Goal: Task Accomplishment & Management: Complete application form

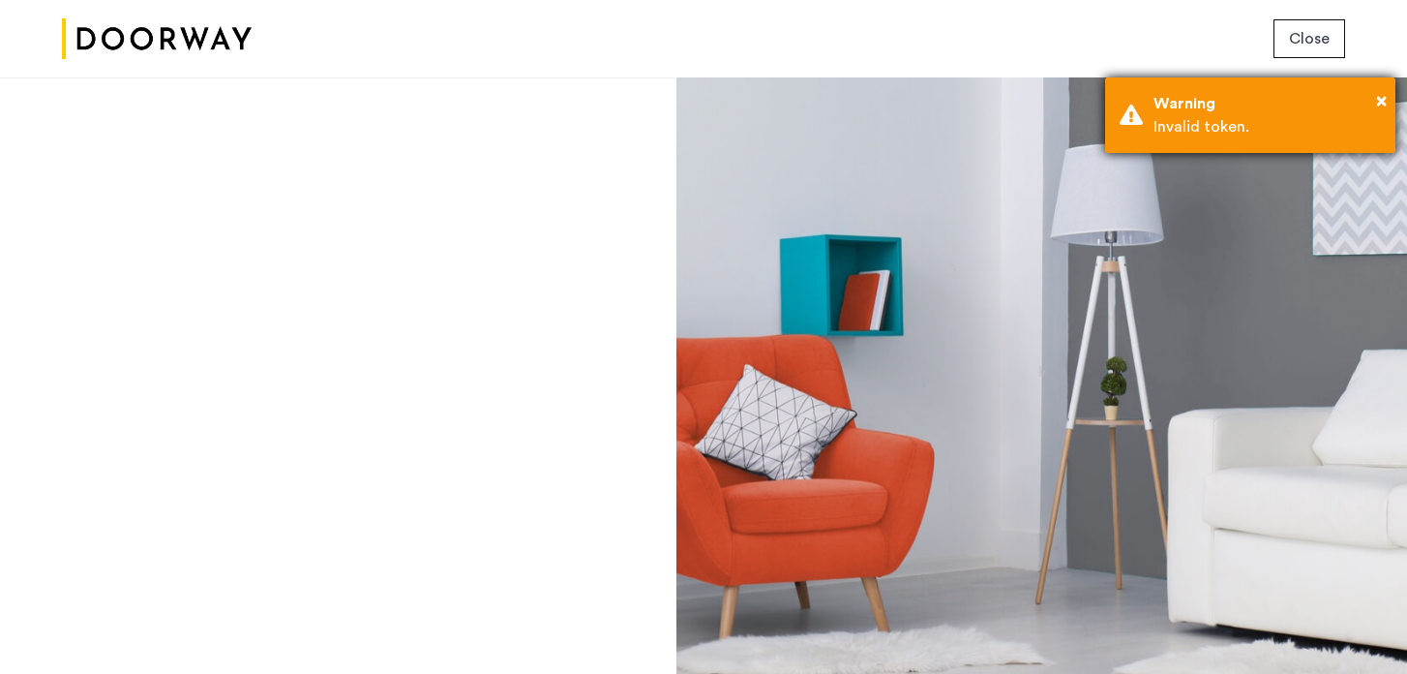
click at [1372, 103] on div "Warning" at bounding box center [1267, 103] width 227 height 23
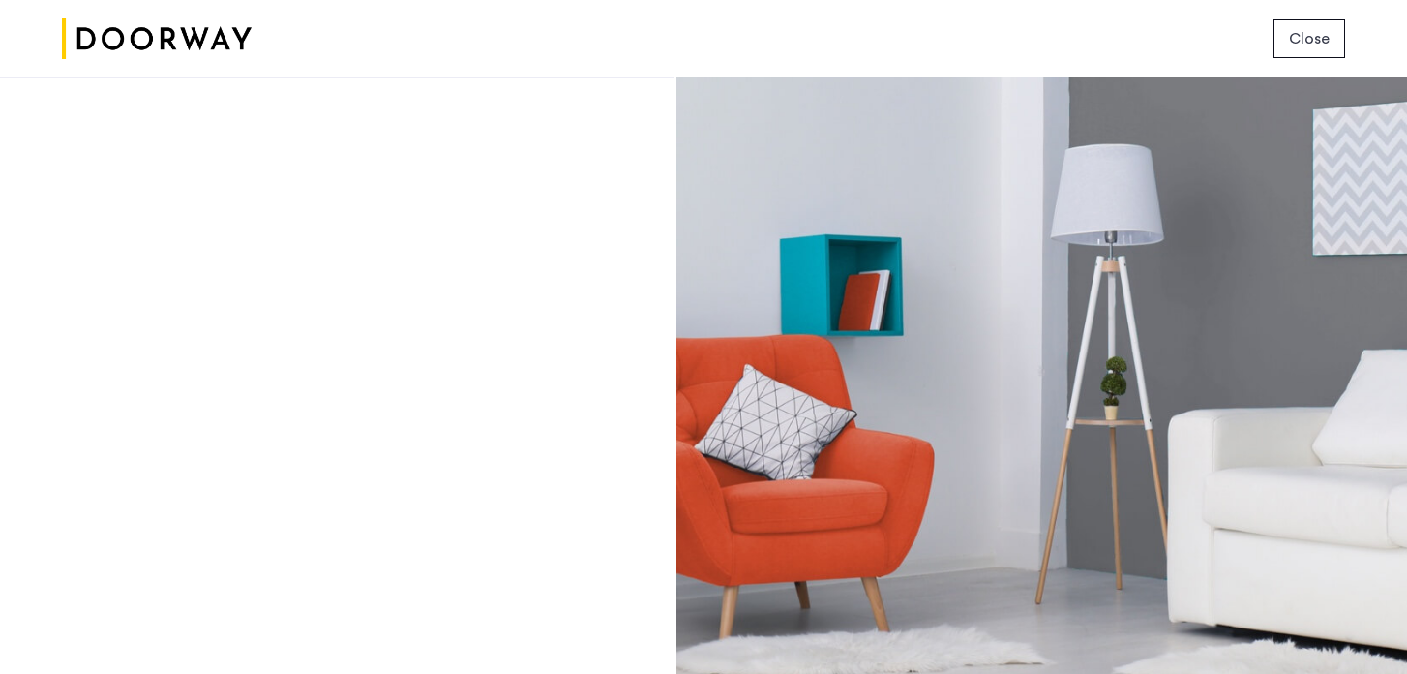
click at [1326, 46] on span "Close" at bounding box center [1309, 38] width 41 height 23
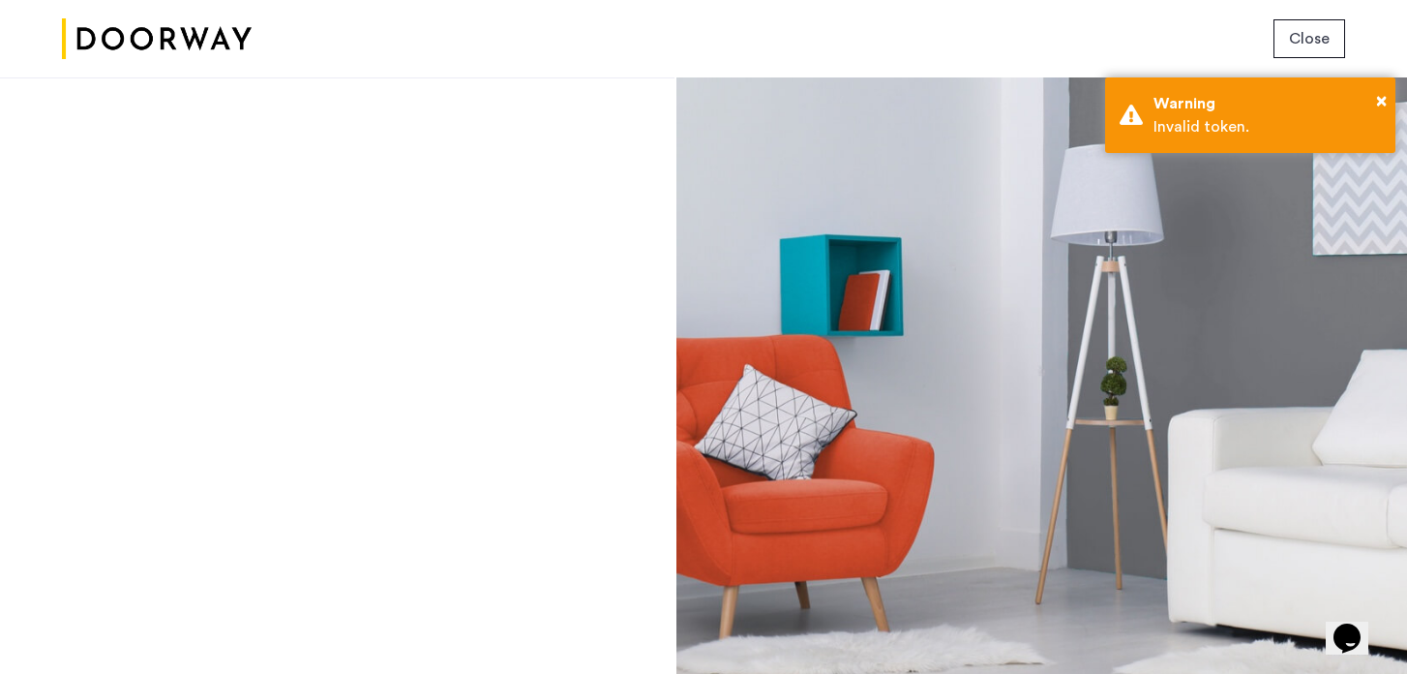
click at [1318, 39] on span "Close" at bounding box center [1309, 38] width 41 height 23
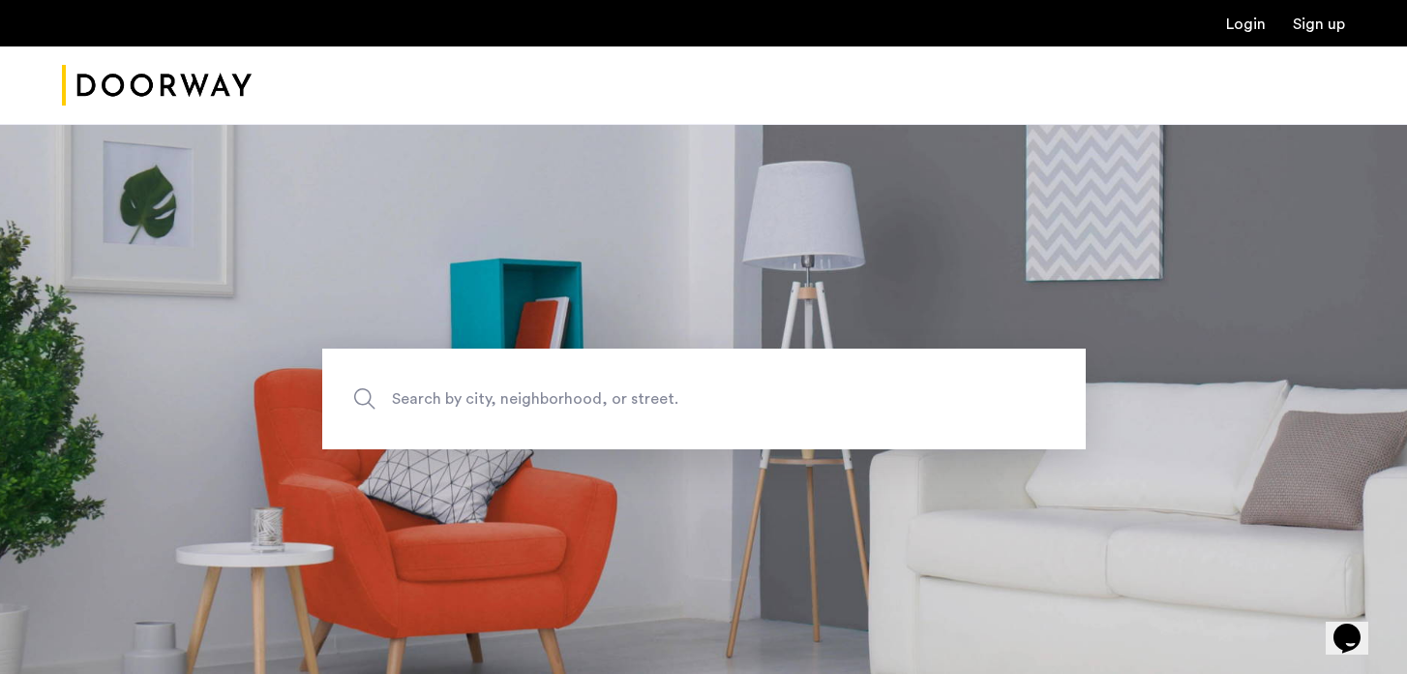
click at [1254, 23] on link "Login" at bounding box center [1246, 23] width 40 height 15
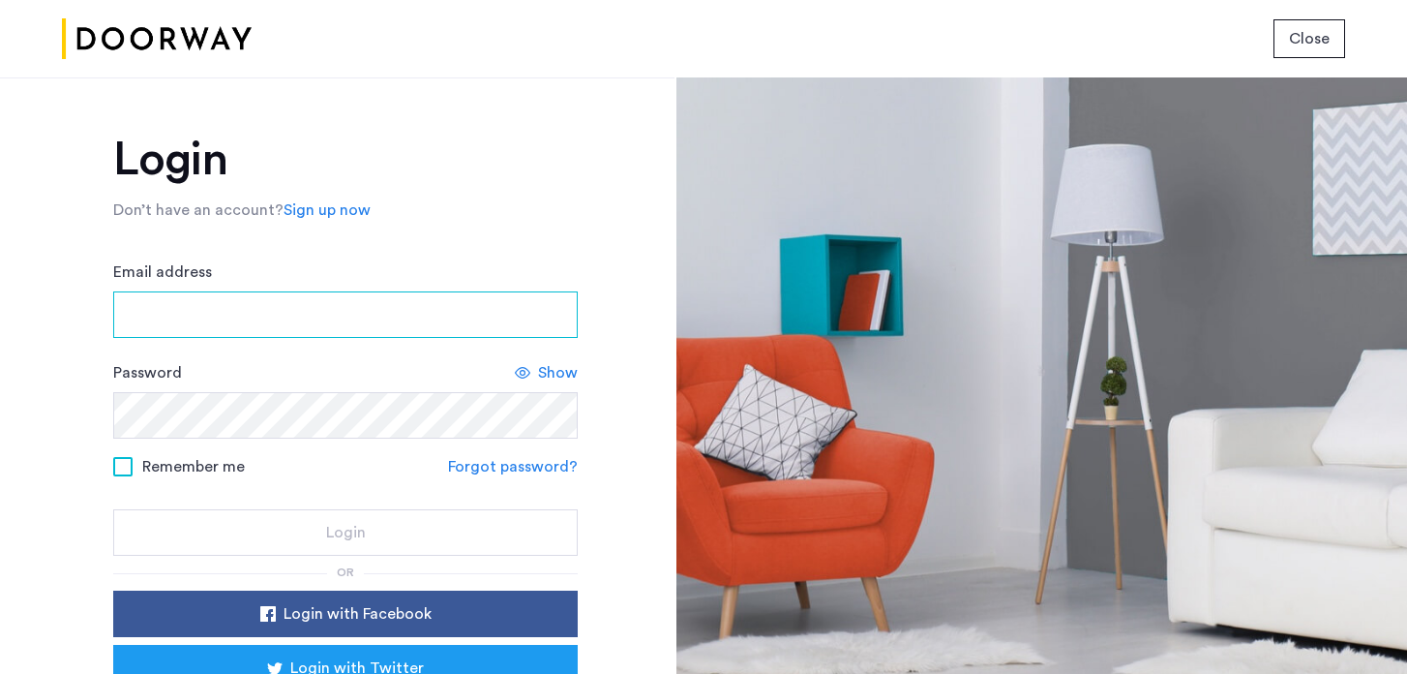
click at [313, 312] on input "Email address" at bounding box center [345, 314] width 465 height 46
type input "**********"
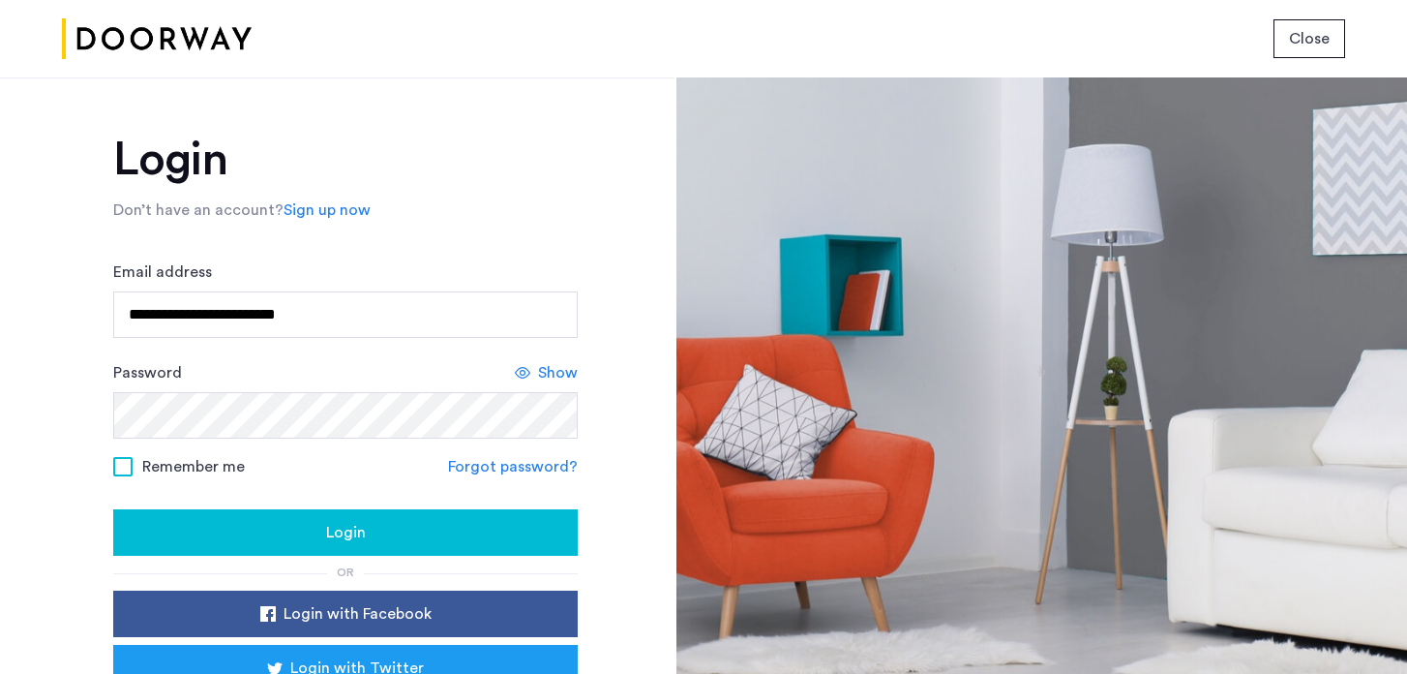
click at [127, 463] on span at bounding box center [122, 466] width 19 height 19
click at [300, 529] on div "Login" at bounding box center [346, 532] width 434 height 23
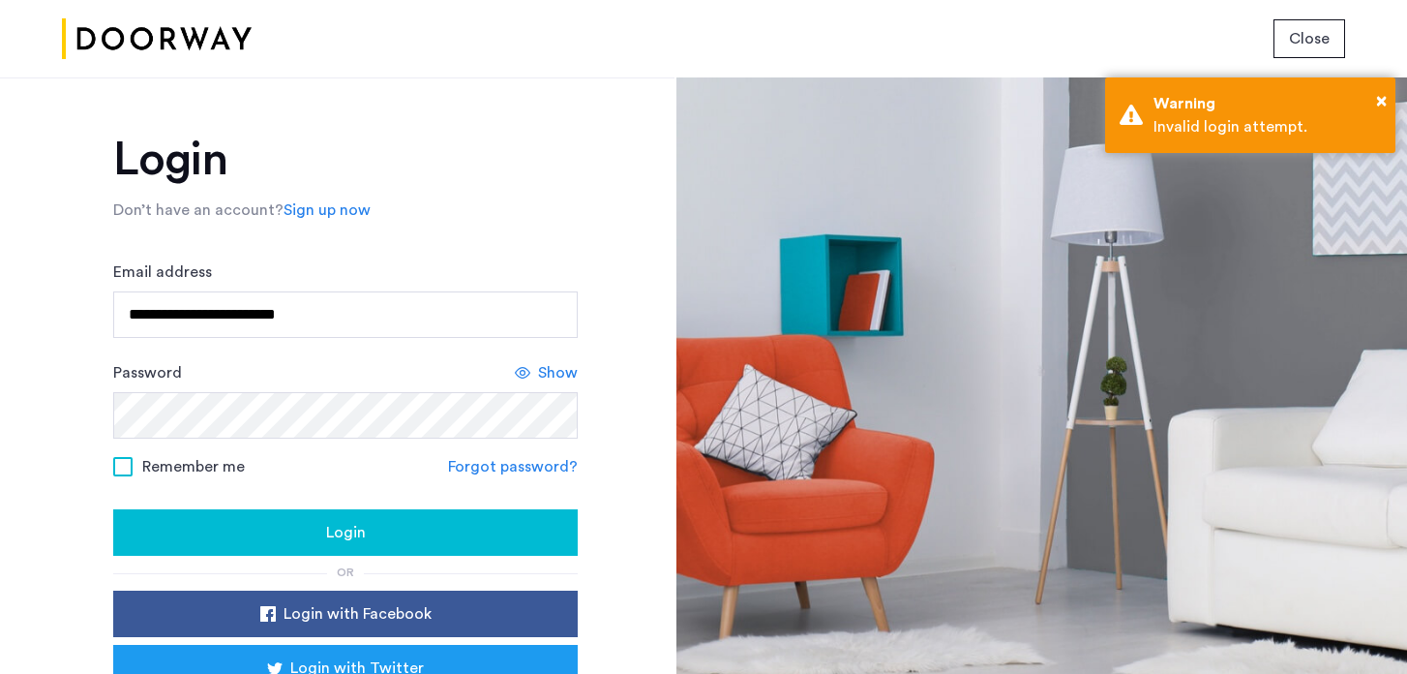
click at [370, 528] on div "Login" at bounding box center [346, 532] width 434 height 23
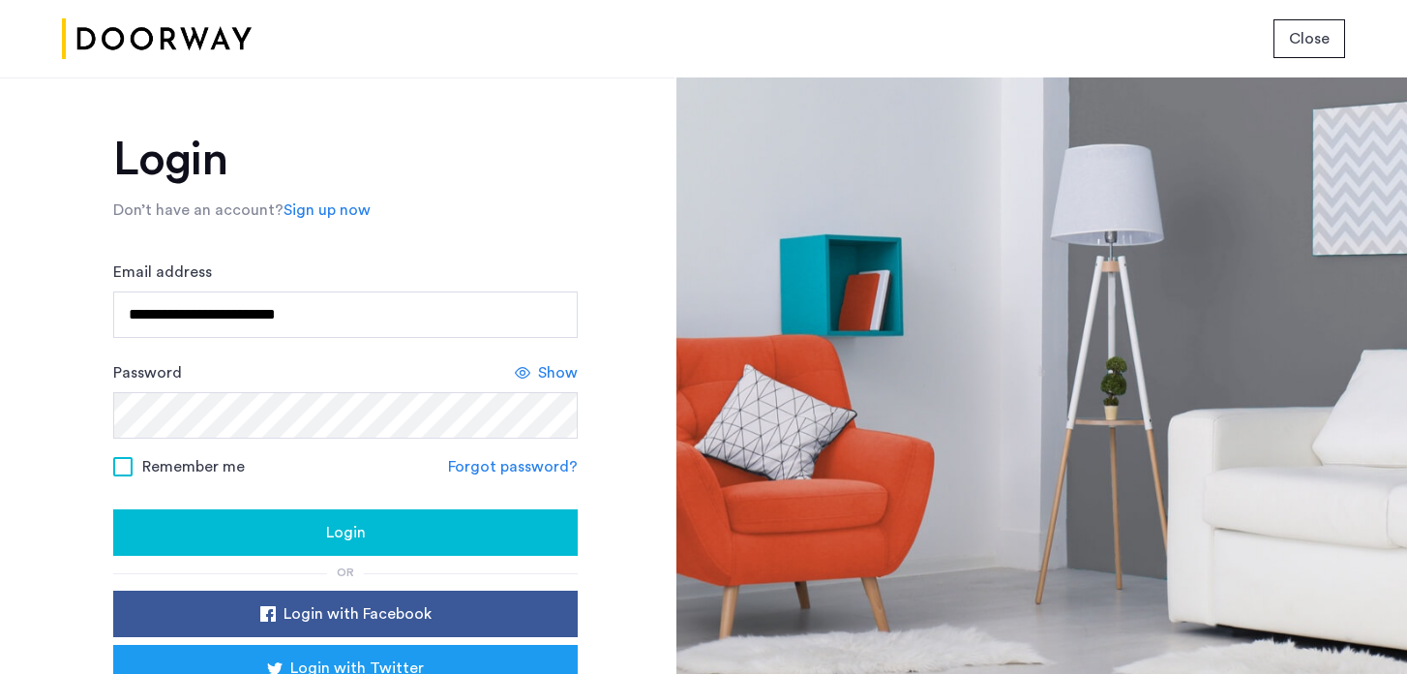
click at [327, 534] on span "Login" at bounding box center [346, 532] width 40 height 23
click at [328, 536] on span "Login" at bounding box center [346, 532] width 40 height 23
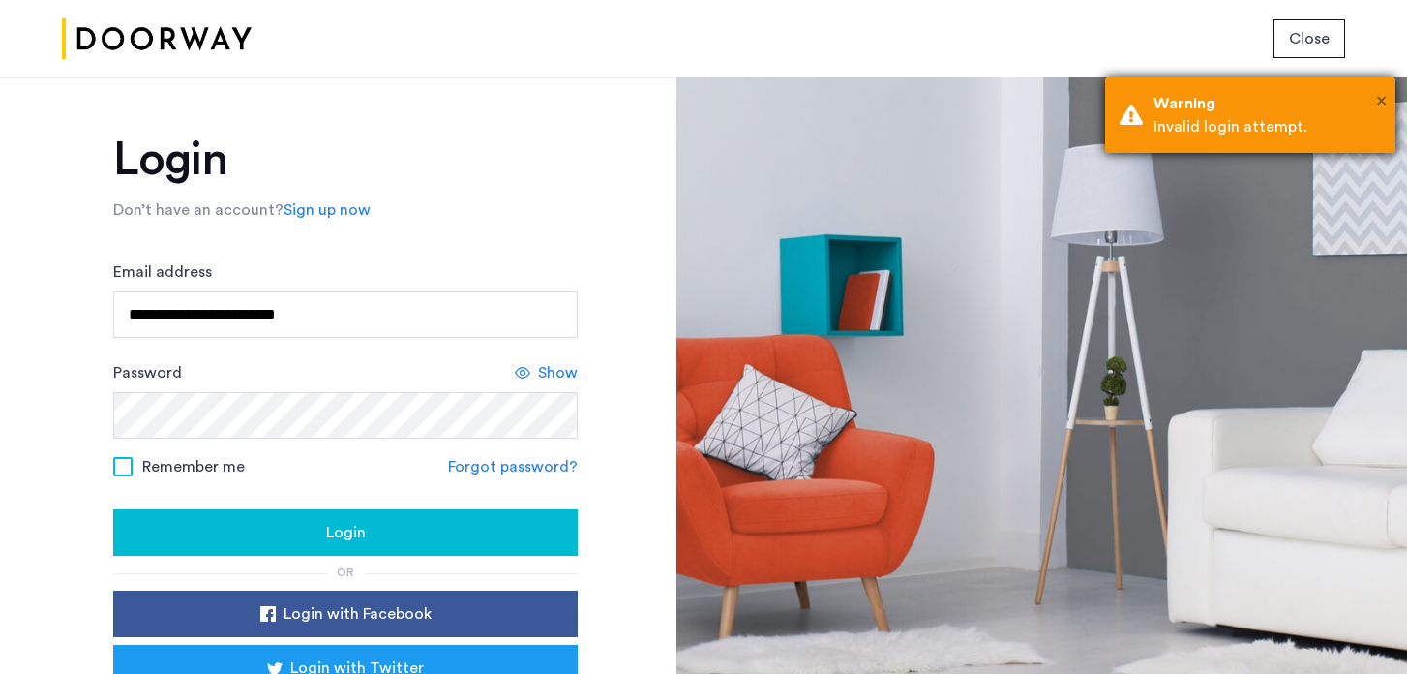
click at [1384, 108] on span "×" at bounding box center [1381, 100] width 11 height 19
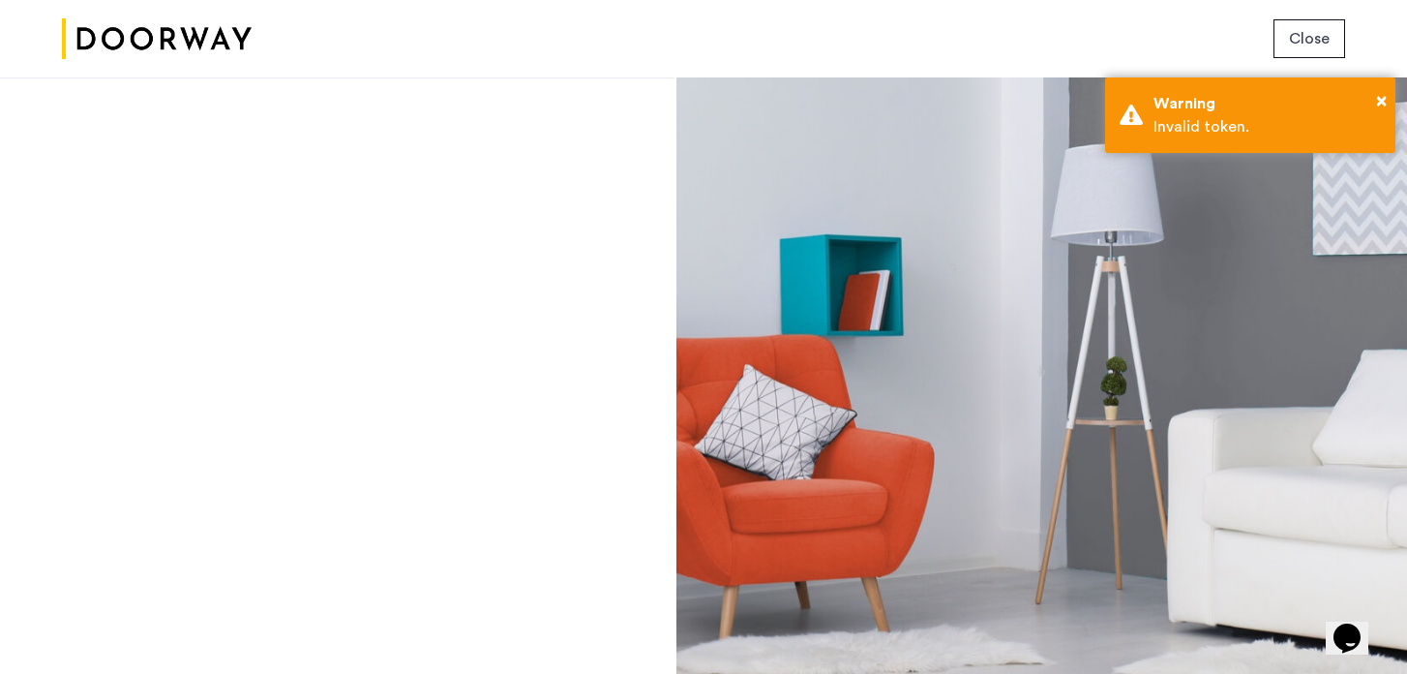
click at [1304, 40] on span "Close" at bounding box center [1309, 38] width 41 height 23
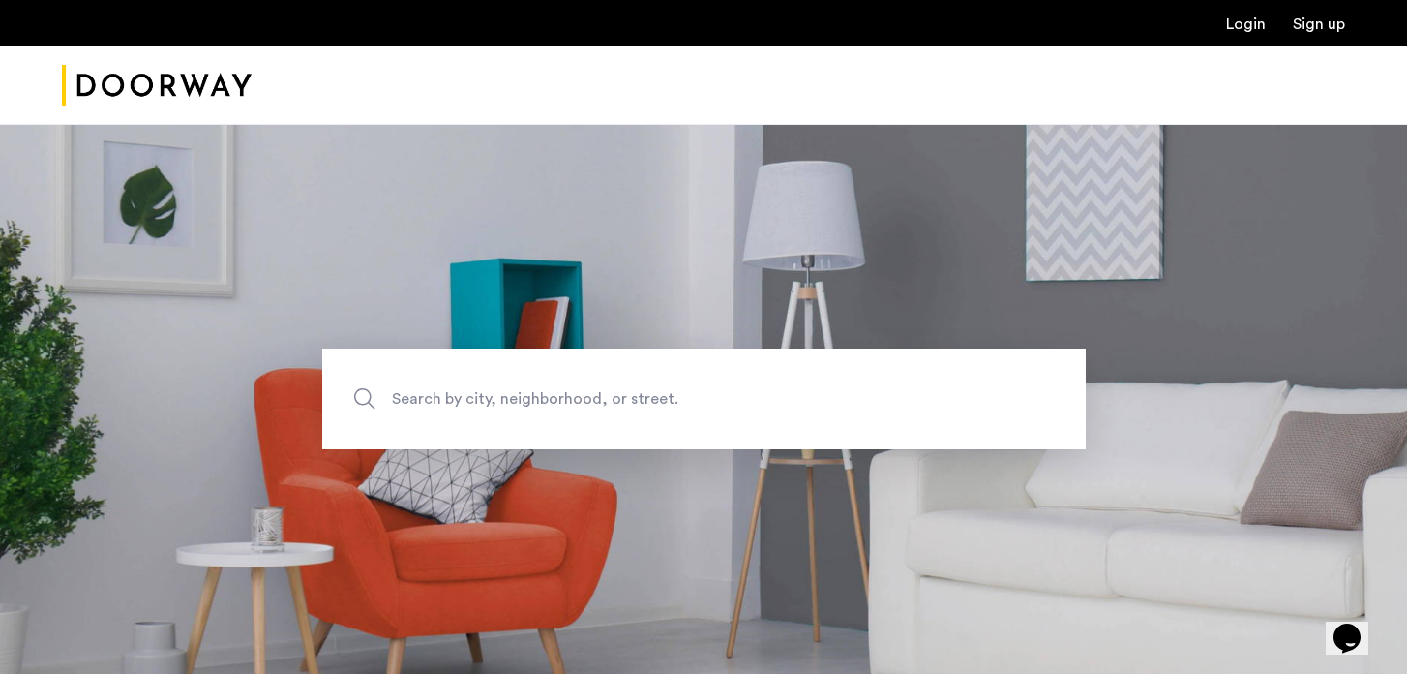
click at [1253, 30] on link "Login" at bounding box center [1246, 23] width 40 height 15
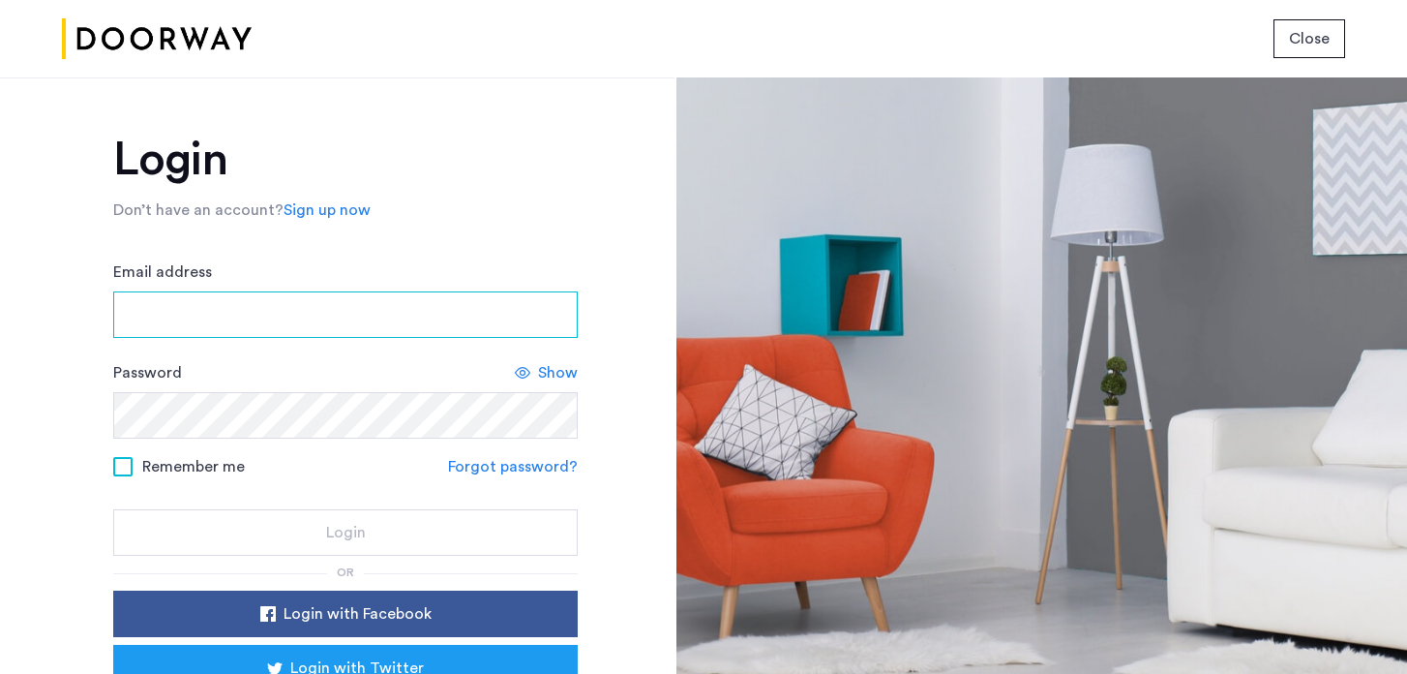
click at [282, 317] on input "Email address" at bounding box center [345, 314] width 465 height 46
type input "**********"
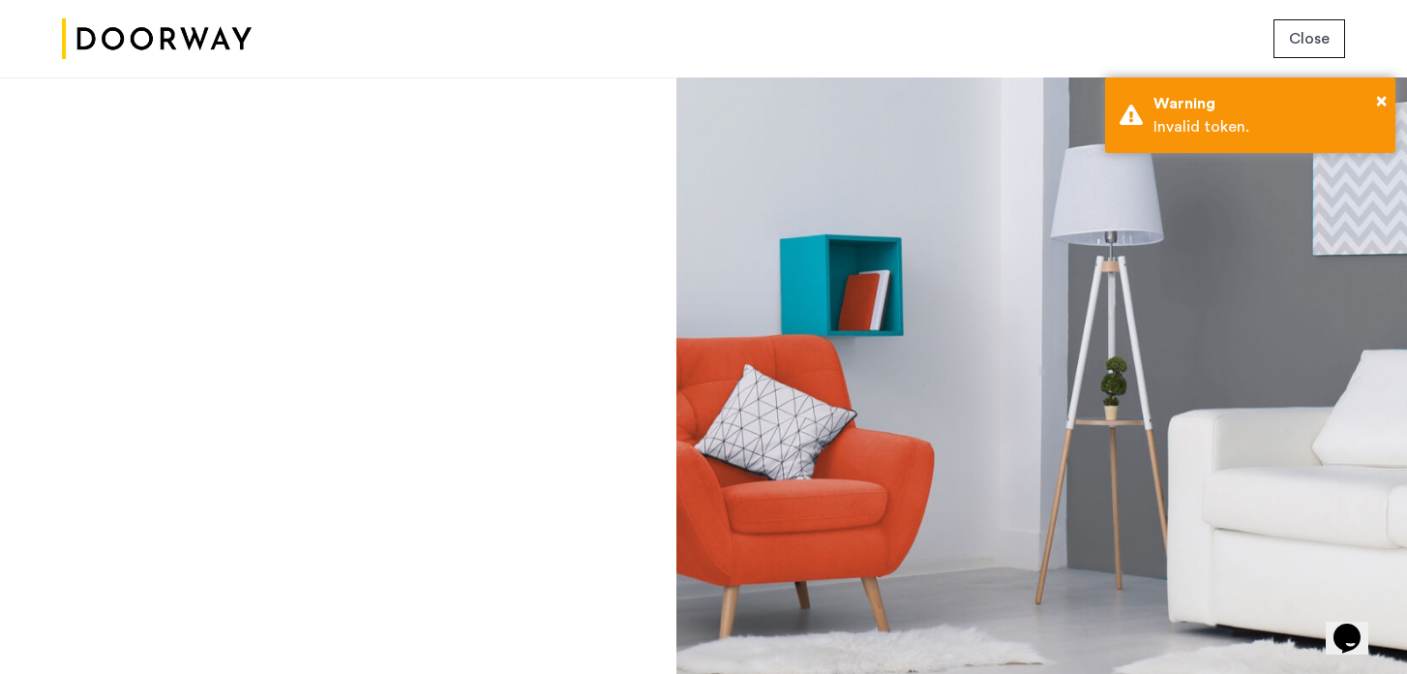
click at [1305, 55] on button "Close" at bounding box center [1310, 38] width 72 height 39
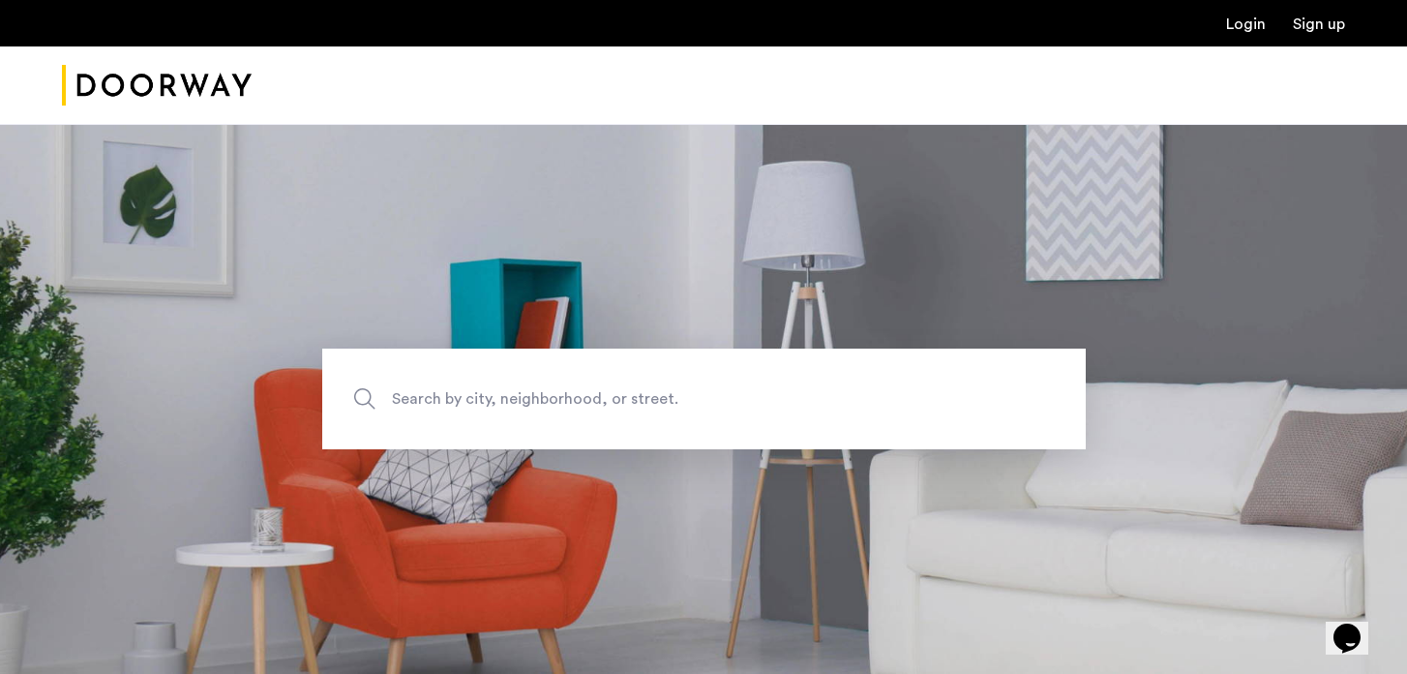
click at [1244, 25] on link "Login" at bounding box center [1246, 23] width 40 height 15
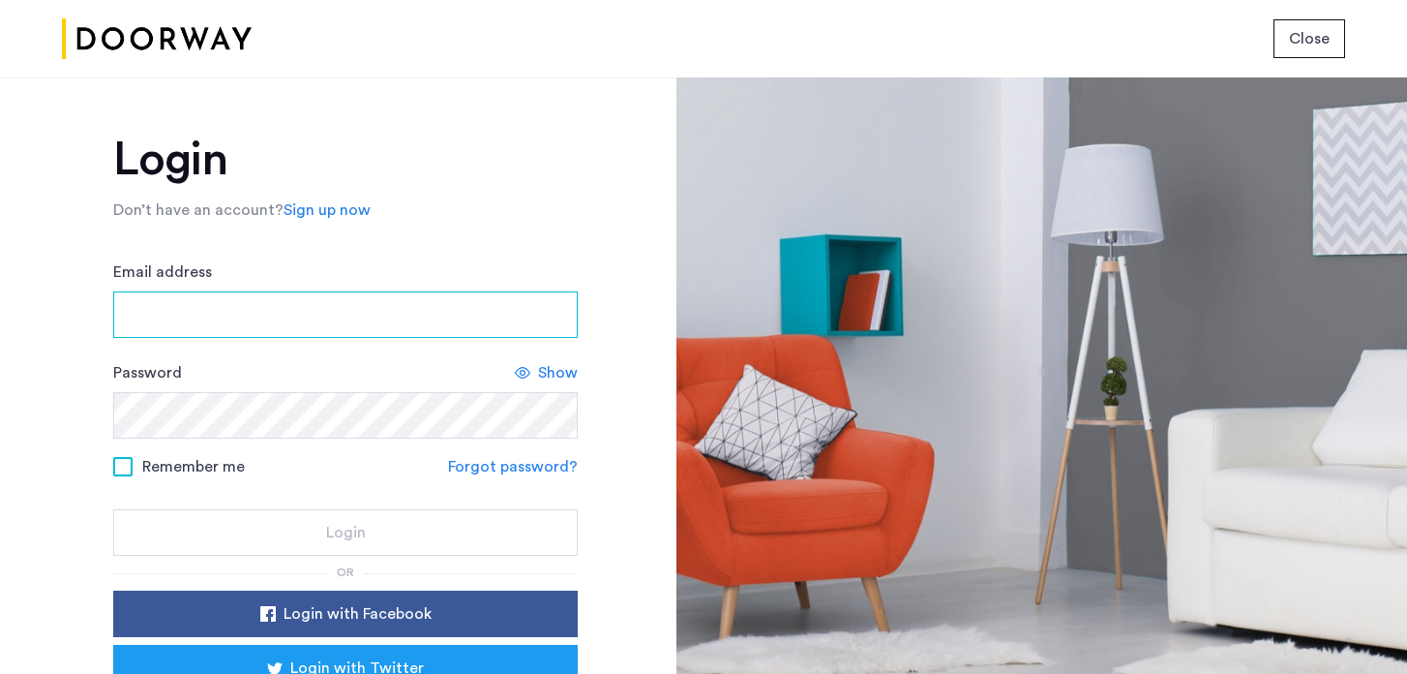
click at [278, 308] on input "Email address" at bounding box center [345, 314] width 465 height 46
type input "**********"
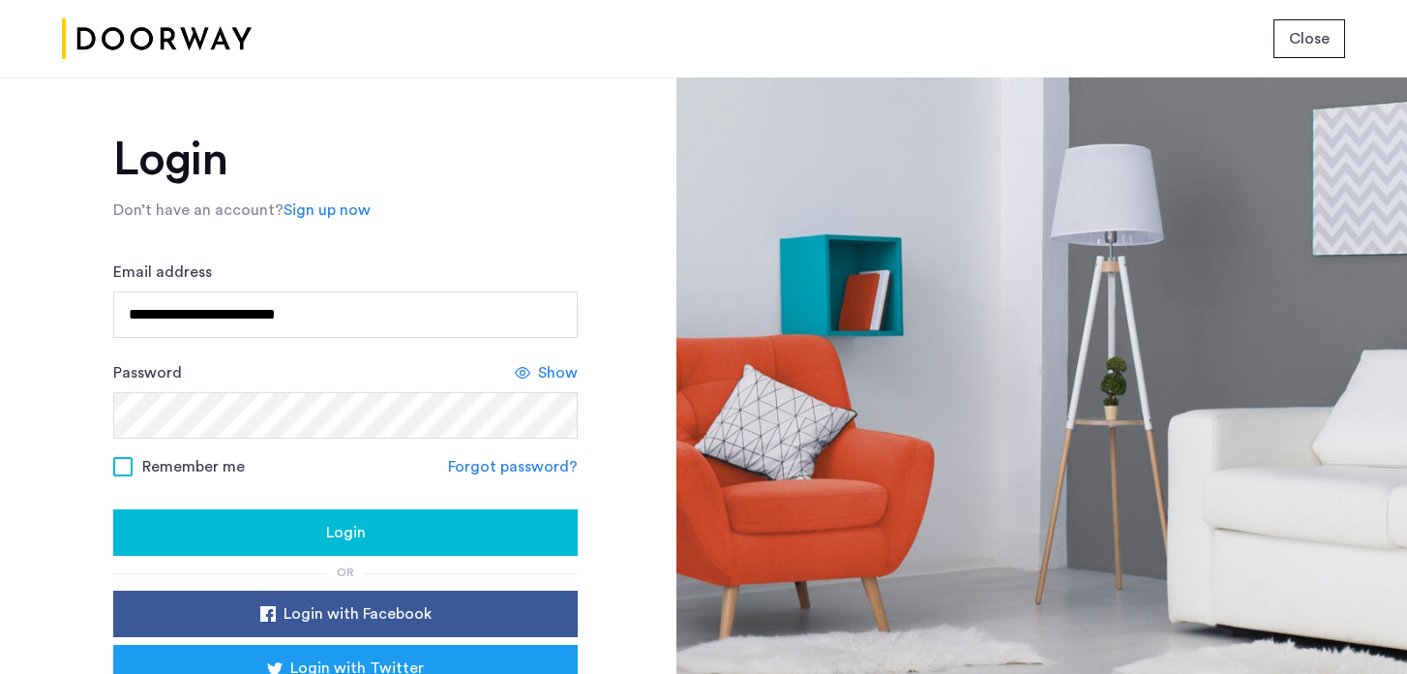
click at [323, 550] on button "Login" at bounding box center [345, 532] width 465 height 46
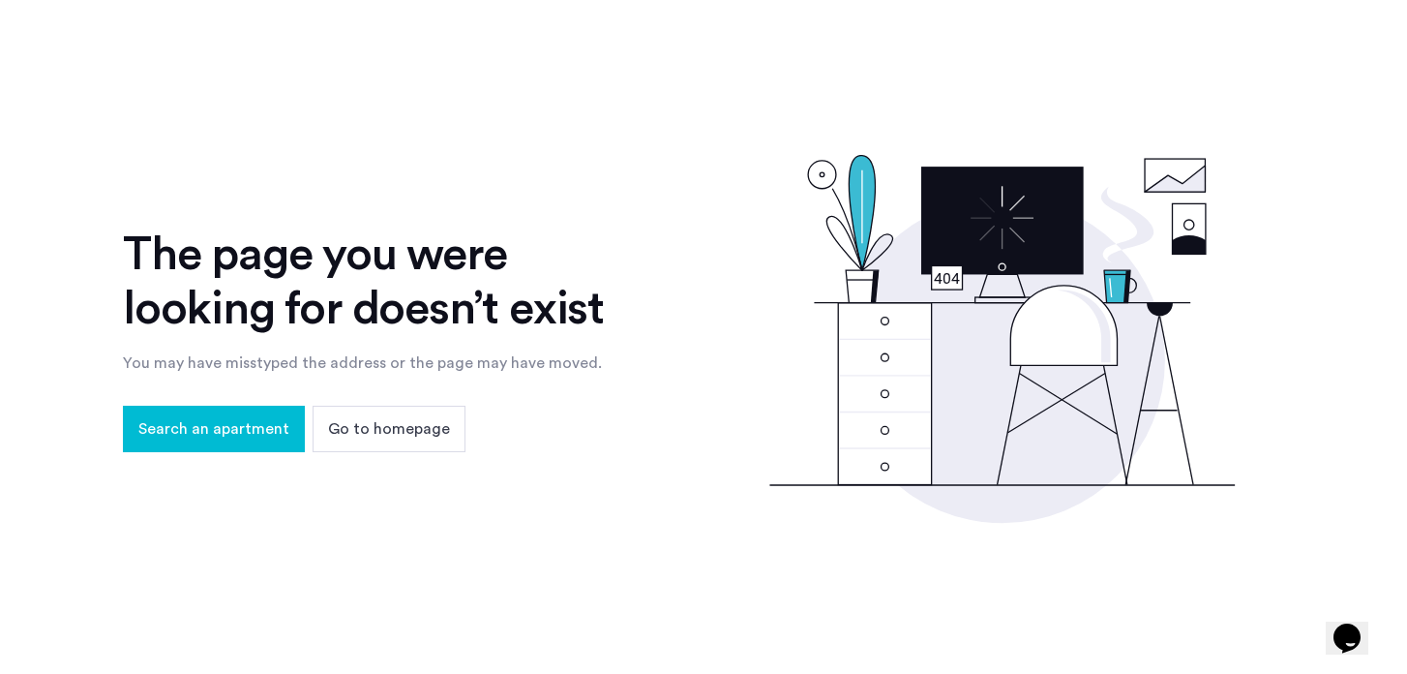
click at [384, 429] on span "Go to homepage" at bounding box center [389, 428] width 122 height 23
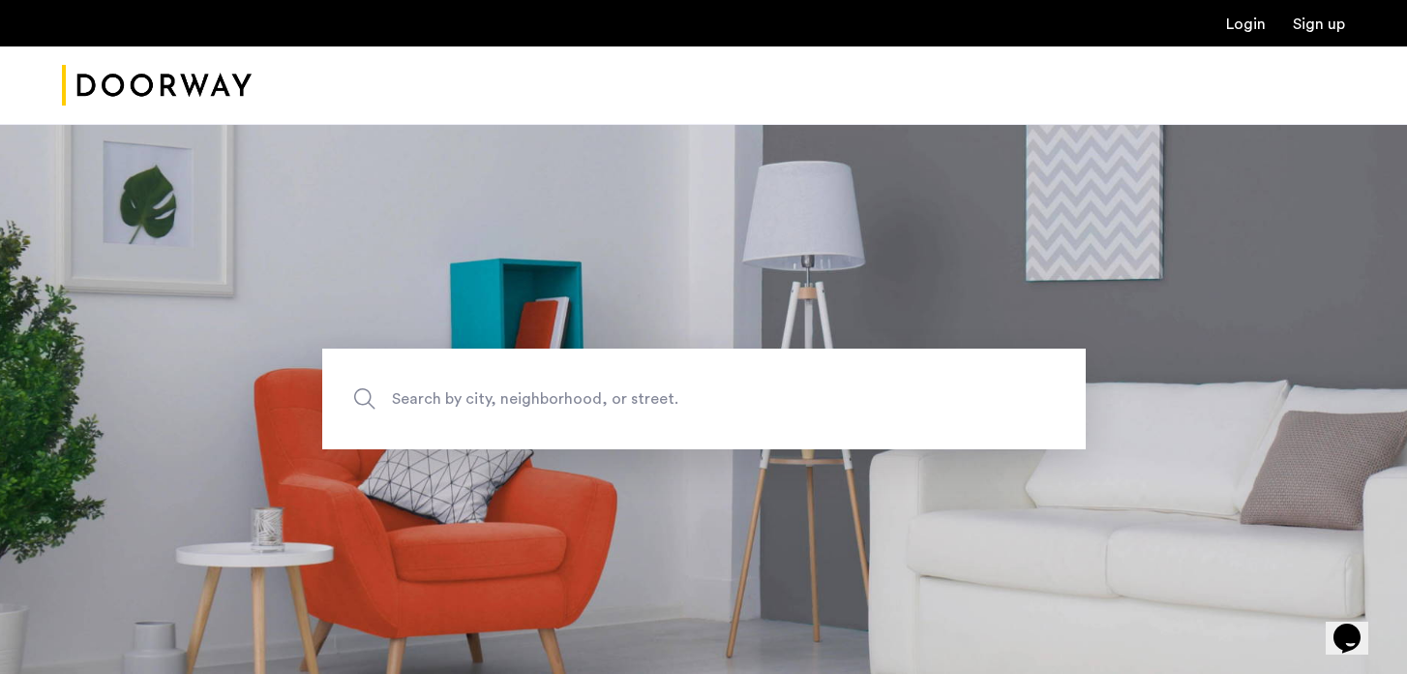
click at [1251, 26] on link "Login" at bounding box center [1246, 23] width 40 height 15
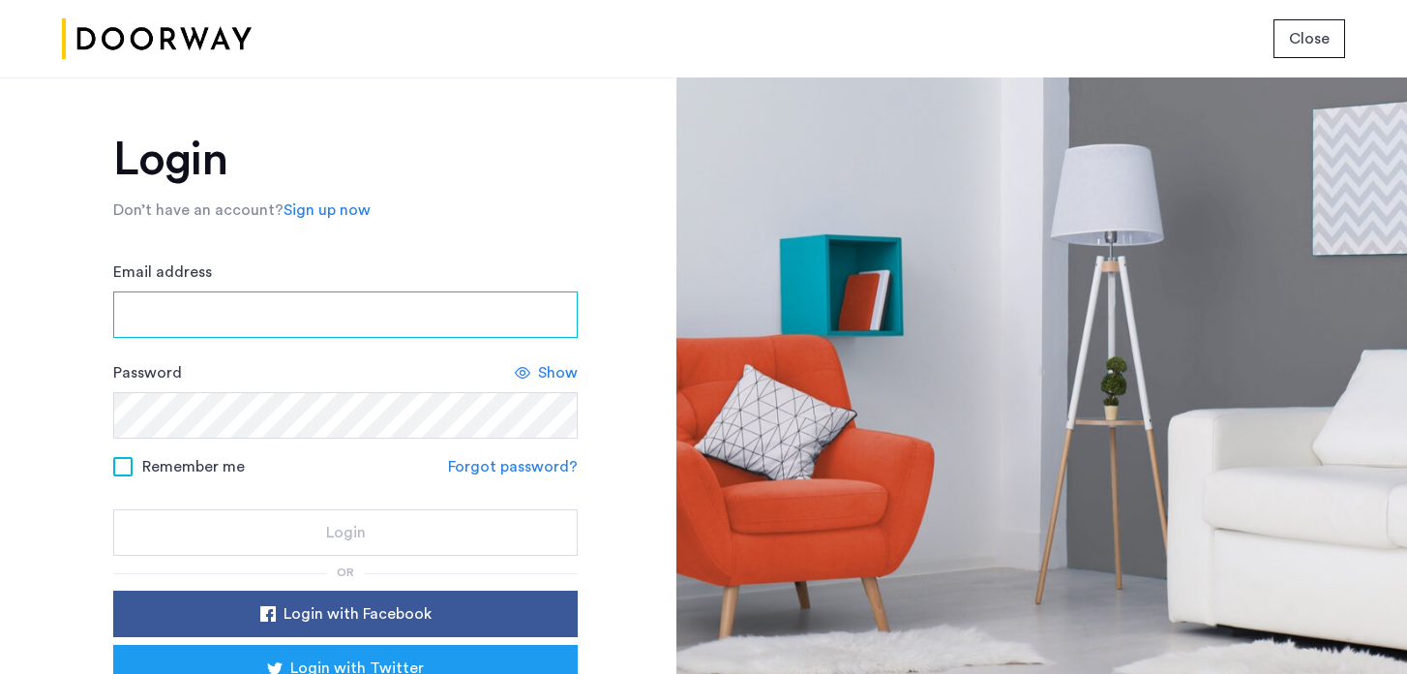
click at [282, 305] on input "Email address" at bounding box center [345, 314] width 465 height 46
type input "**********"
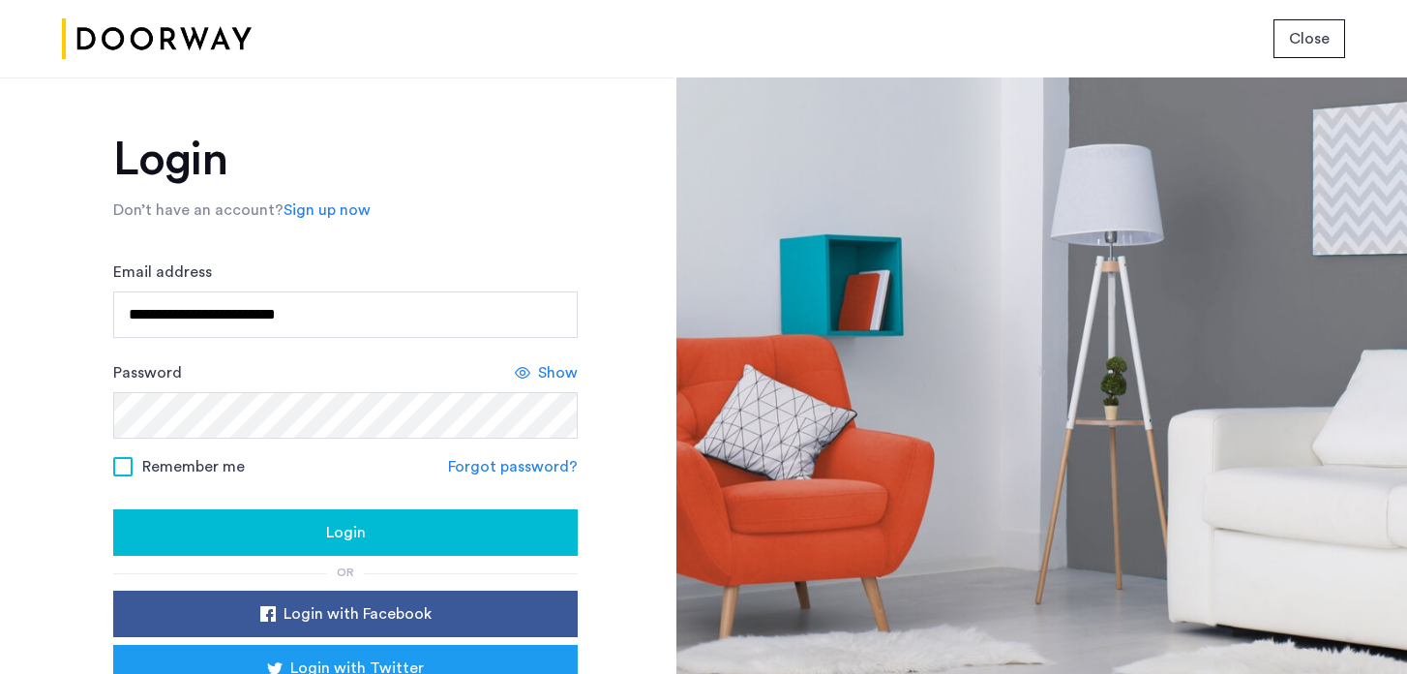
click at [322, 529] on div "Login" at bounding box center [346, 532] width 434 height 23
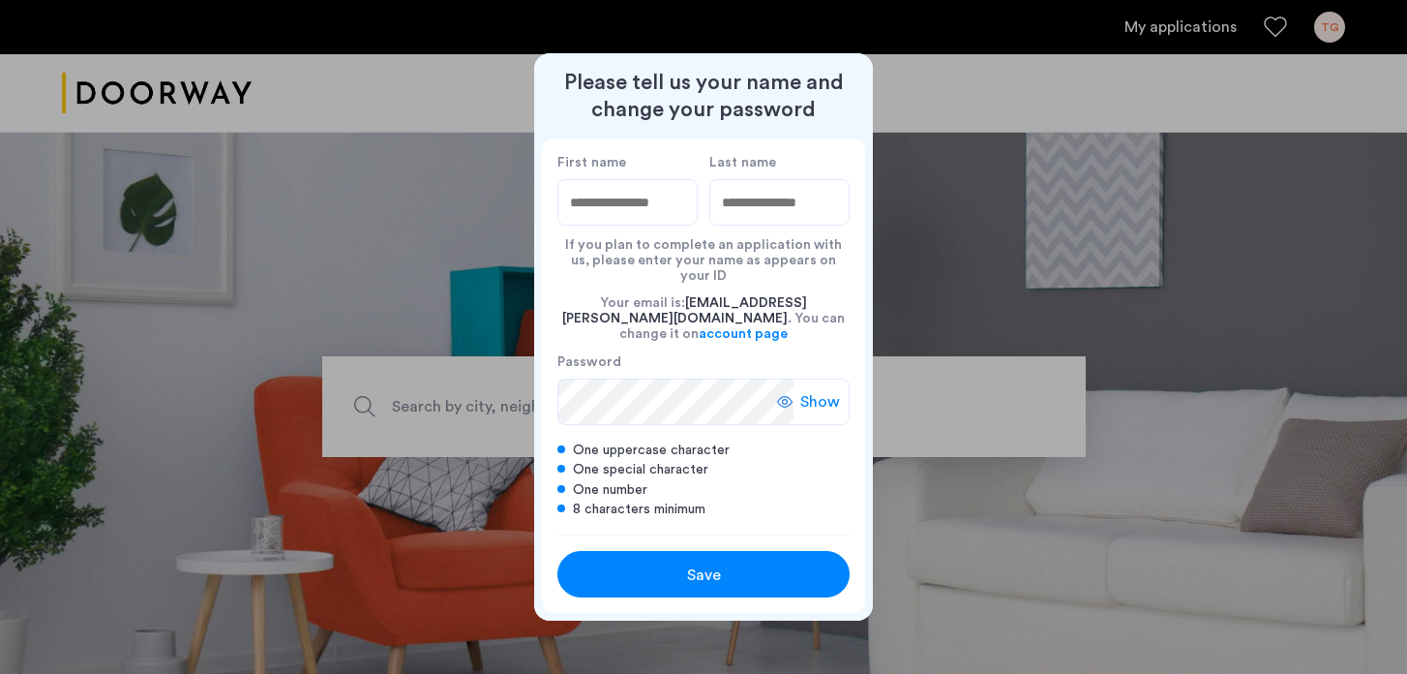
click at [610, 219] on input "First name" at bounding box center [628, 202] width 140 height 46
type input "******"
type input "********"
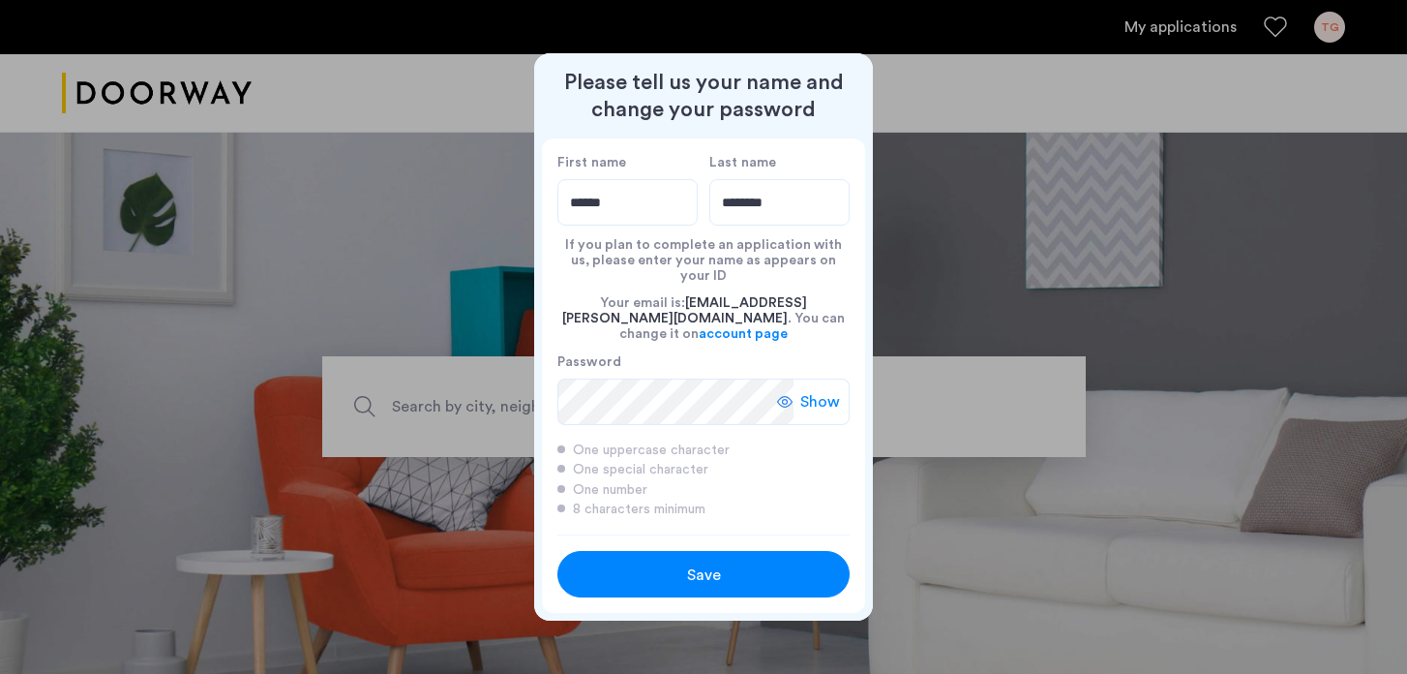
click at [670, 567] on div "Save" at bounding box center [704, 574] width 186 height 23
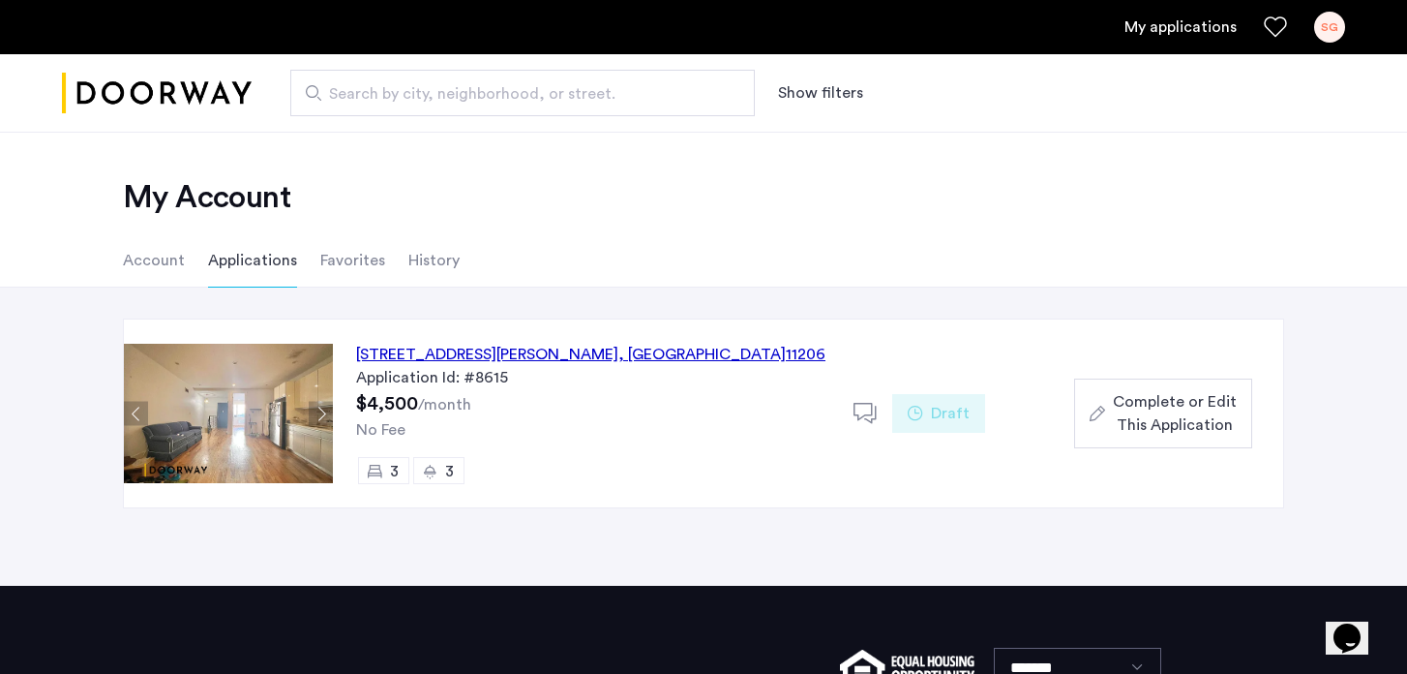
drag, startPoint x: 705, startPoint y: 358, endPoint x: 648, endPoint y: 358, distance: 57.1
click at [648, 358] on div "[STREET_ADDRESS][PERSON_NAME] Application Id: #8615 $4,500 /month No Fee 3 3" at bounding box center [593, 413] width 521 height 188
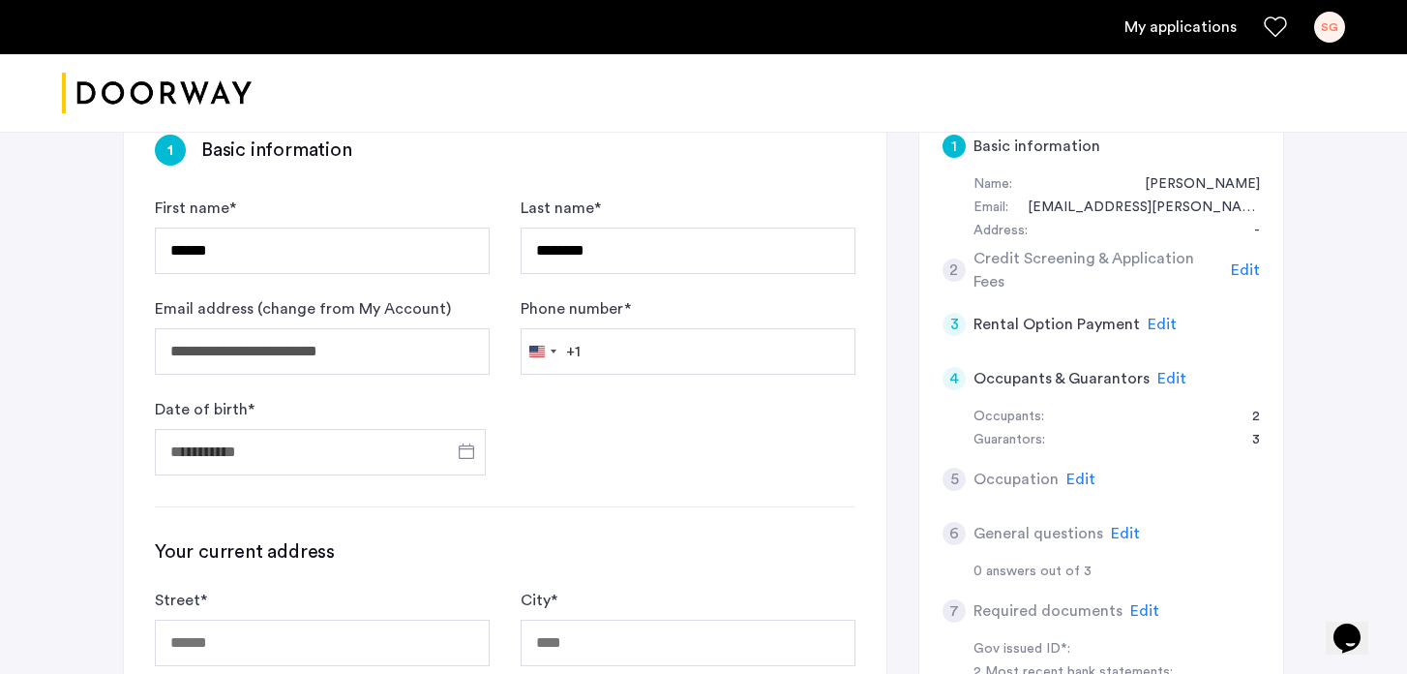
scroll to position [341, 0]
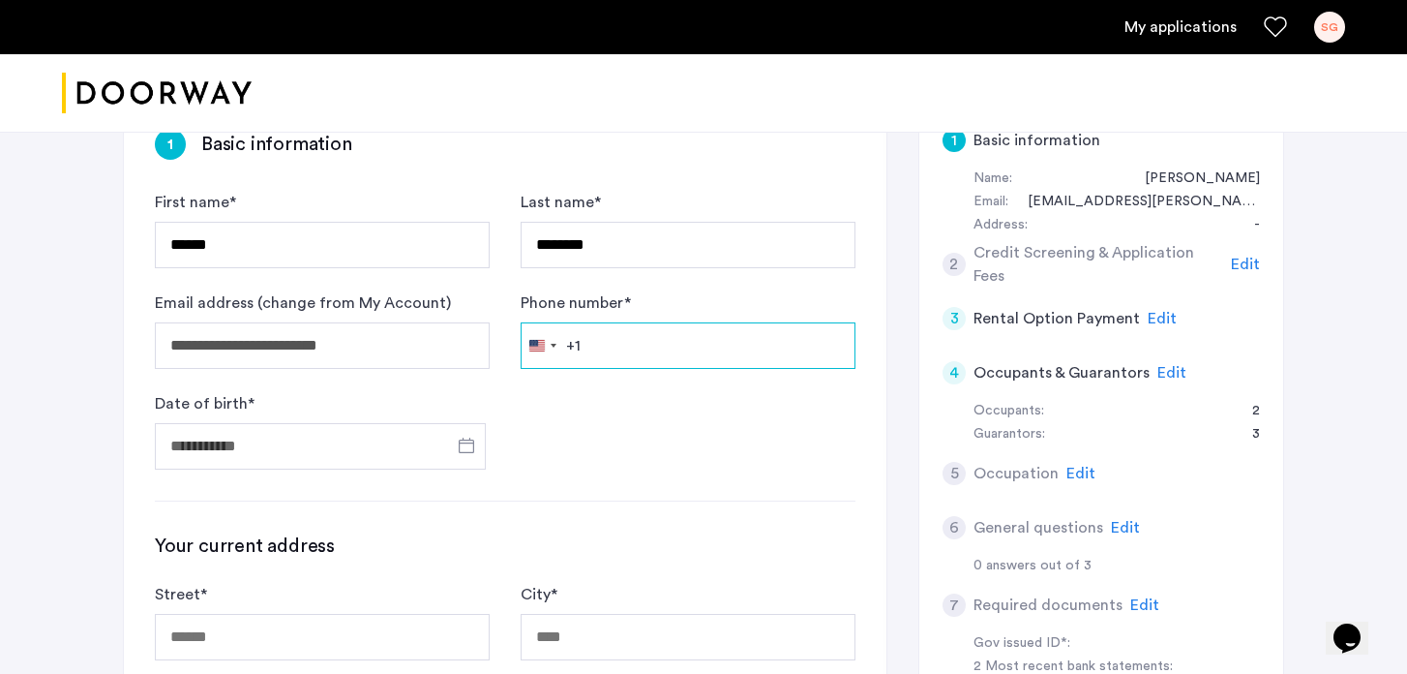
click at [628, 350] on input "Phone number *" at bounding box center [688, 345] width 335 height 46
type input "**********"
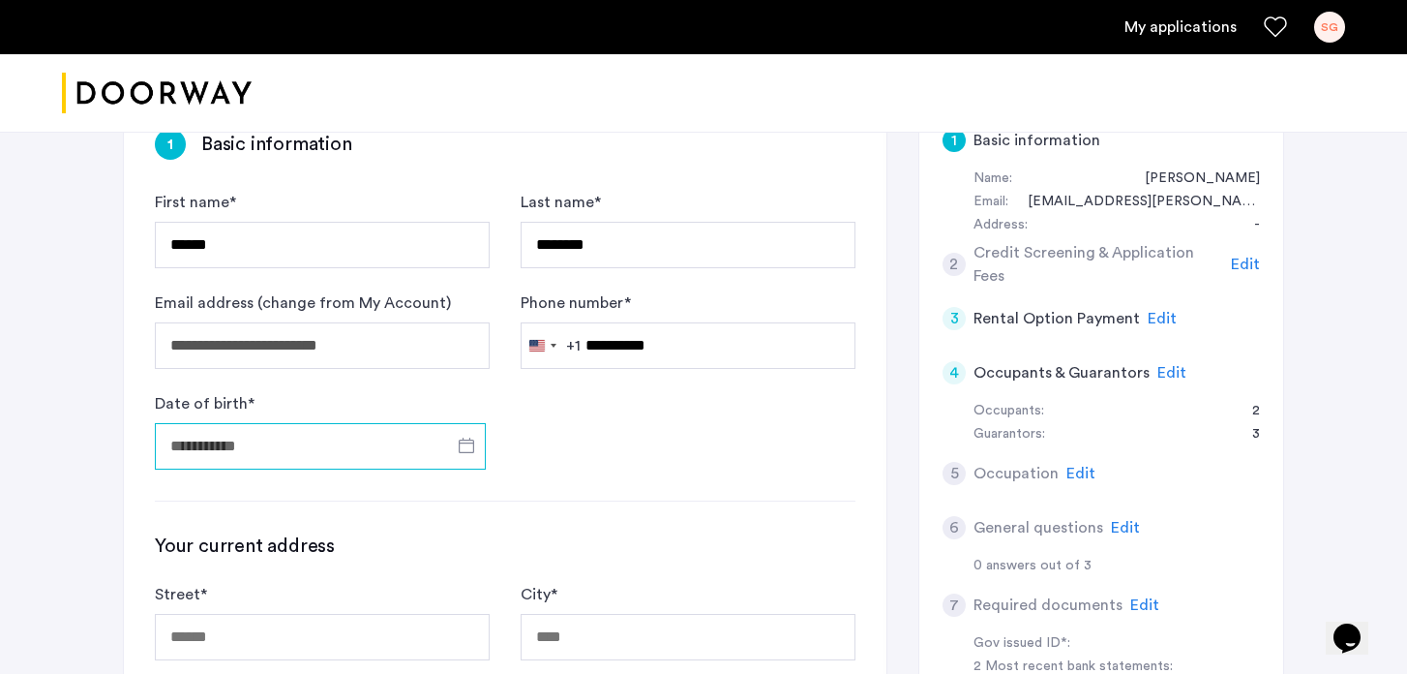
click at [269, 446] on input "Date of birth *" at bounding box center [320, 446] width 331 height 46
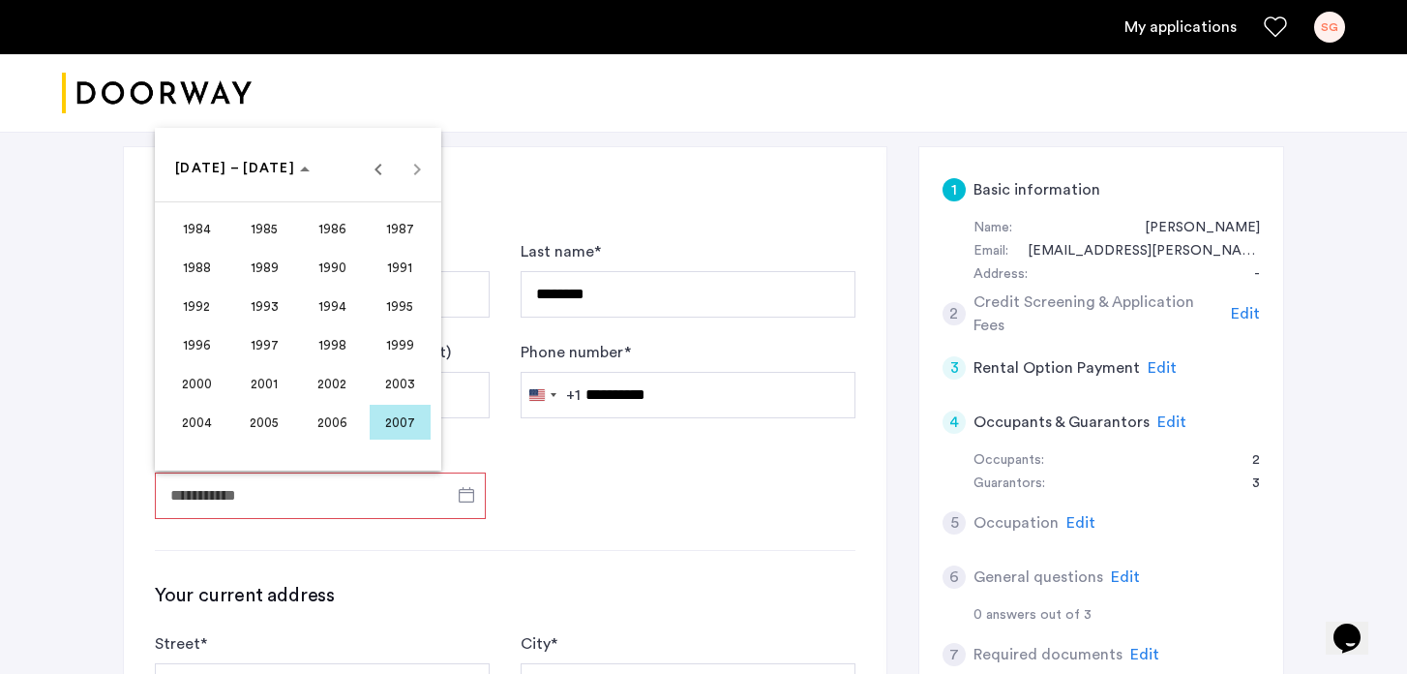
scroll to position [281, 0]
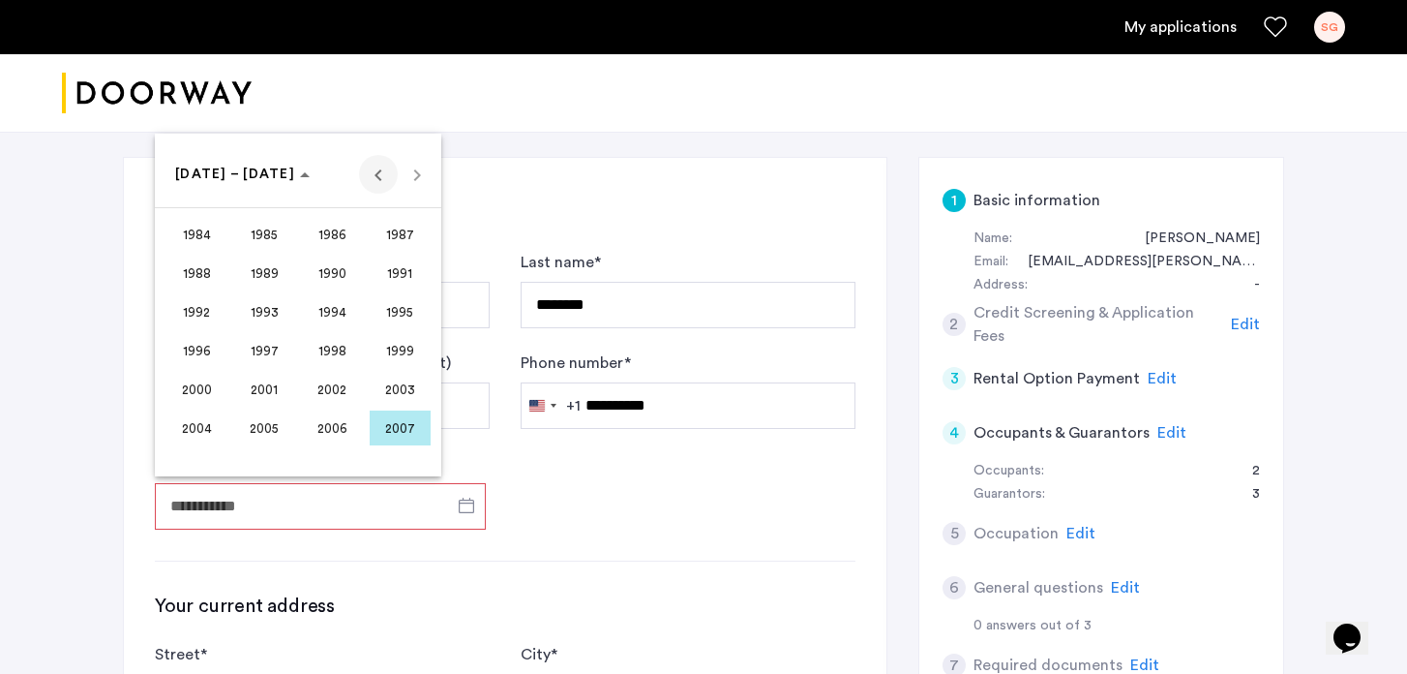
click at [375, 181] on span "Previous 24 years" at bounding box center [378, 174] width 39 height 39
click at [276, 314] on span "1969" at bounding box center [264, 311] width 61 height 35
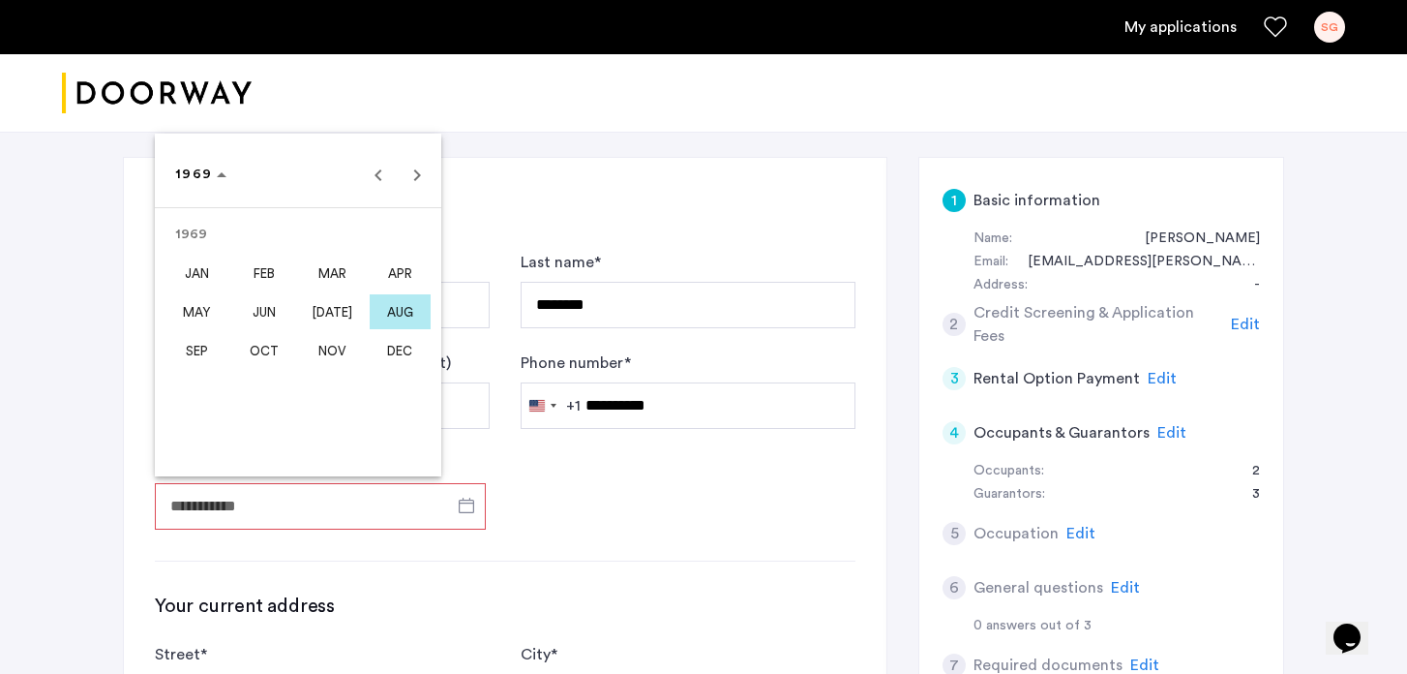
click at [337, 319] on span "[DATE]" at bounding box center [332, 311] width 61 height 35
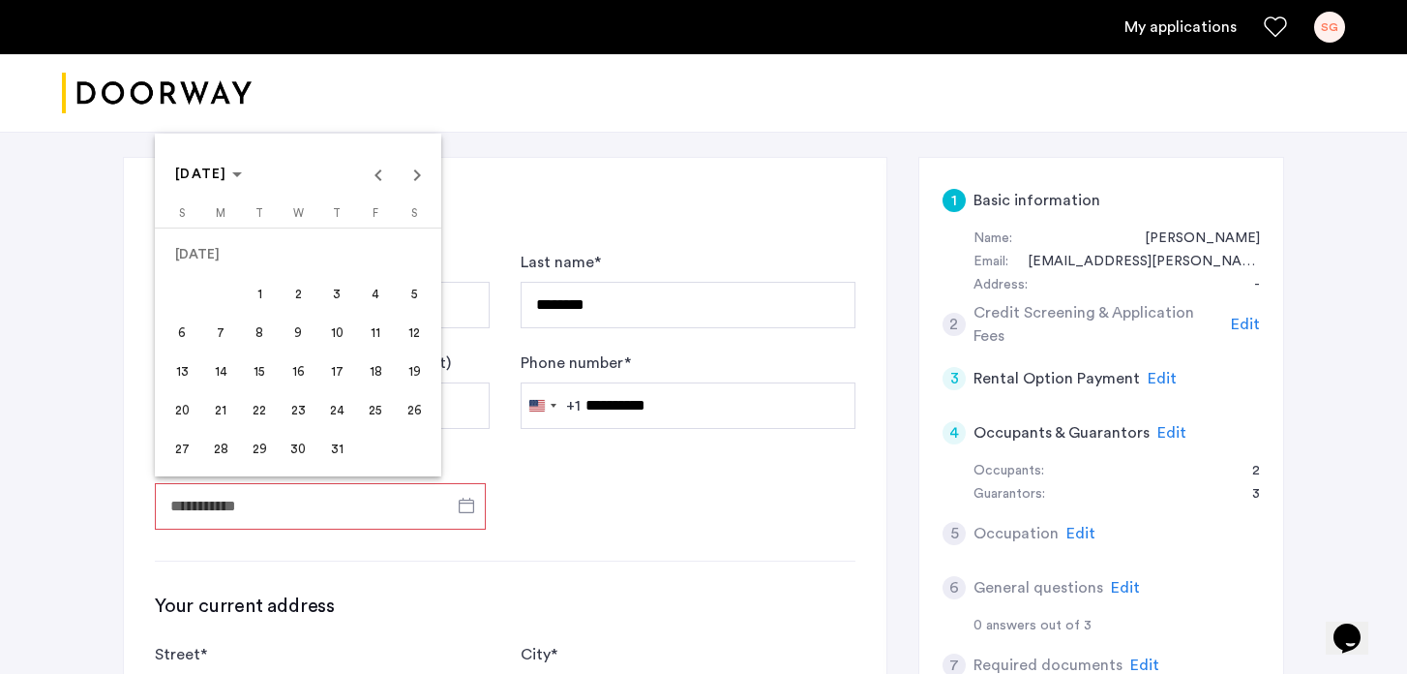
click at [268, 444] on span "29" at bounding box center [259, 448] width 35 height 35
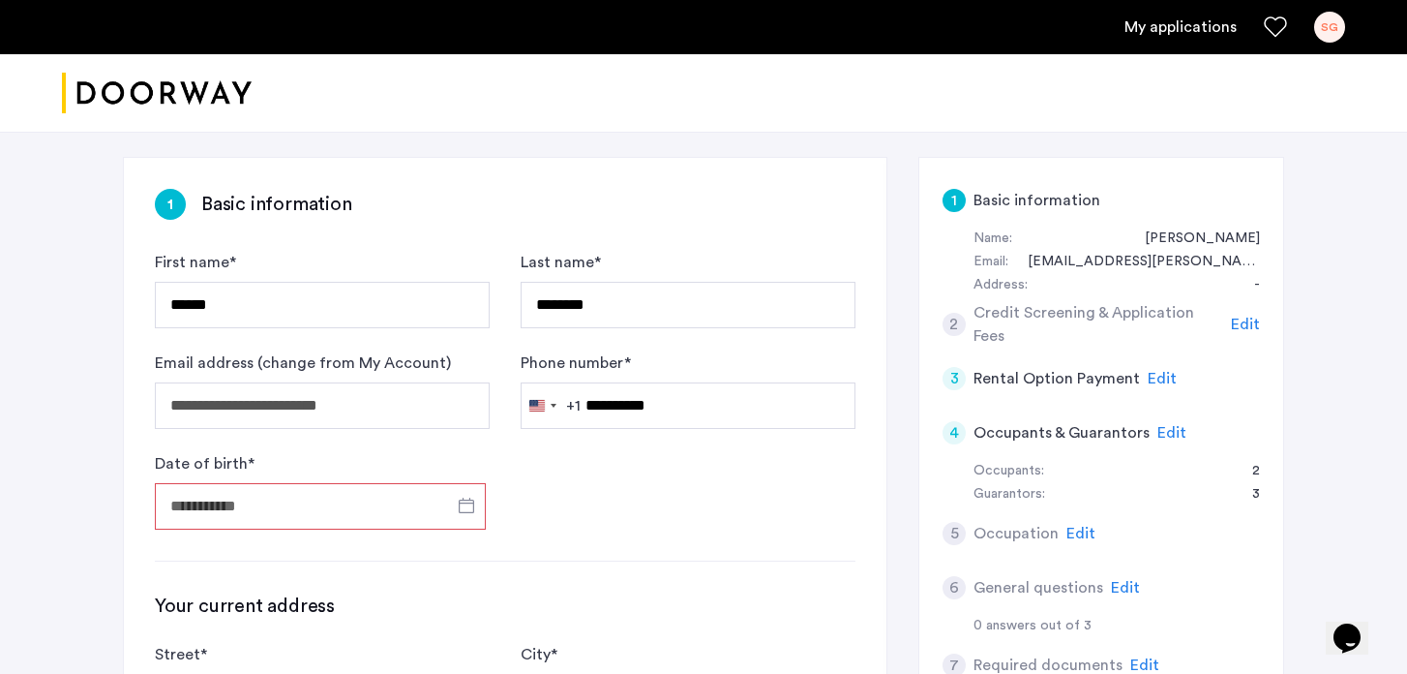
type input "**********"
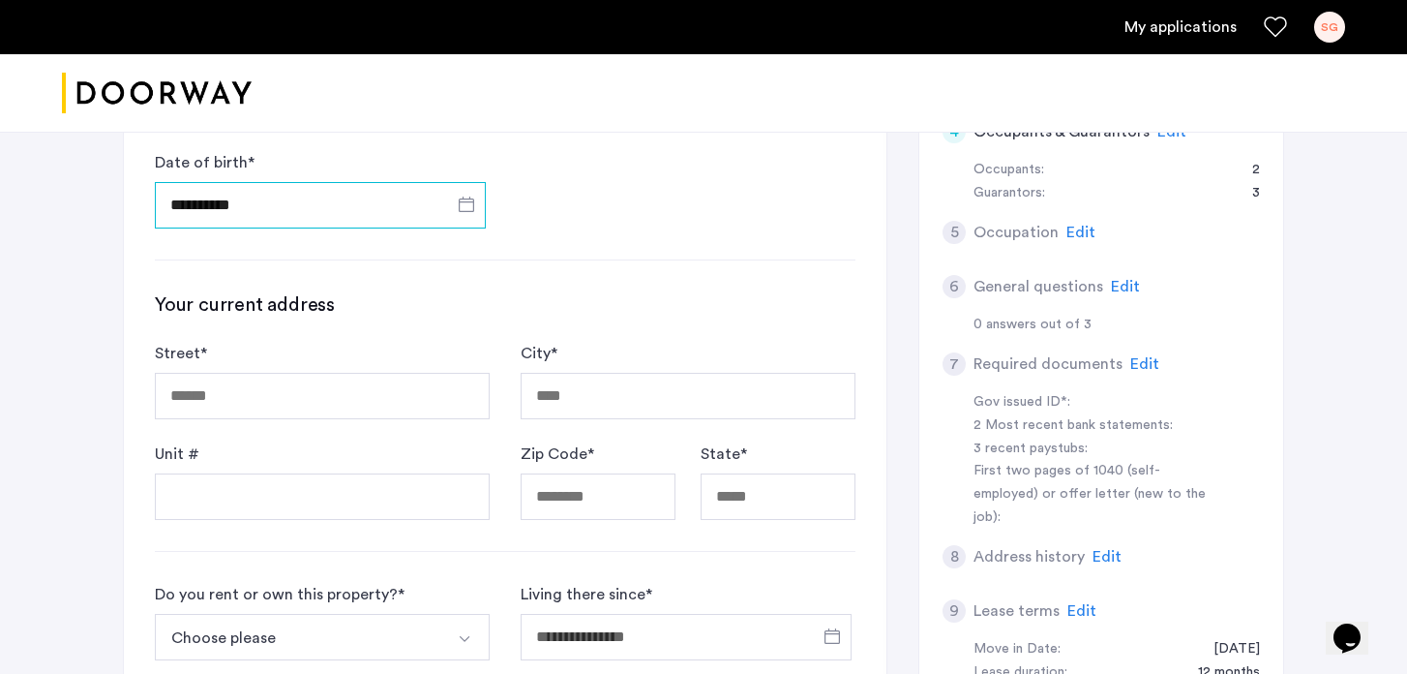
scroll to position [599, 0]
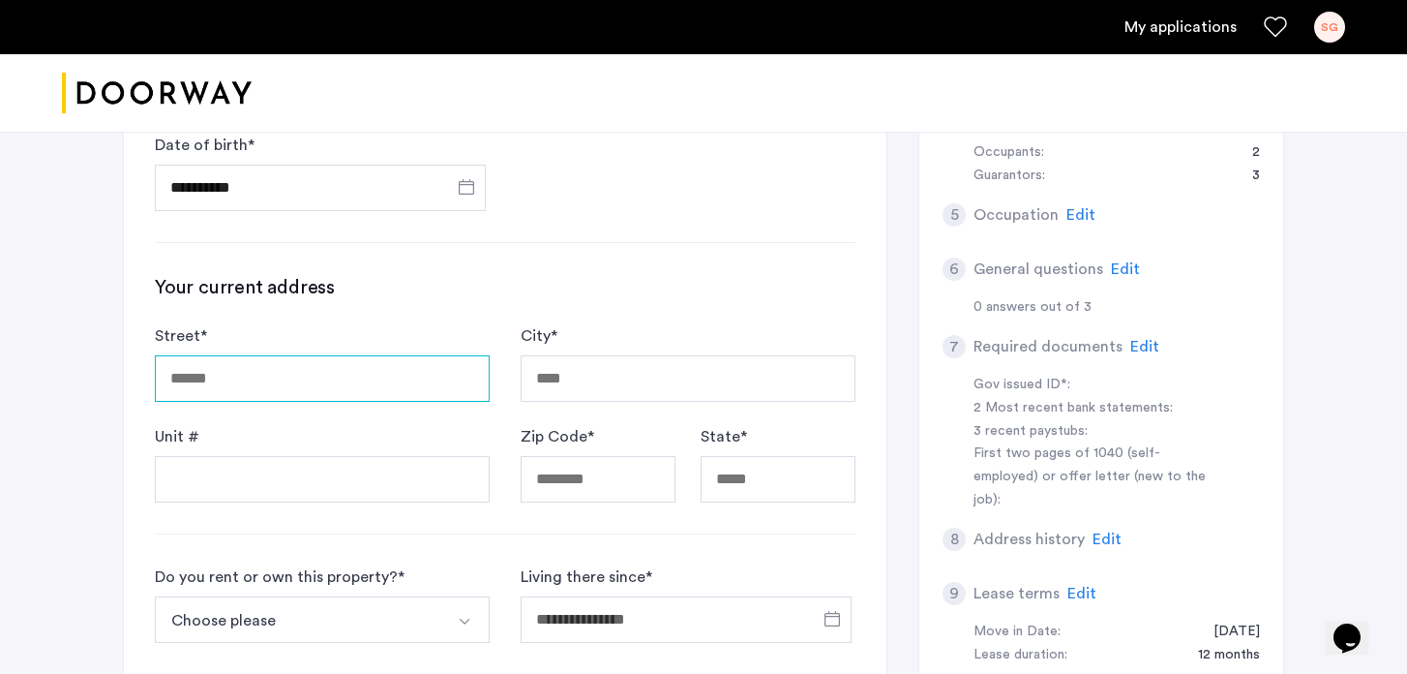
click at [330, 375] on input "Street *" at bounding box center [322, 378] width 335 height 46
type input "**********"
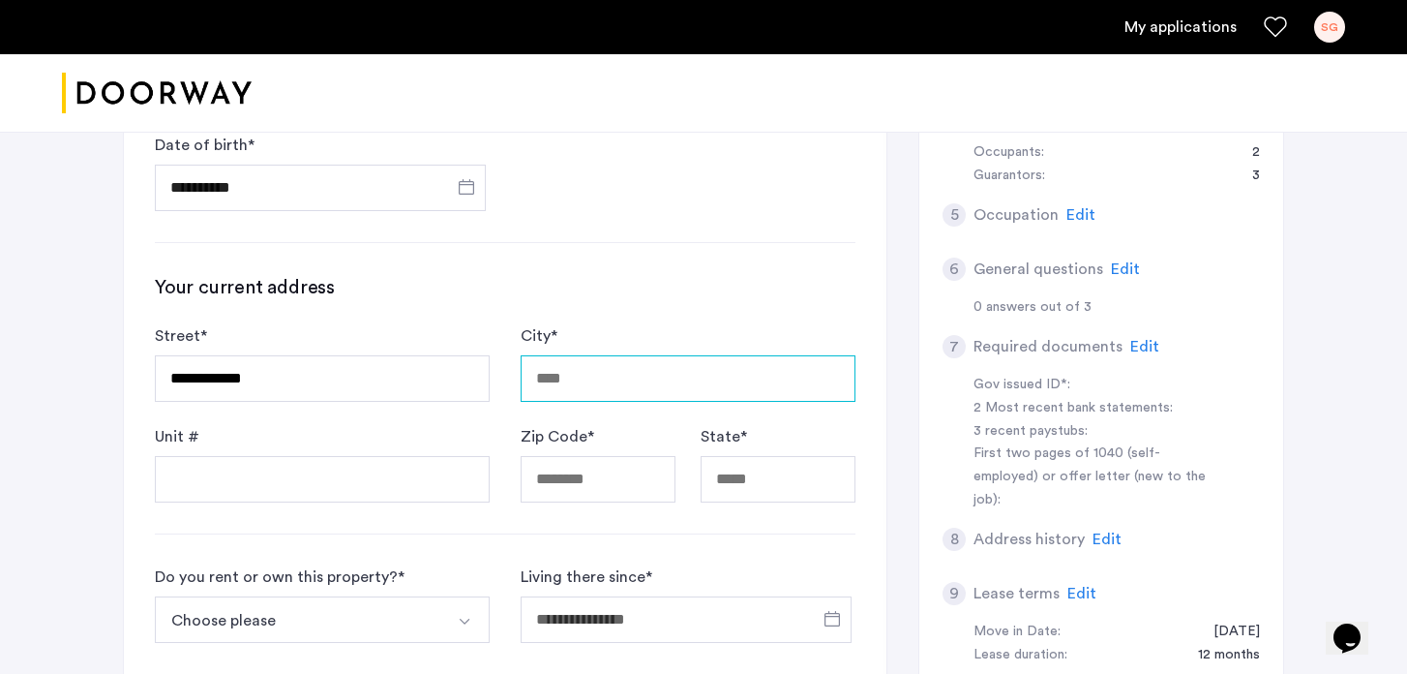
type input "**********"
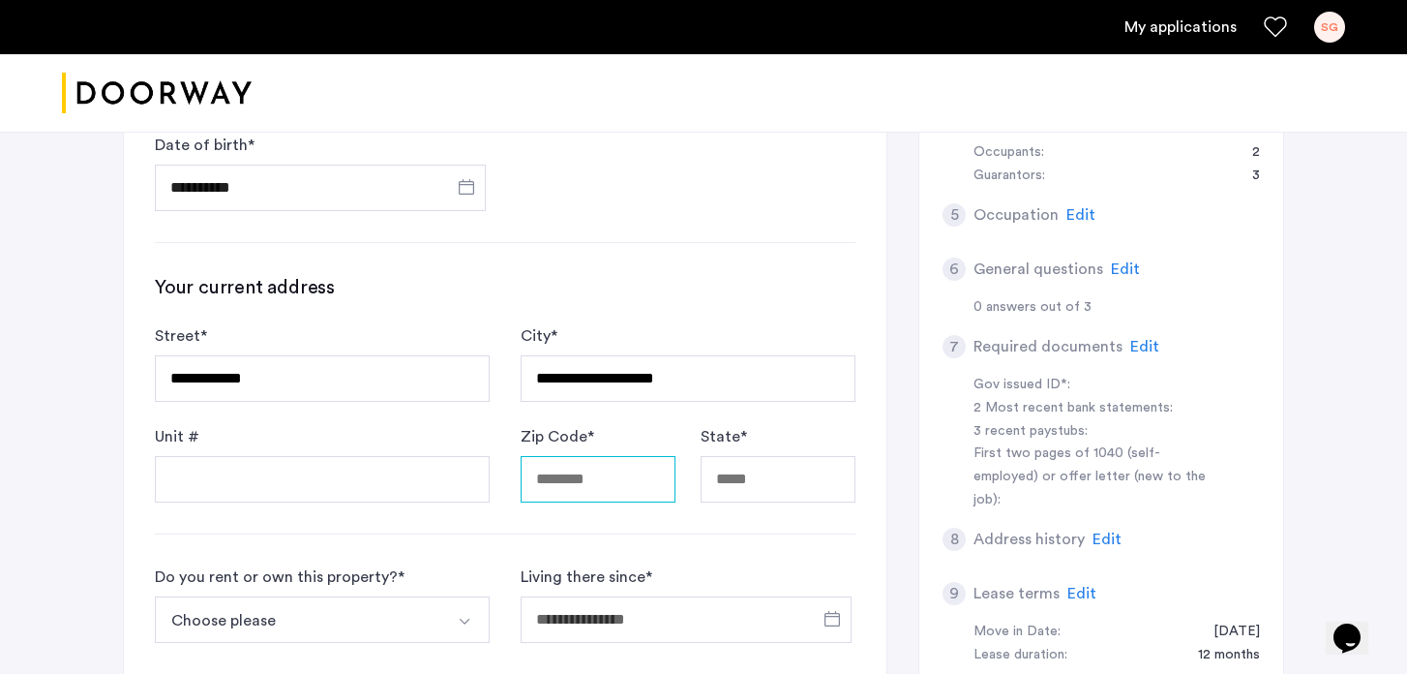
type input "*****"
type input "**"
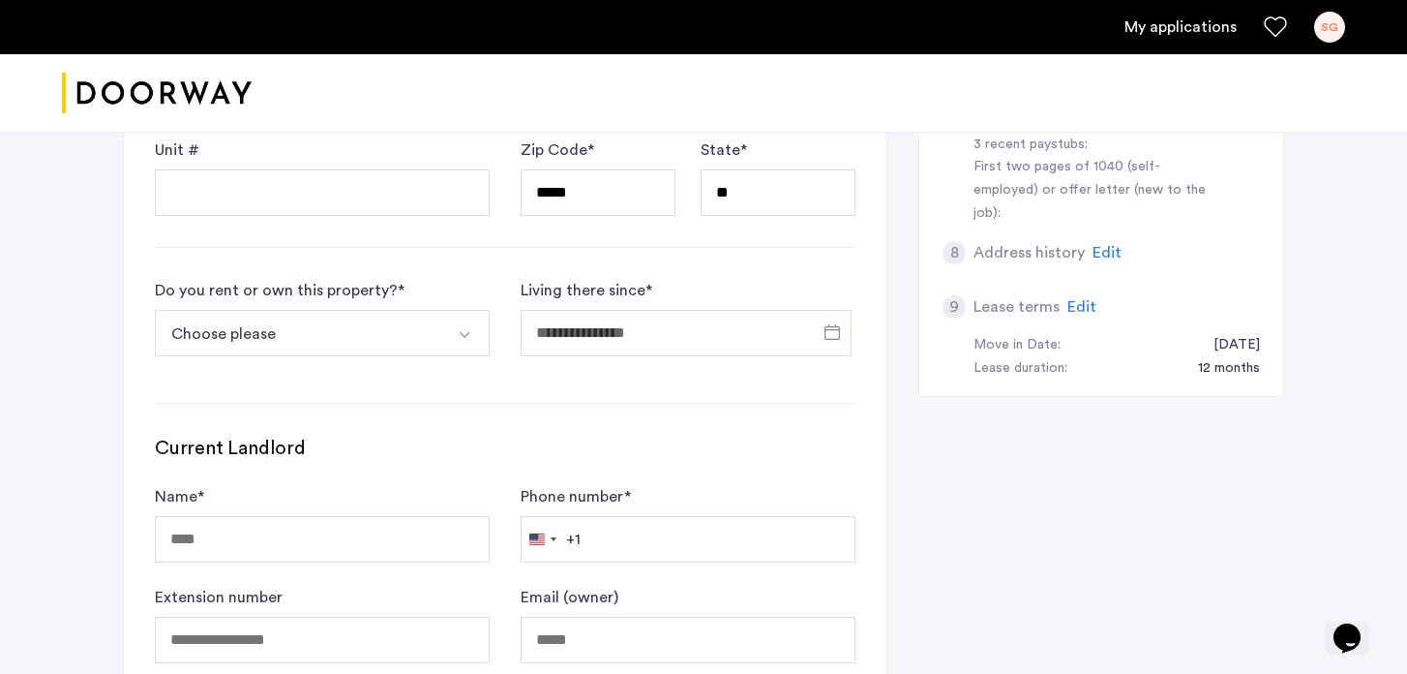
scroll to position [890, 0]
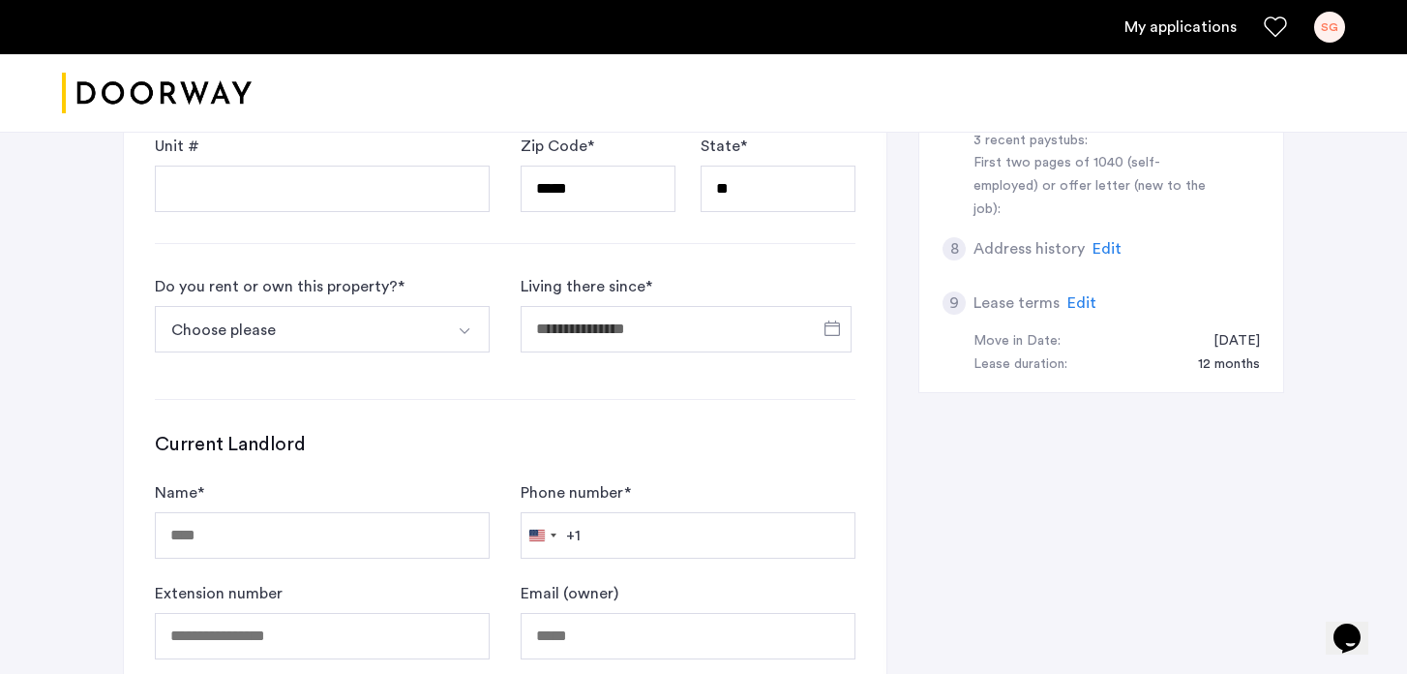
click at [458, 341] on button "Select option" at bounding box center [466, 329] width 46 height 46
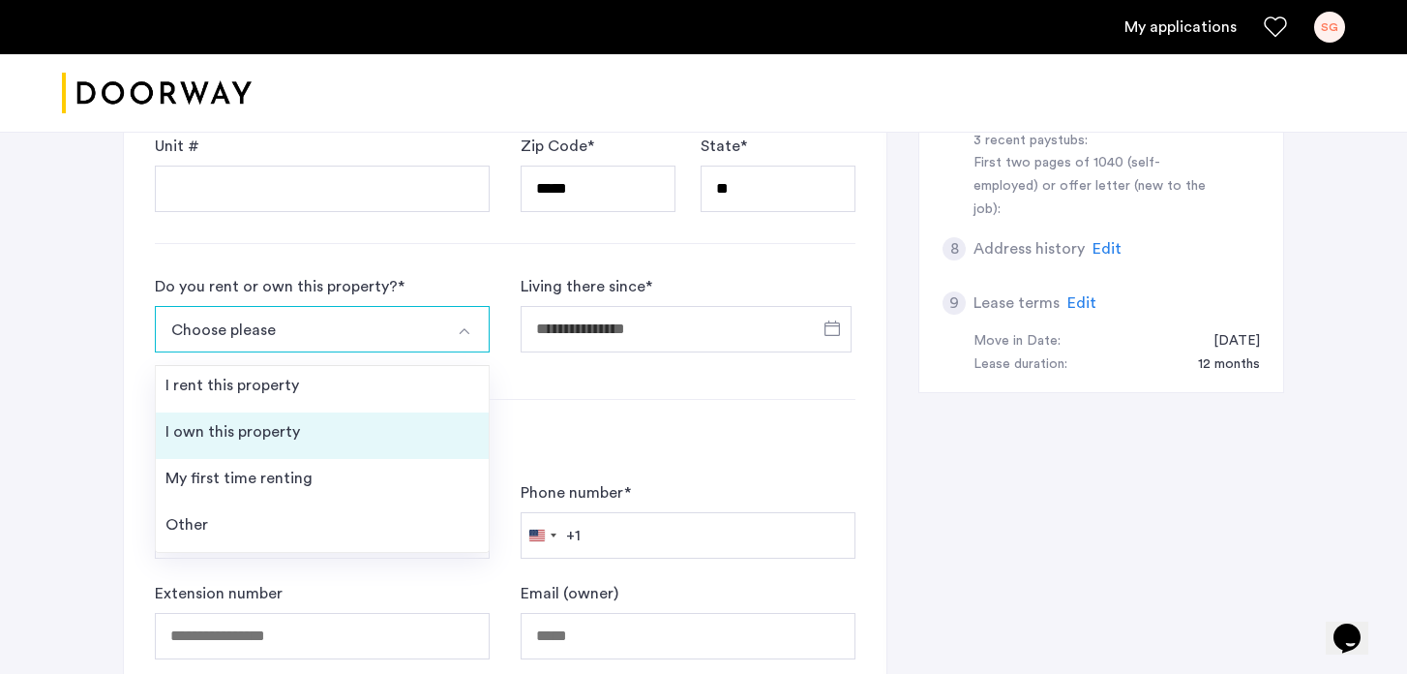
click at [287, 423] on div "I own this property" at bounding box center [233, 431] width 135 height 23
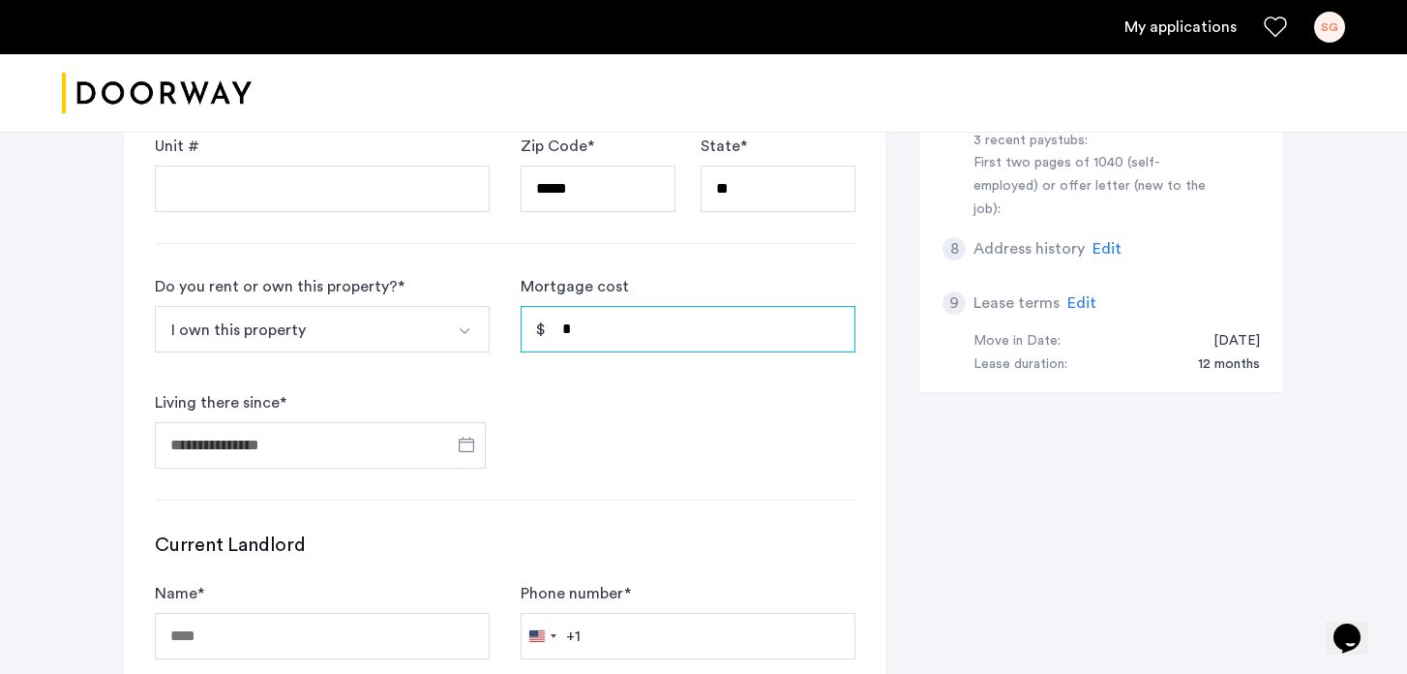
click at [618, 332] on input "*" at bounding box center [688, 329] width 335 height 46
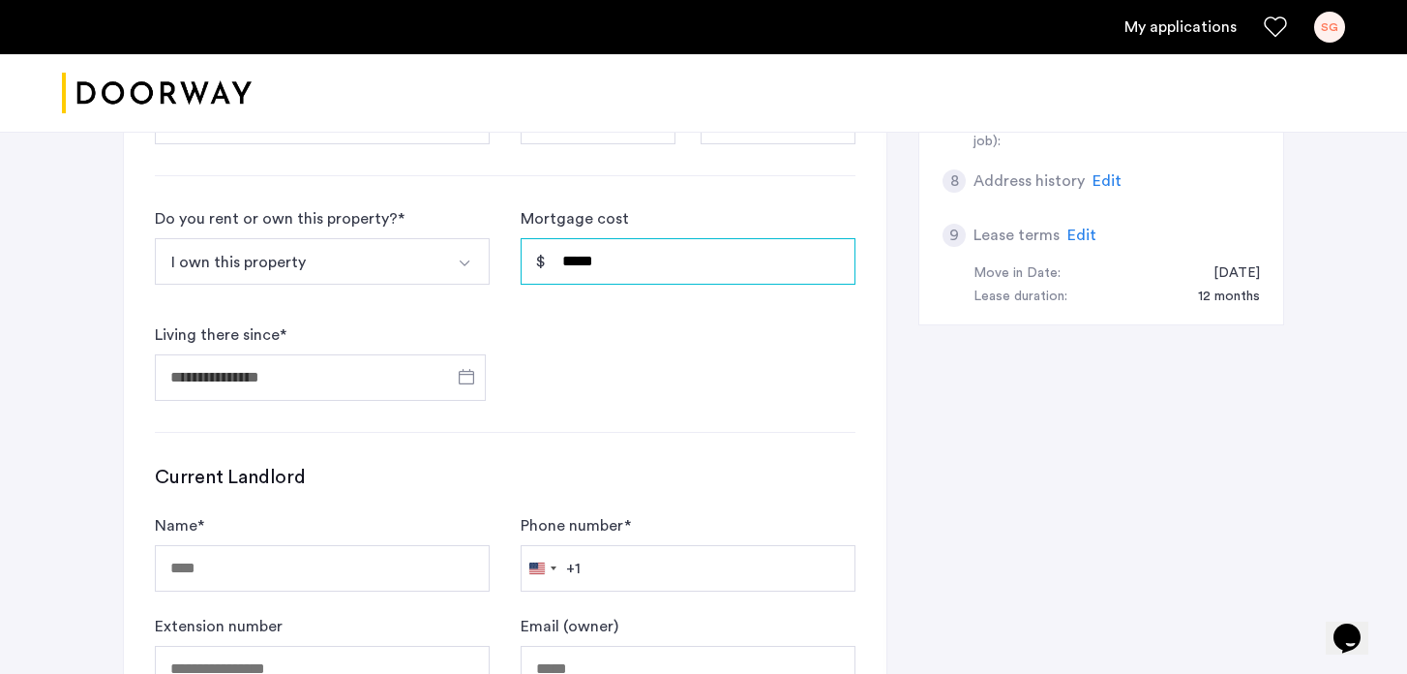
scroll to position [1003, 0]
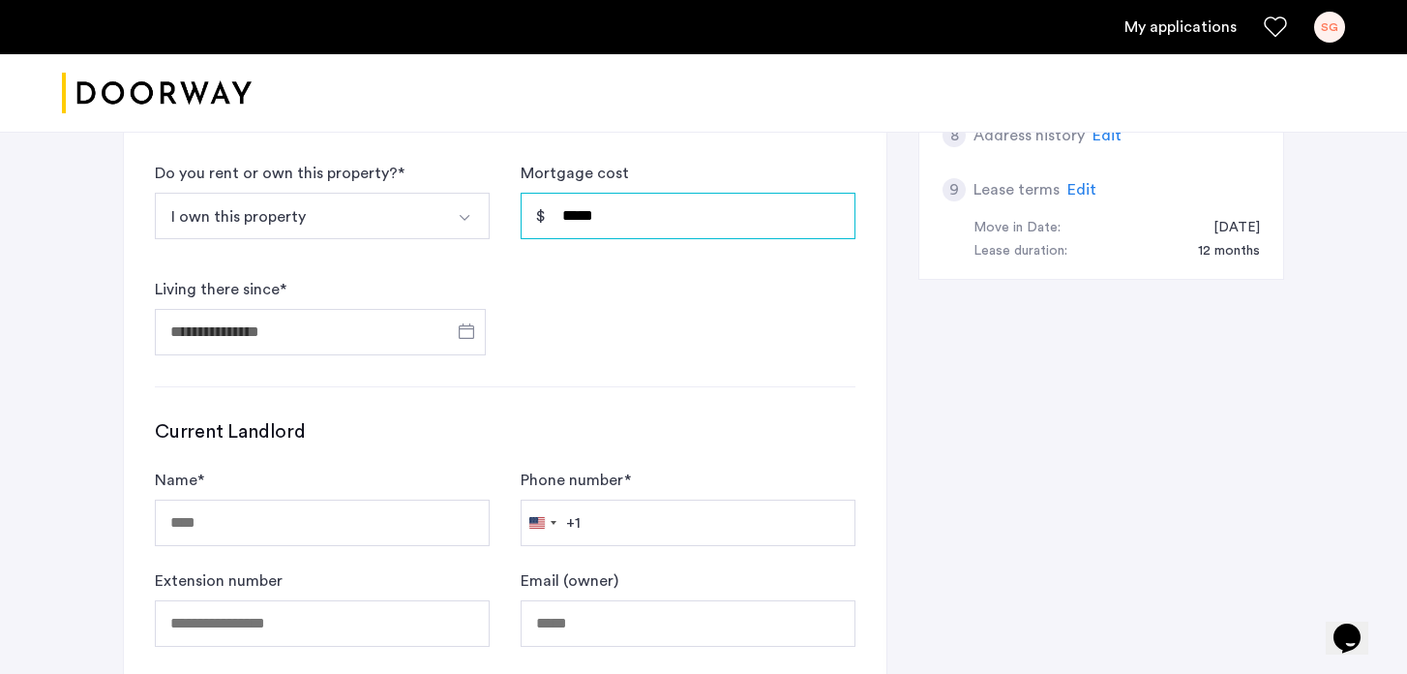
type input "*****"
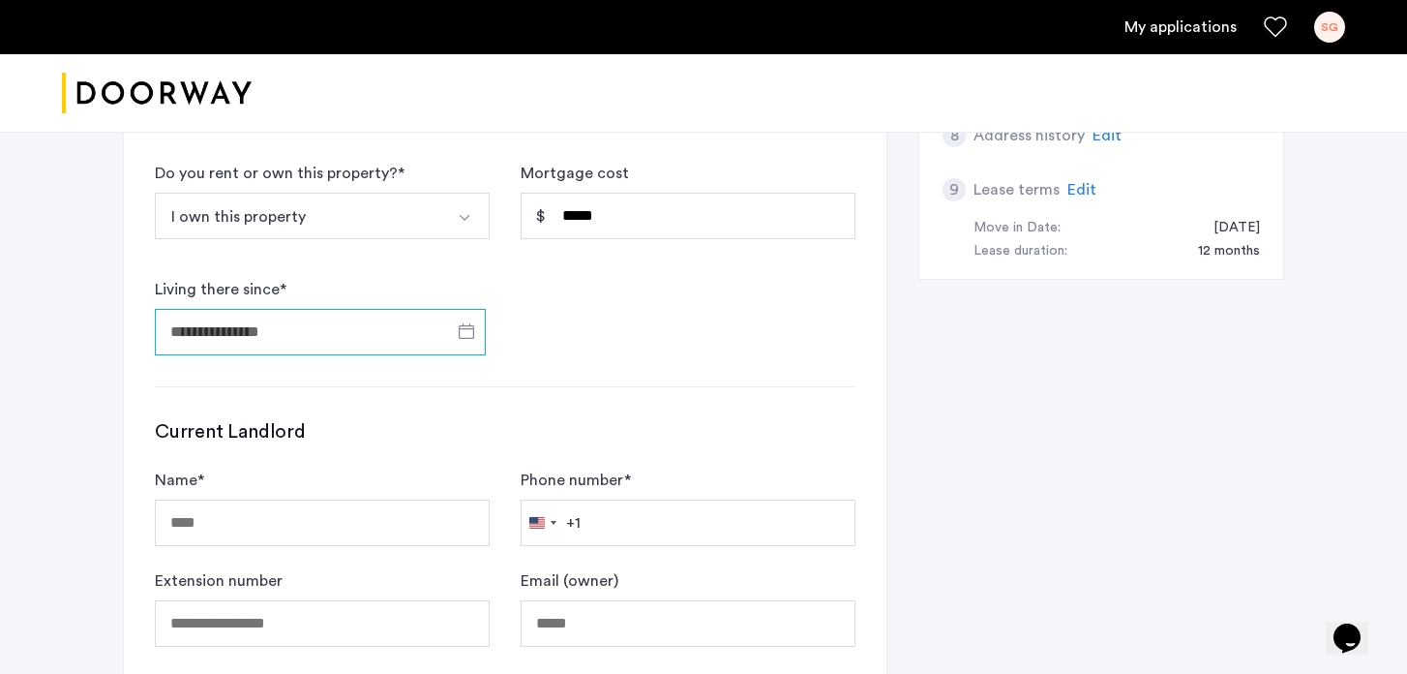
click at [380, 342] on input "Living there since *" at bounding box center [320, 332] width 331 height 46
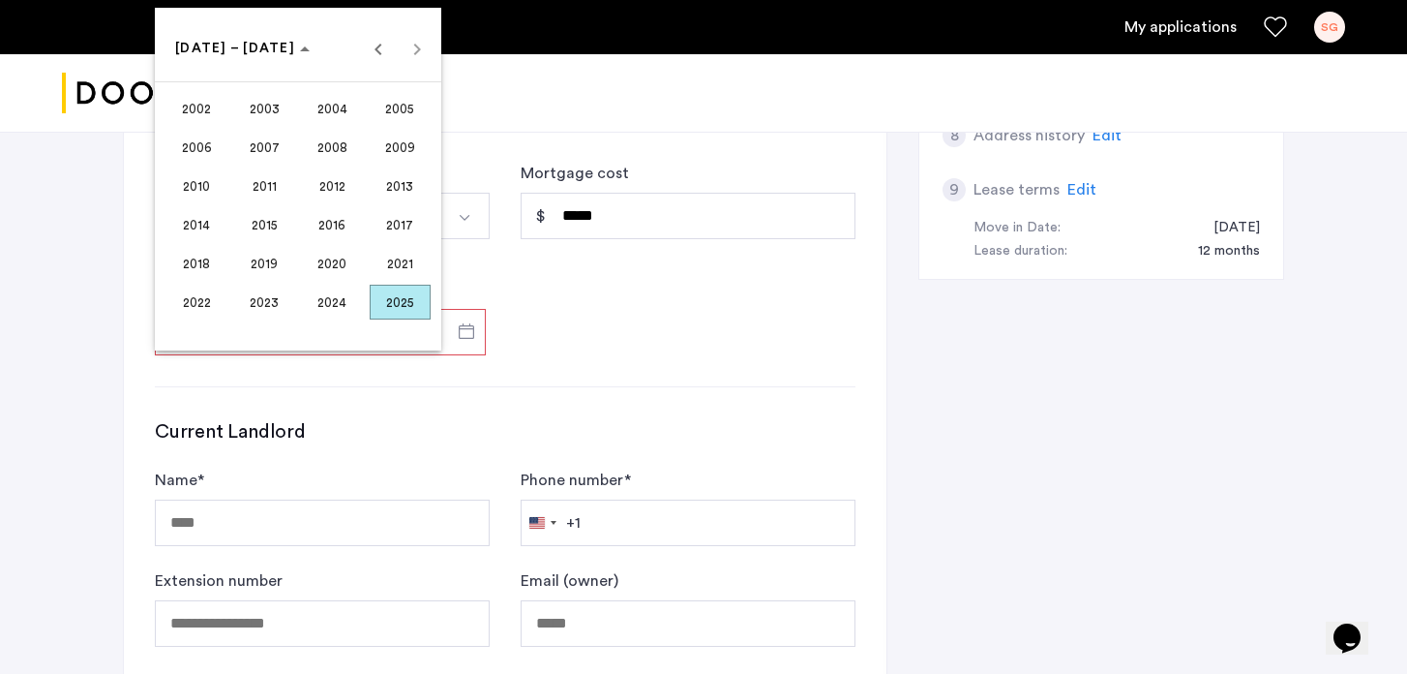
click at [407, 271] on span "2021" at bounding box center [400, 263] width 61 height 35
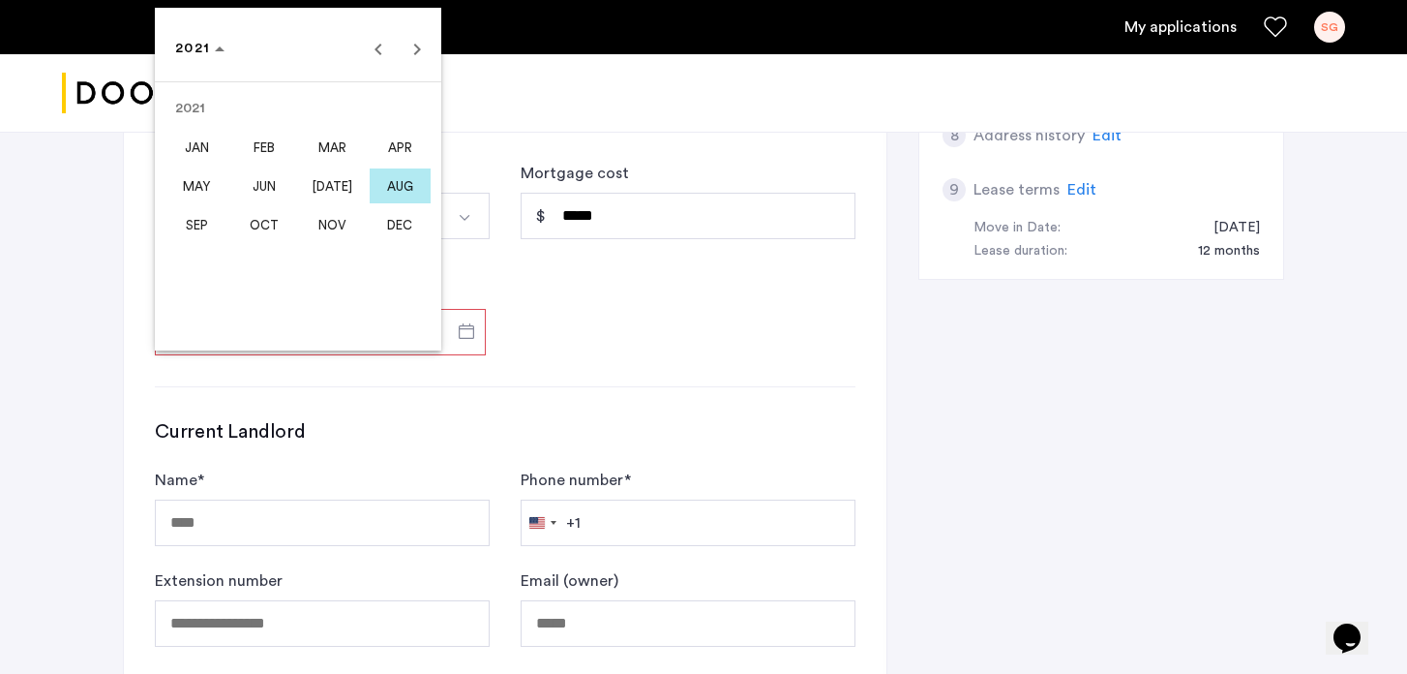
click at [329, 184] on span "[DATE]" at bounding box center [332, 185] width 61 height 35
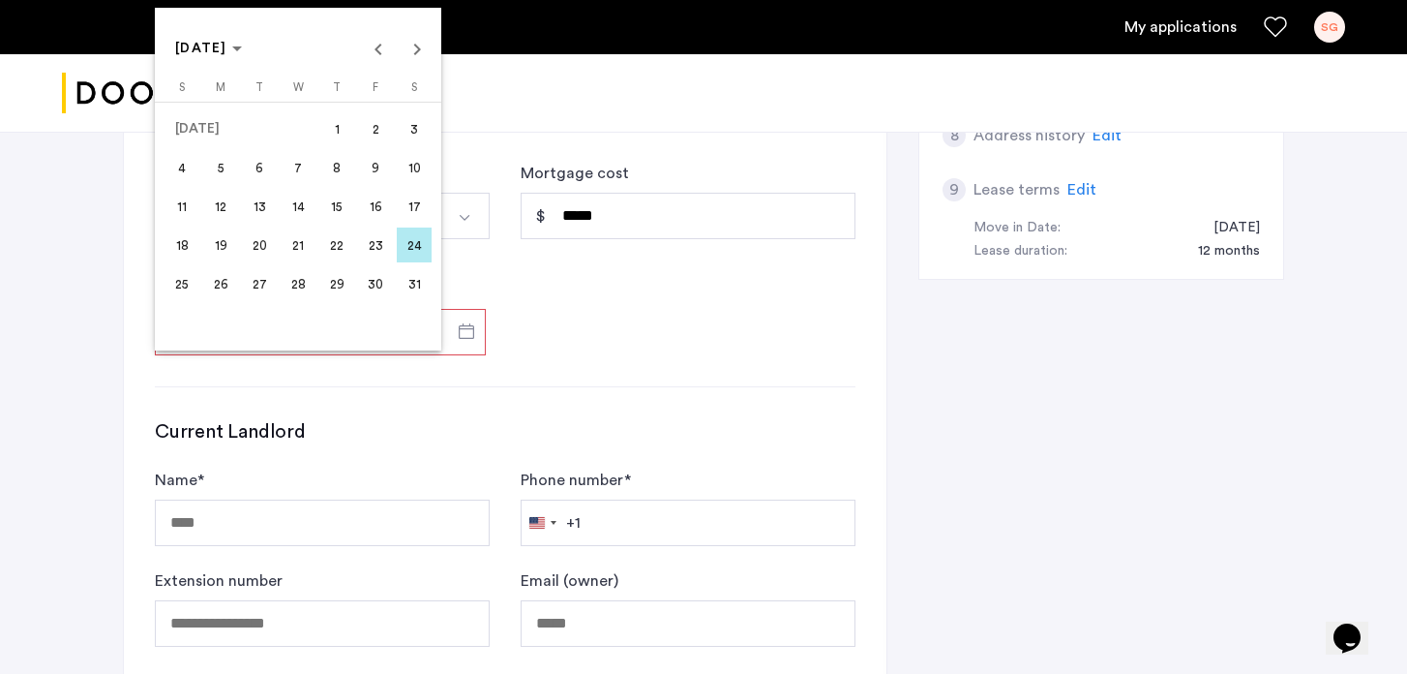
click at [302, 174] on span "7" at bounding box center [298, 167] width 35 height 35
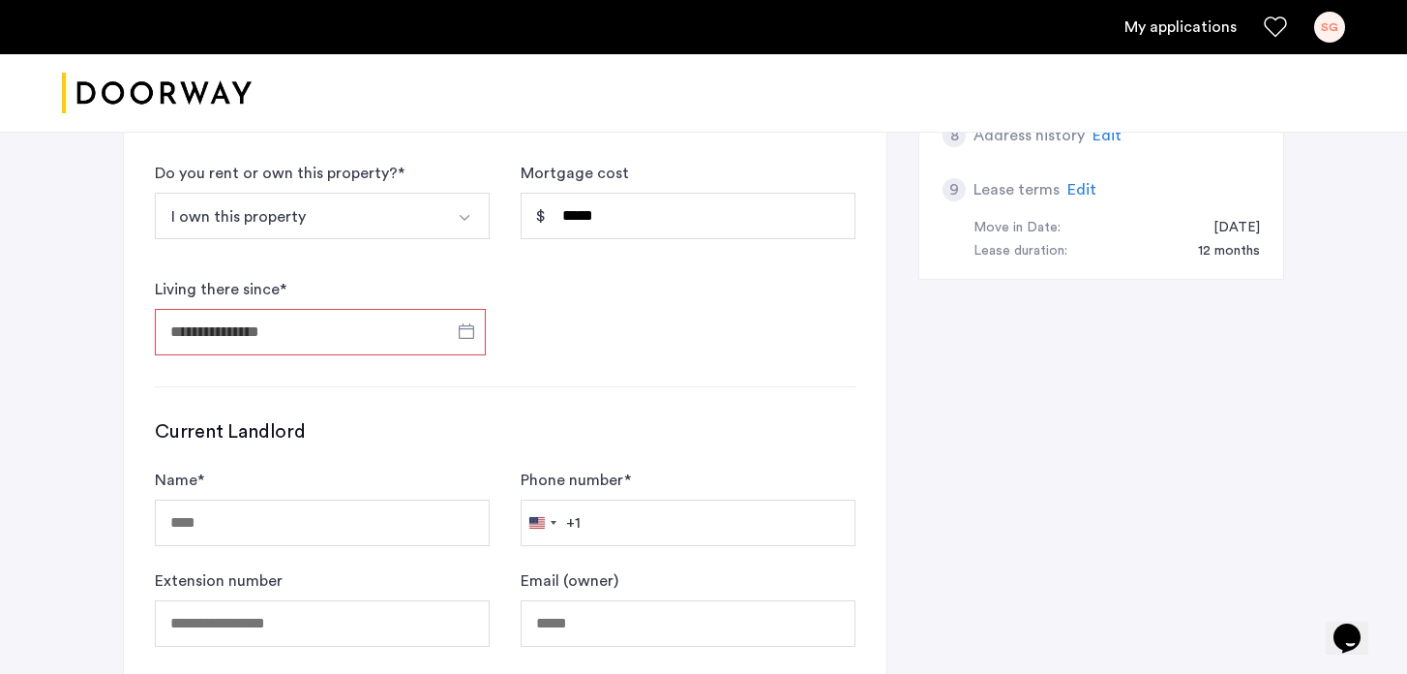
type input "**********"
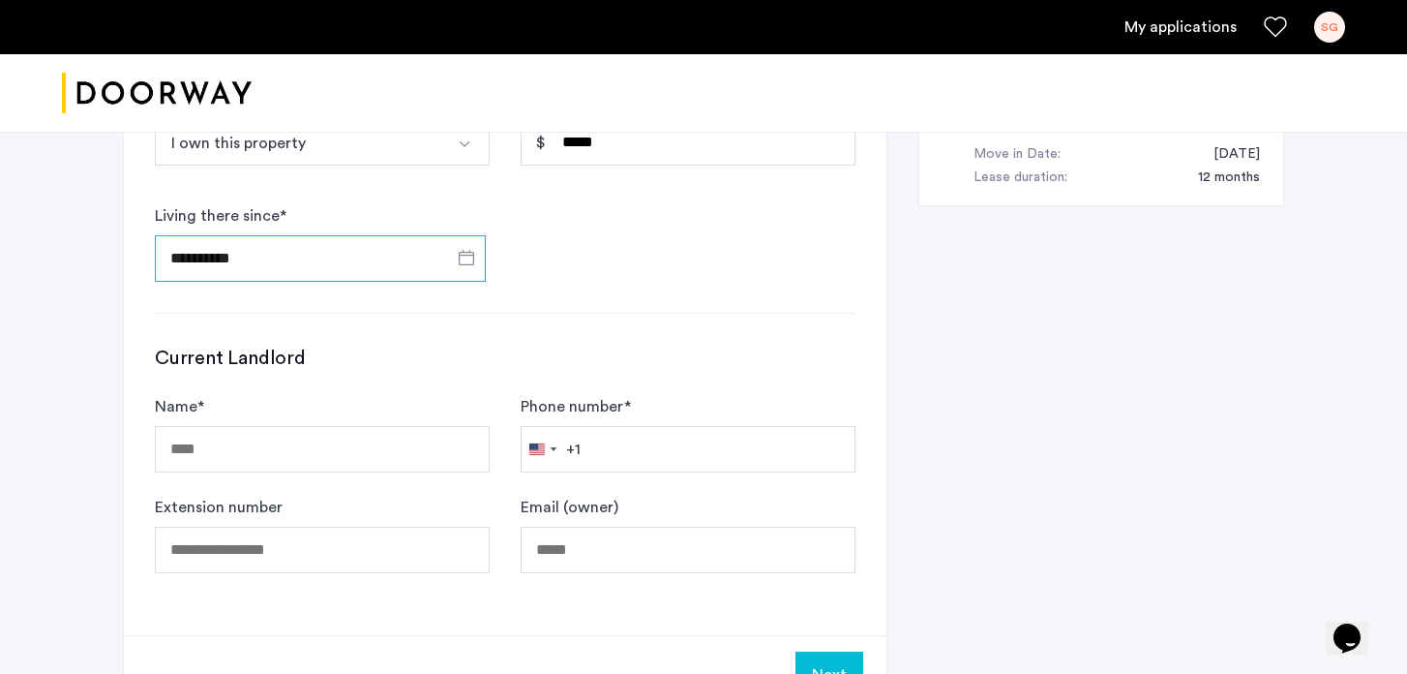
scroll to position [1092, 0]
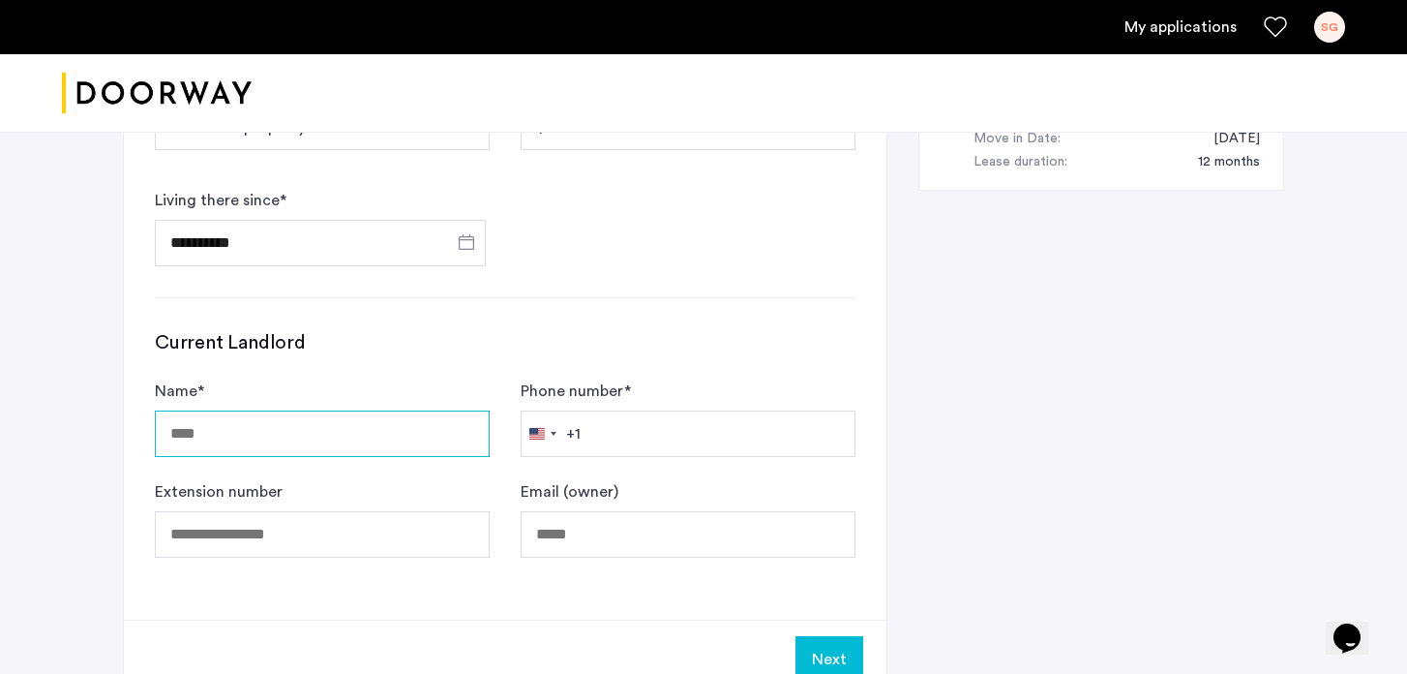
click at [349, 434] on input "Name *" at bounding box center [322, 433] width 335 height 46
click at [395, 343] on h3 "Current Landlord" at bounding box center [505, 342] width 701 height 27
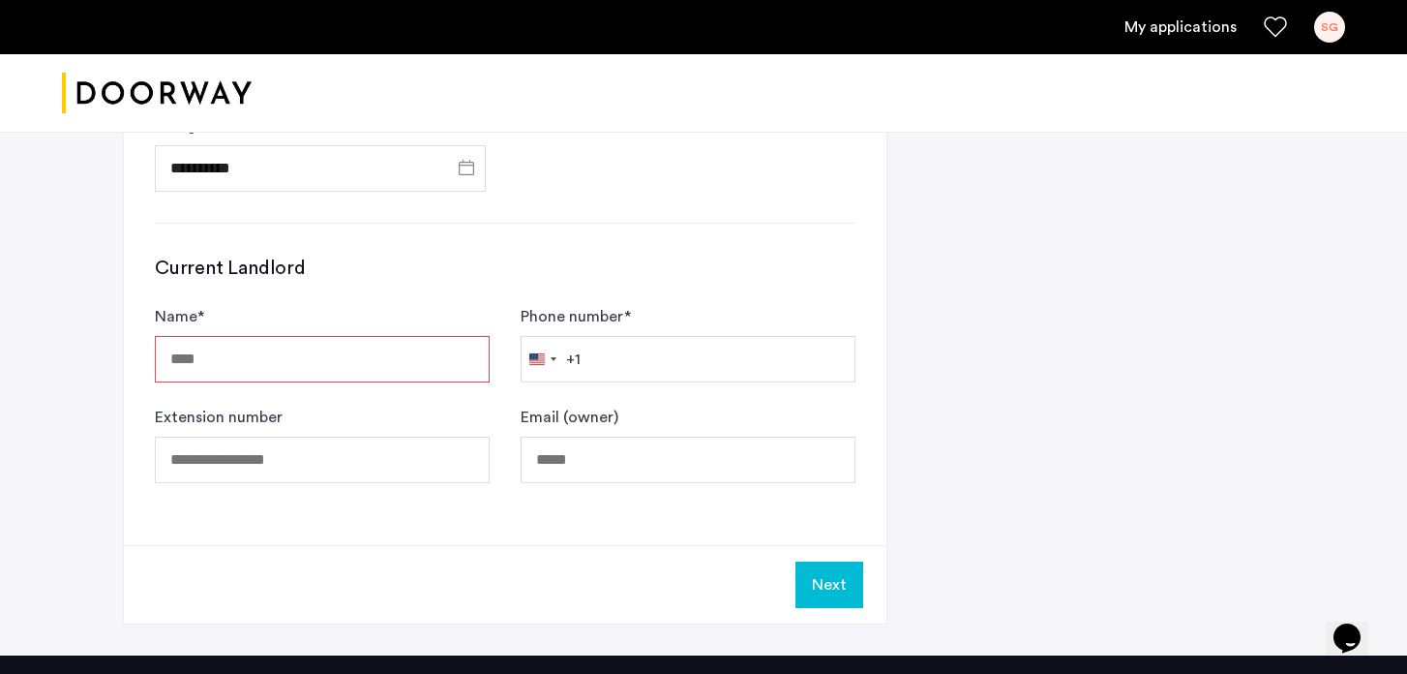
scroll to position [1167, 0]
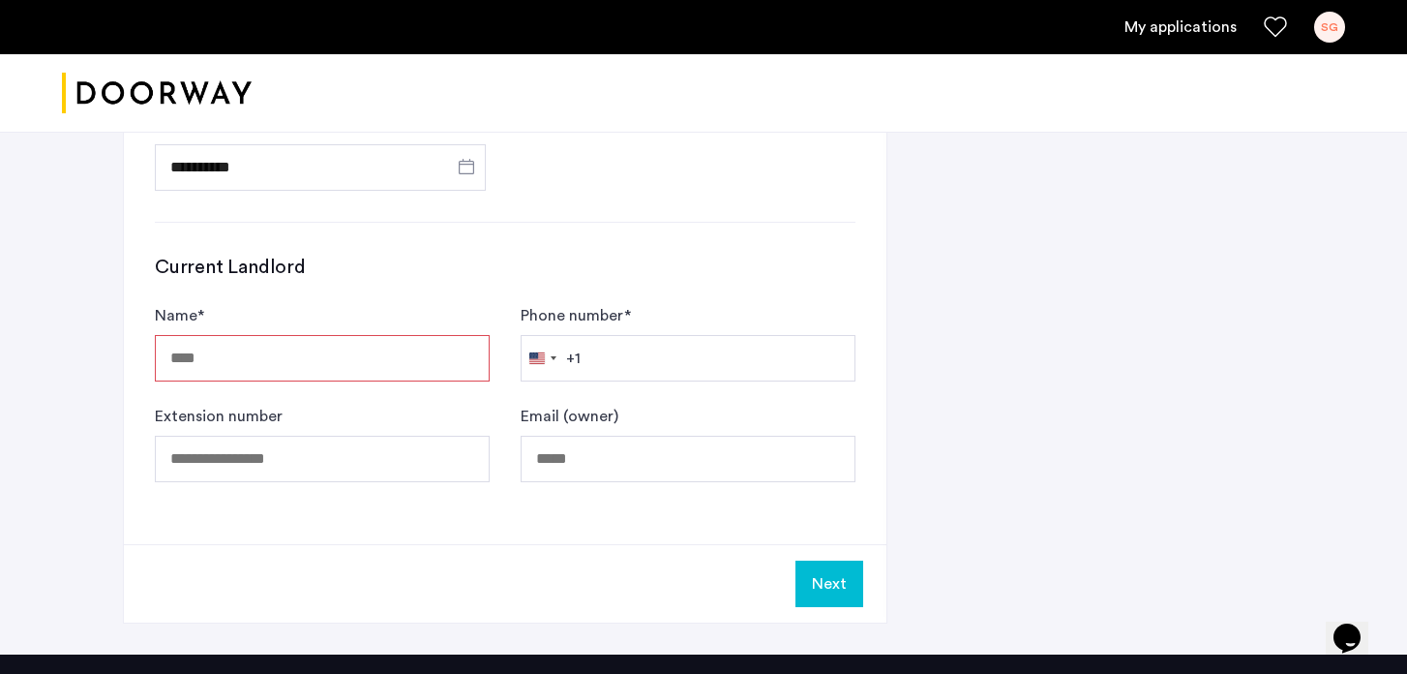
click at [367, 355] on input "Name *" at bounding box center [322, 358] width 335 height 46
type input "**********"
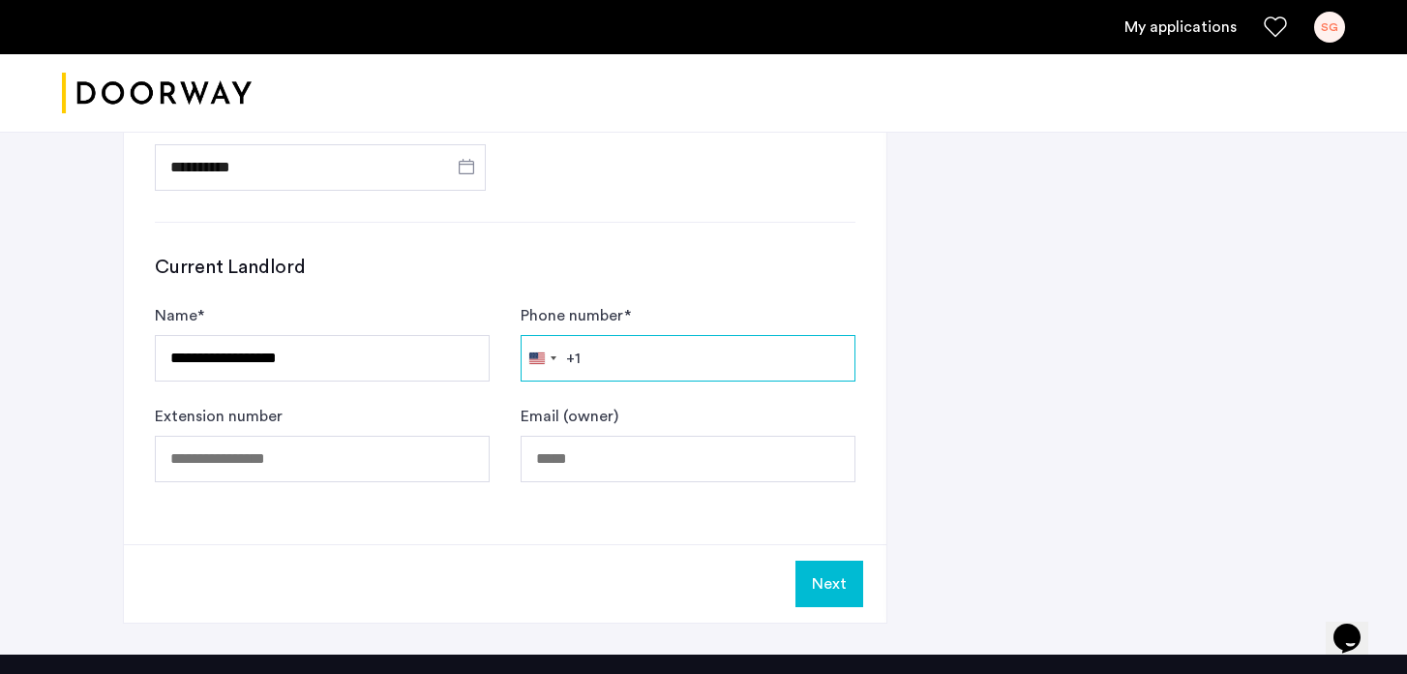
type input "**********"
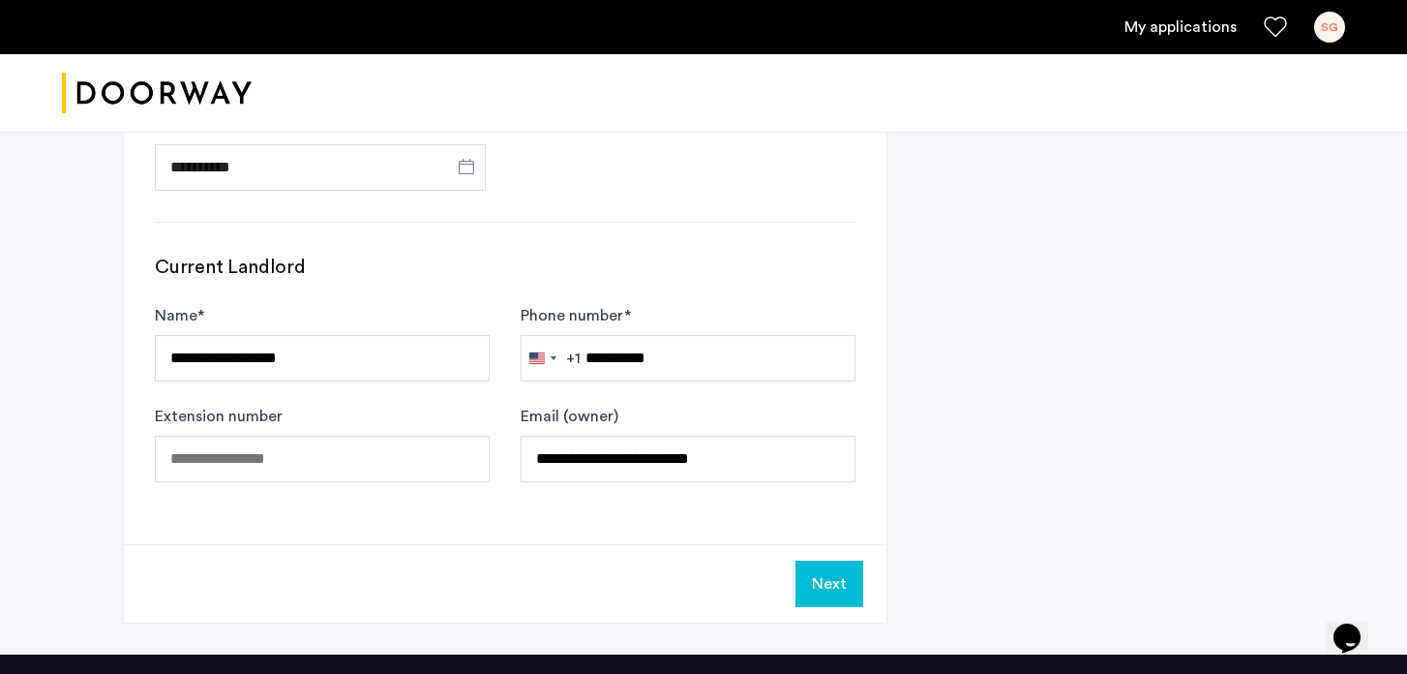
click at [831, 579] on button "Next" at bounding box center [830, 583] width 68 height 46
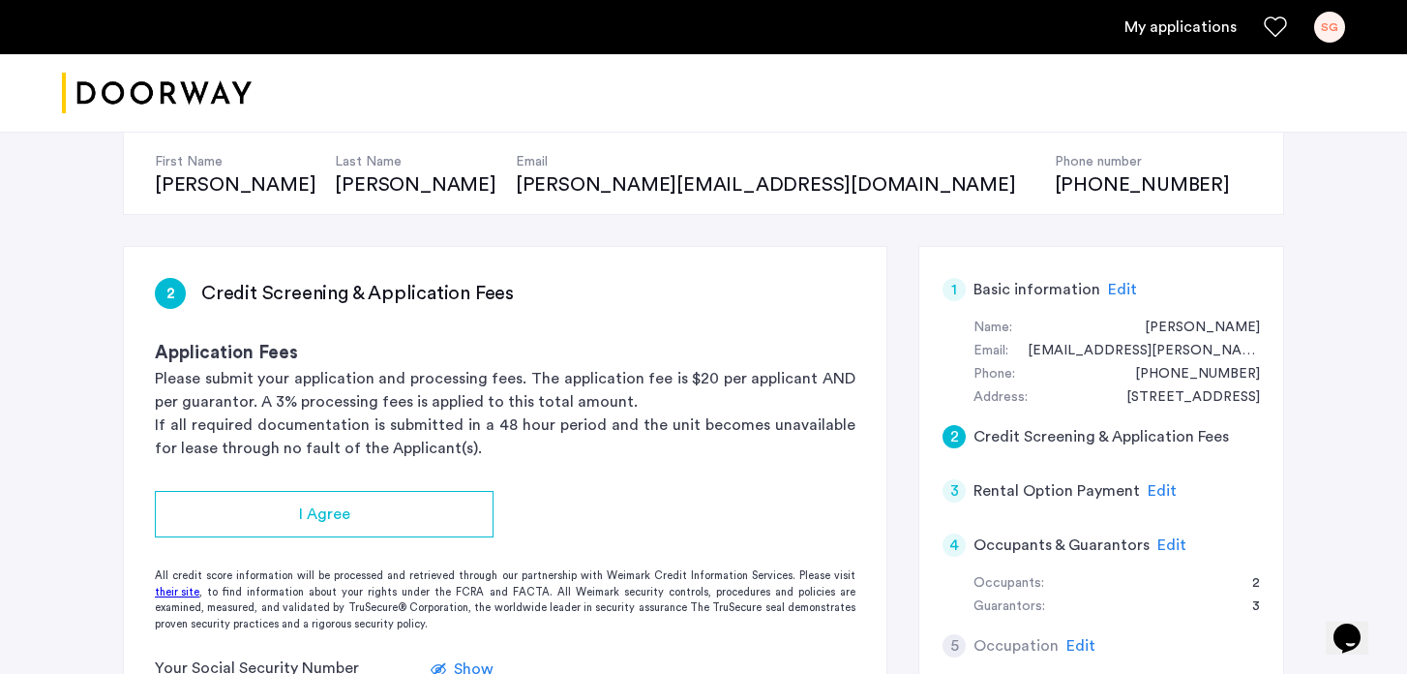
scroll to position [220, 0]
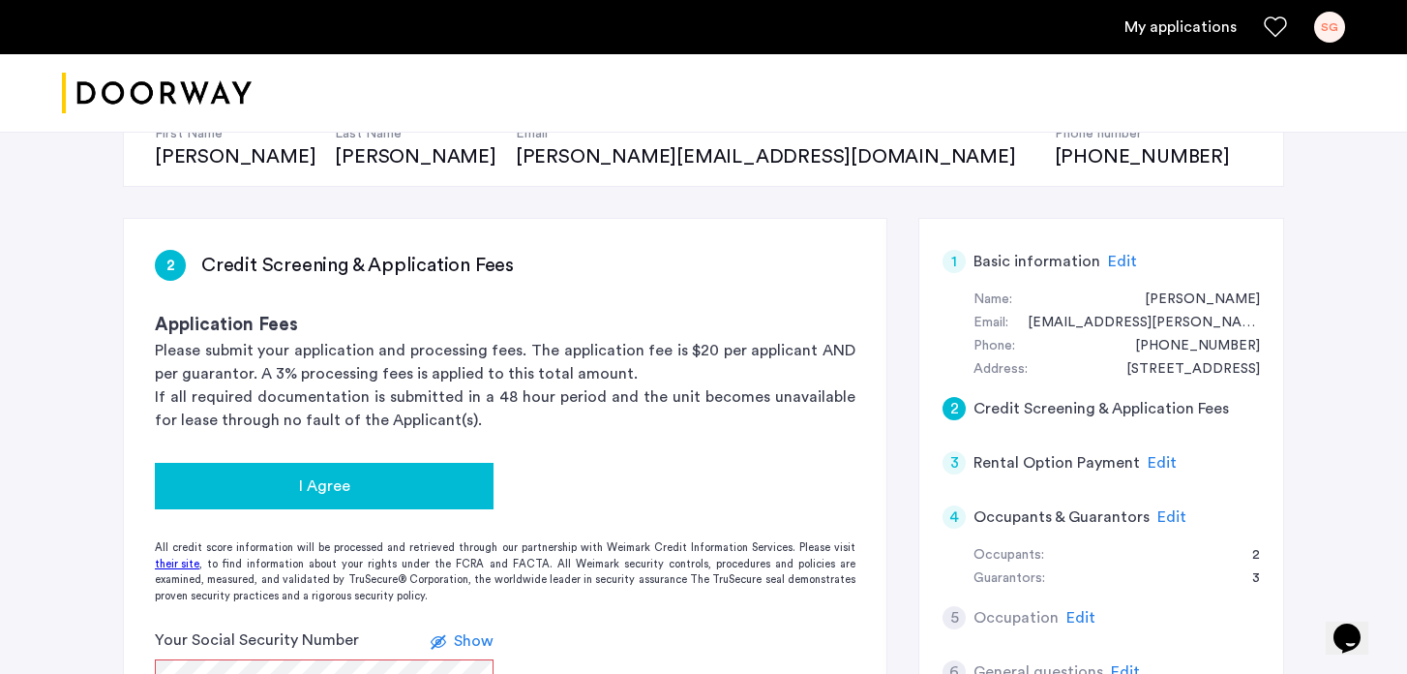
click at [386, 477] on div "I Agree" at bounding box center [324, 485] width 308 height 23
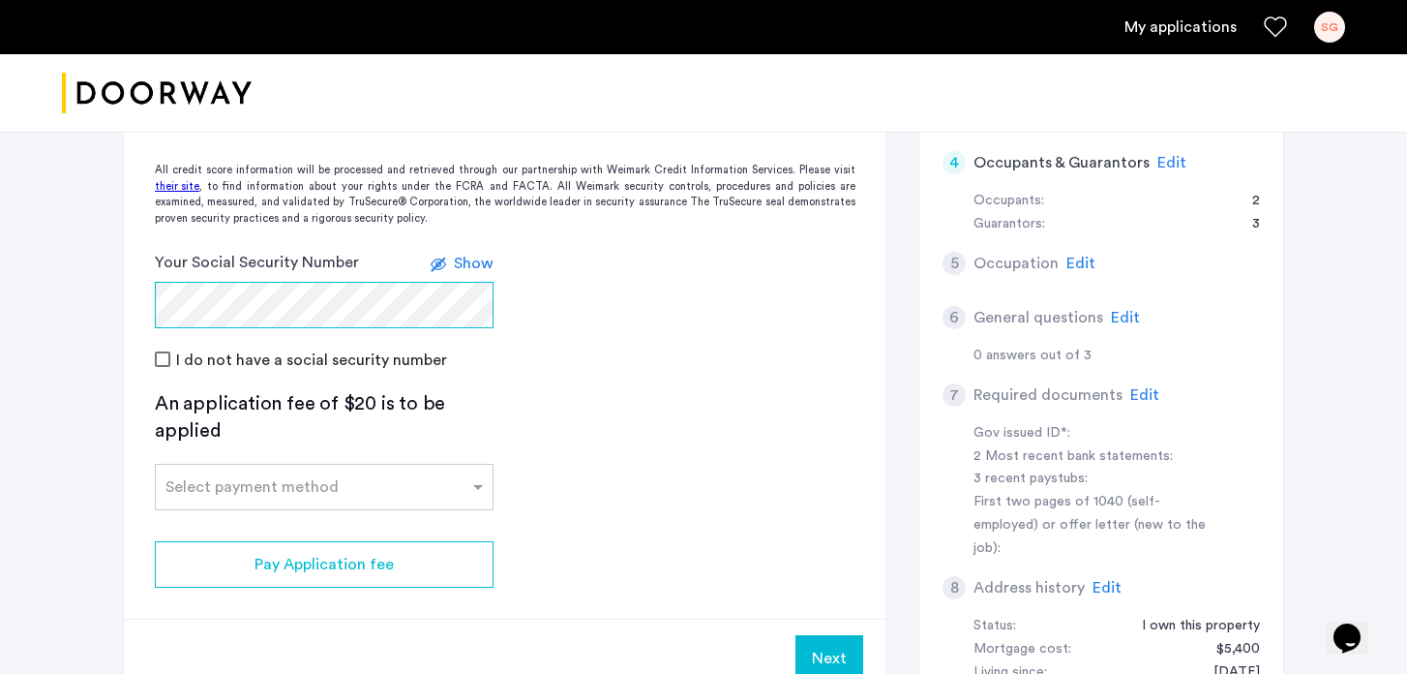
scroll to position [591, 0]
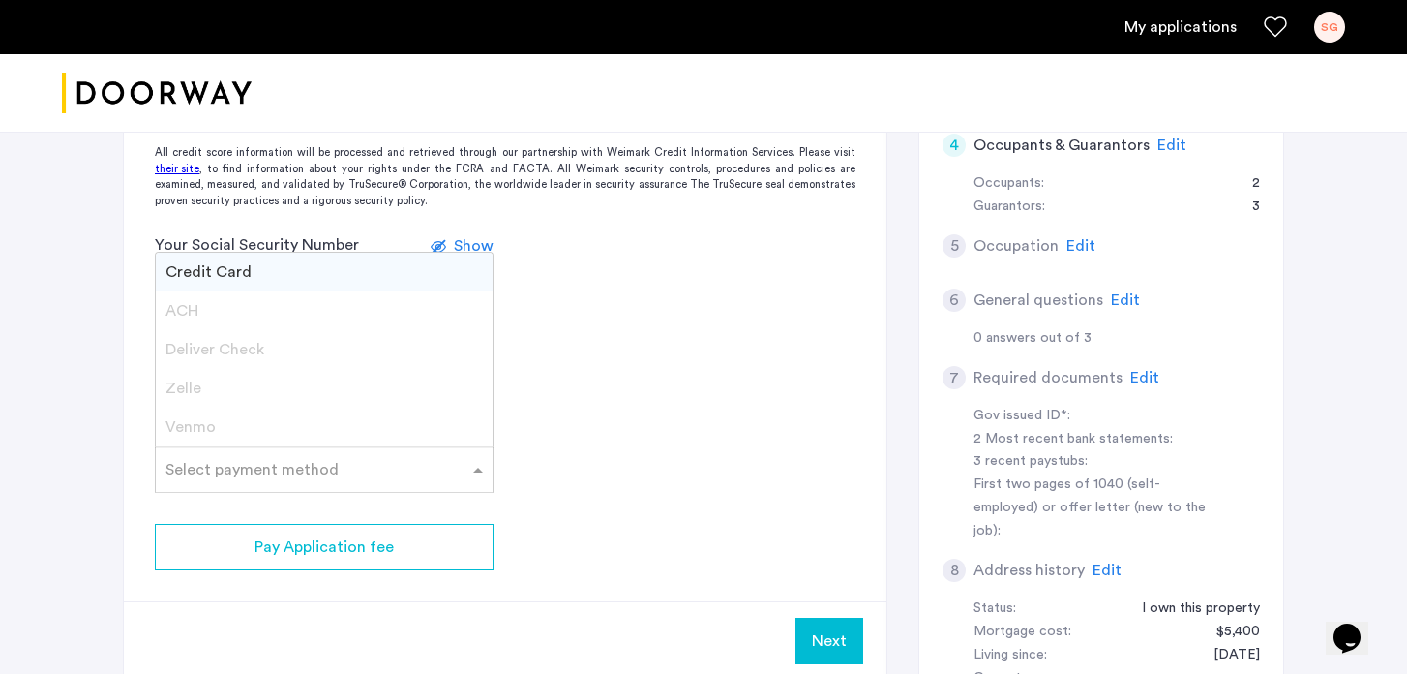
click at [475, 476] on span at bounding box center [480, 469] width 24 height 23
click at [269, 282] on div "Credit Card" at bounding box center [324, 272] width 337 height 39
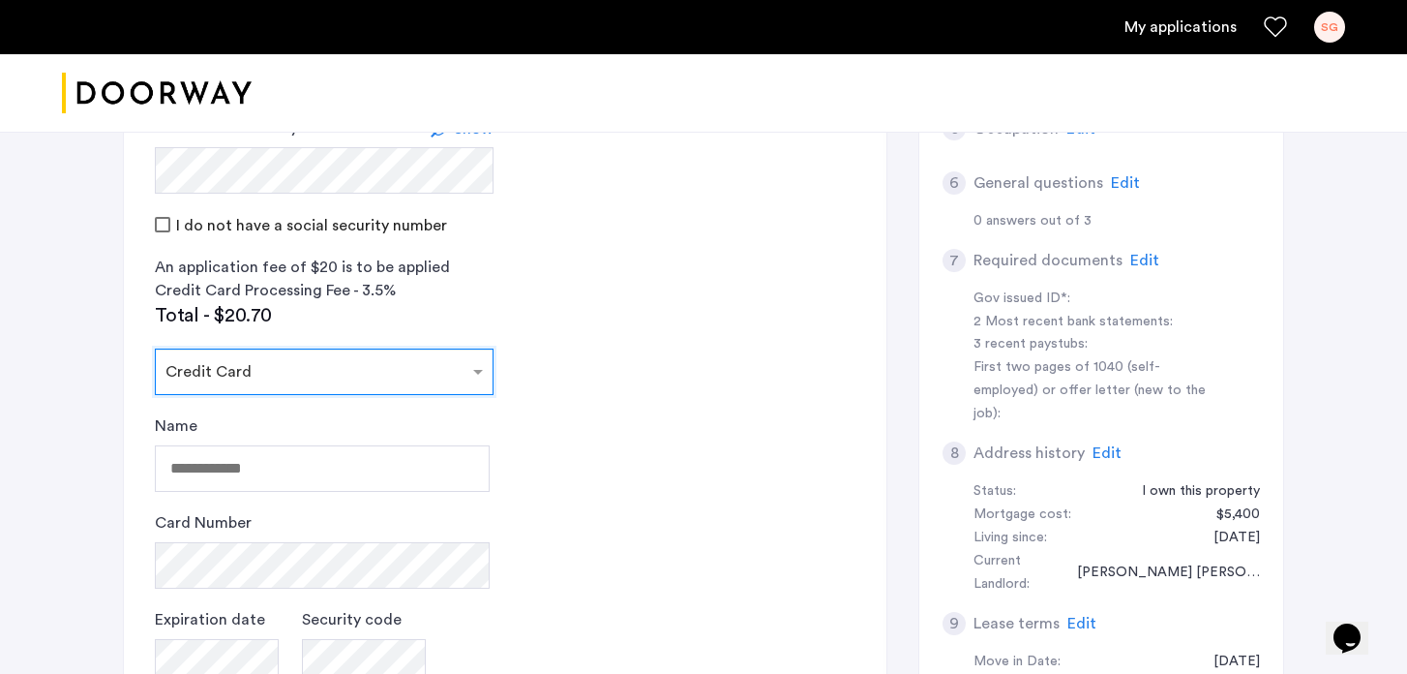
scroll to position [765, 0]
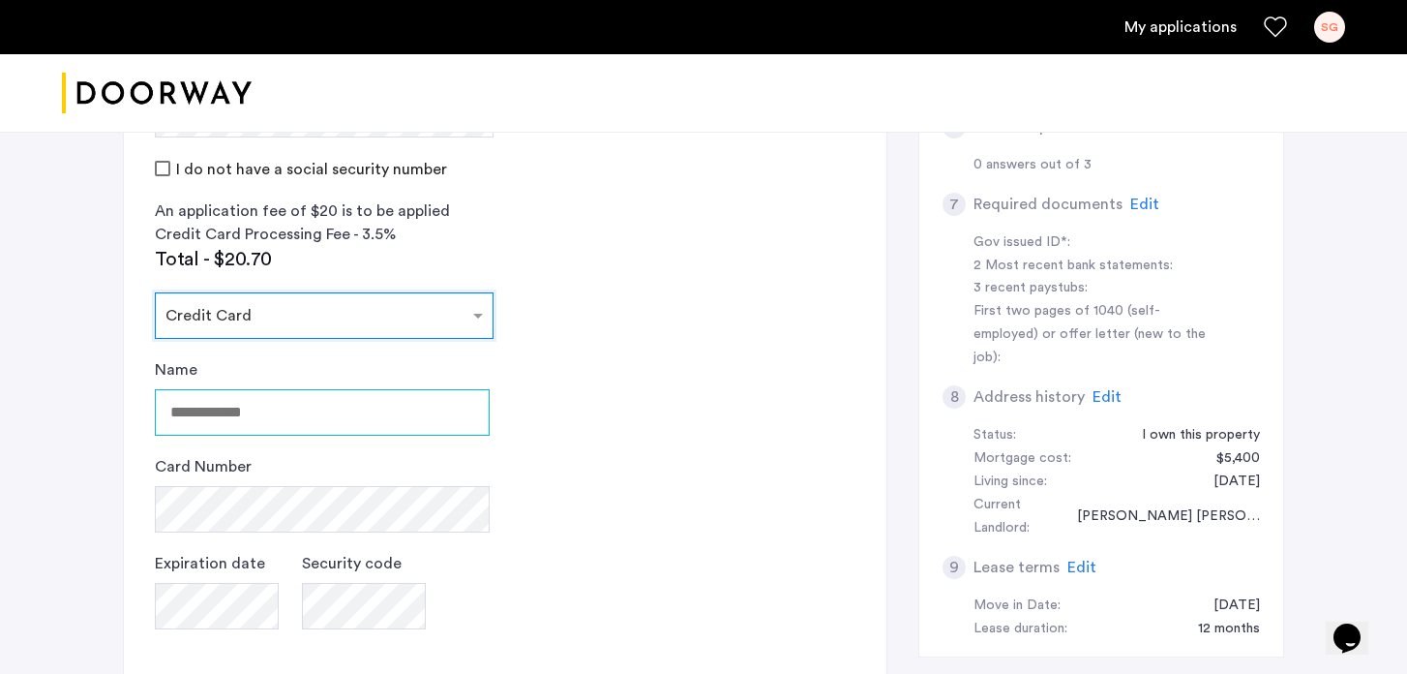
click at [347, 423] on input "Name" at bounding box center [322, 412] width 335 height 46
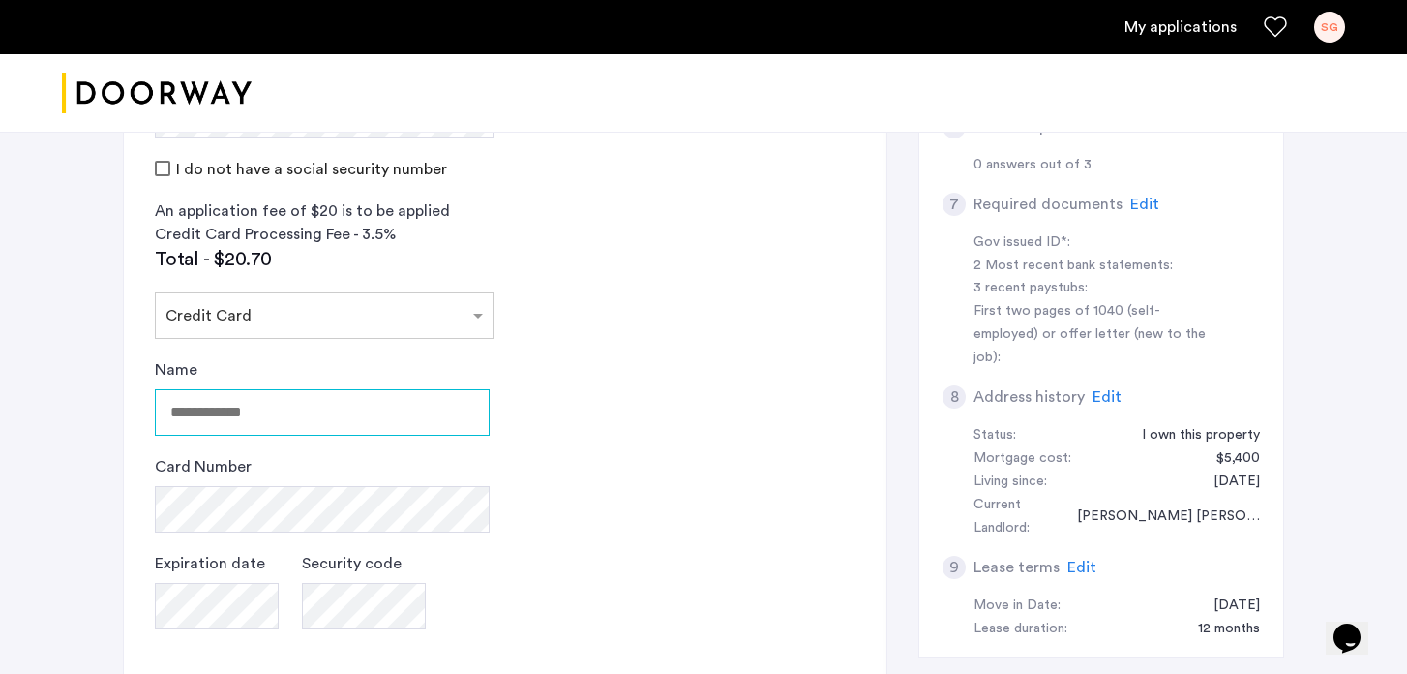
type input "**********"
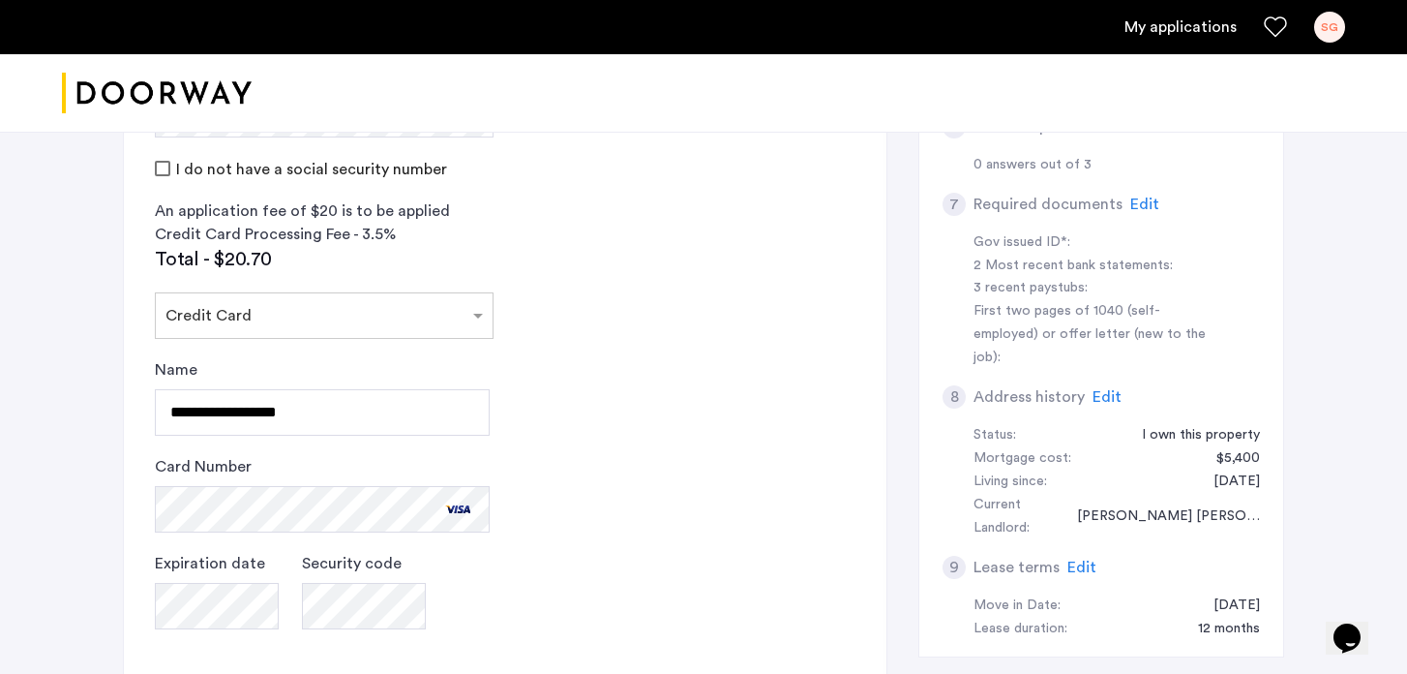
click at [694, 517] on app-credit-screening "2 Credit Screening & Application Fees Application Fees Please submit your appli…" at bounding box center [505, 264] width 763 height 1181
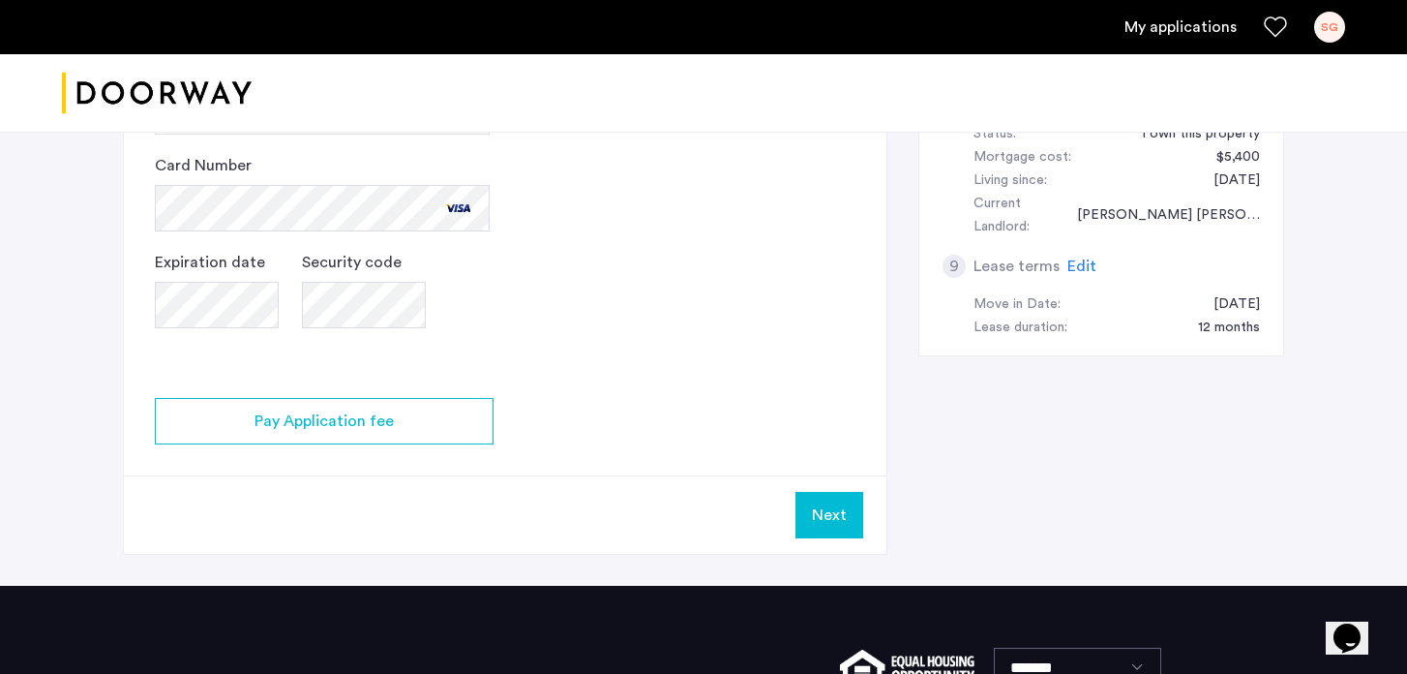
scroll to position [1049, 0]
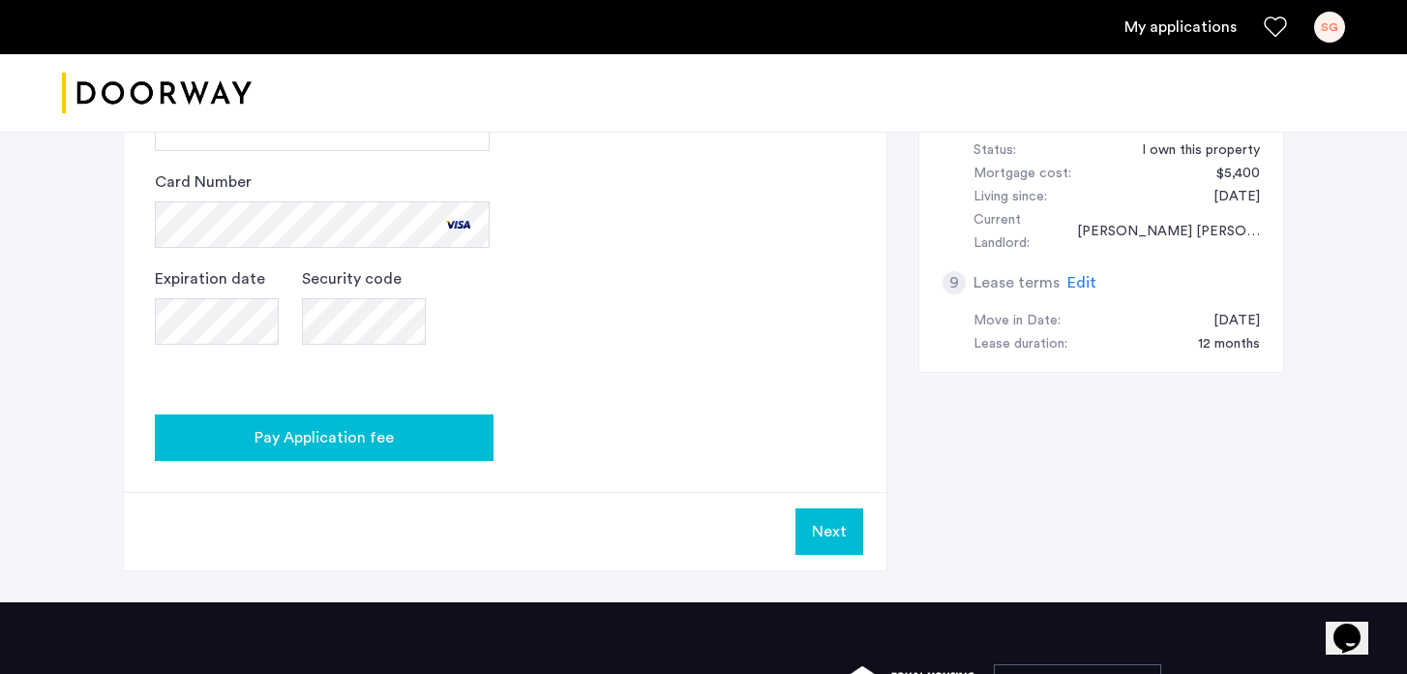
click at [409, 442] on div "Pay Application fee" at bounding box center [324, 437] width 308 height 23
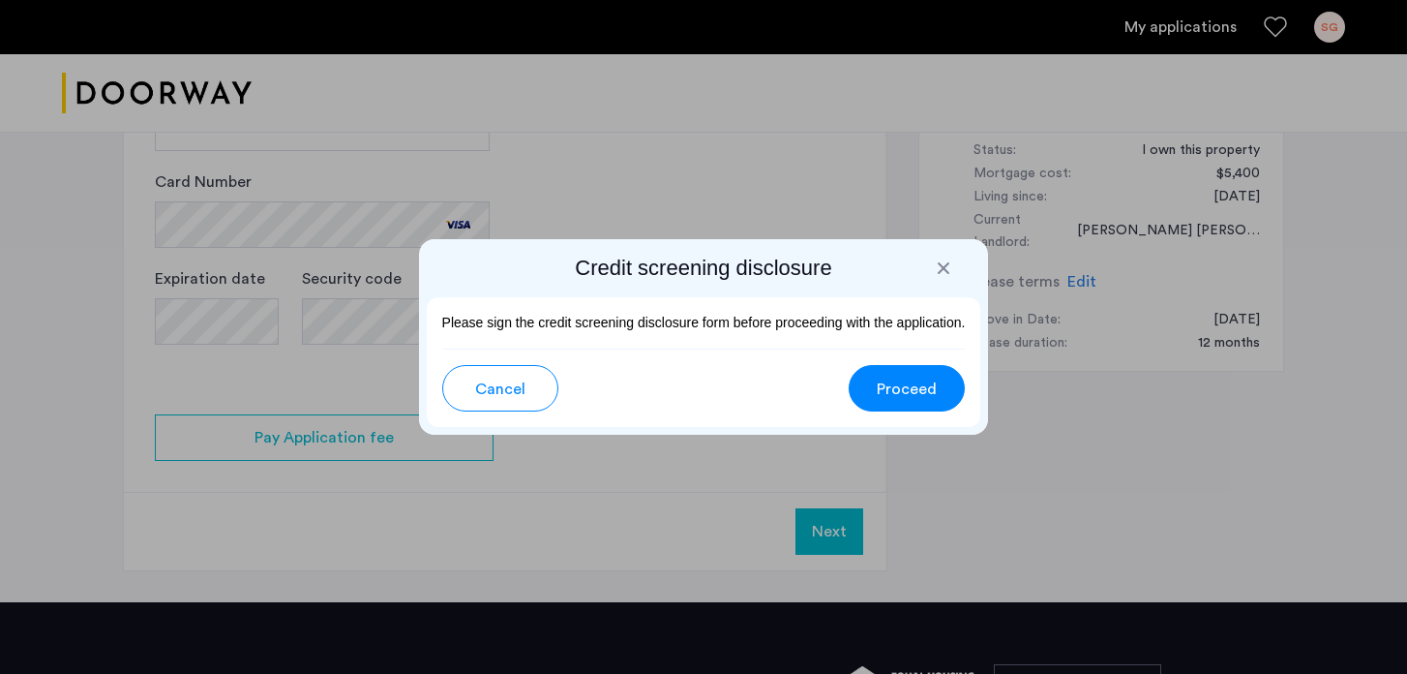
click at [903, 386] on span "Proceed" at bounding box center [907, 389] width 60 height 23
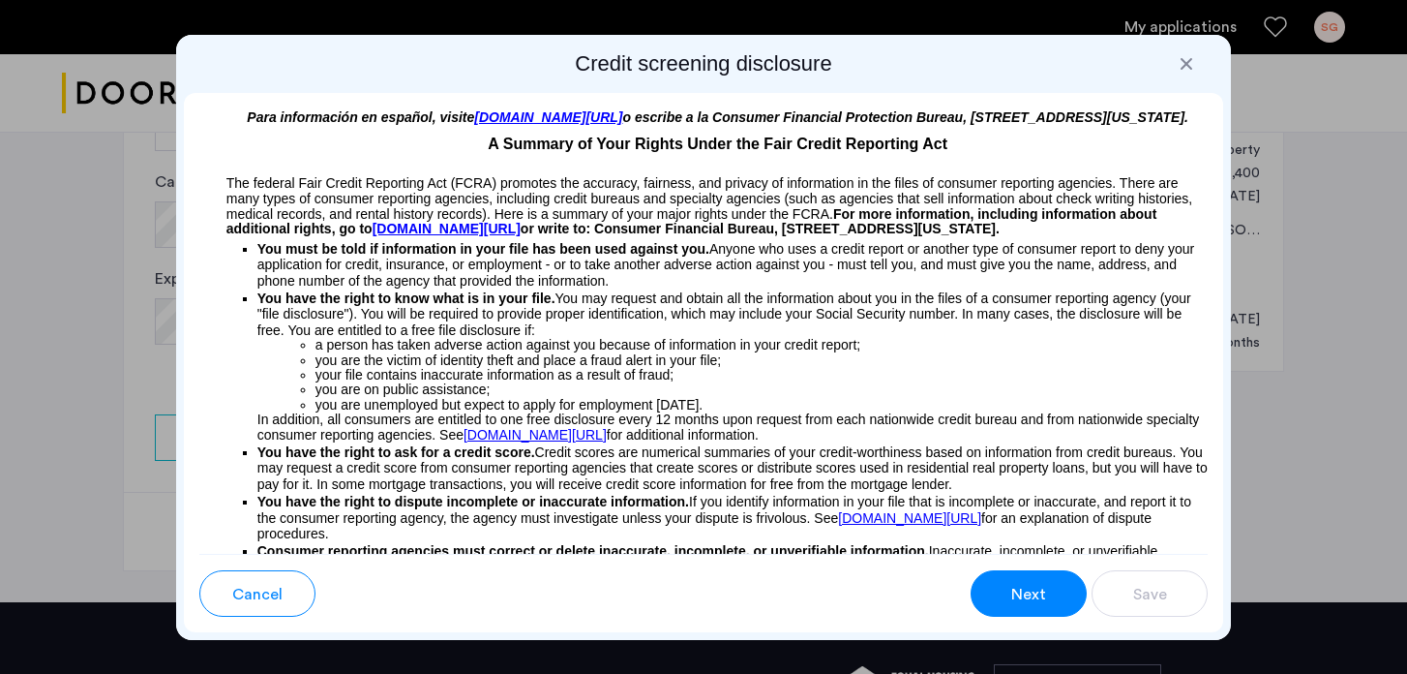
click at [1025, 593] on span "Next" at bounding box center [1029, 594] width 35 height 23
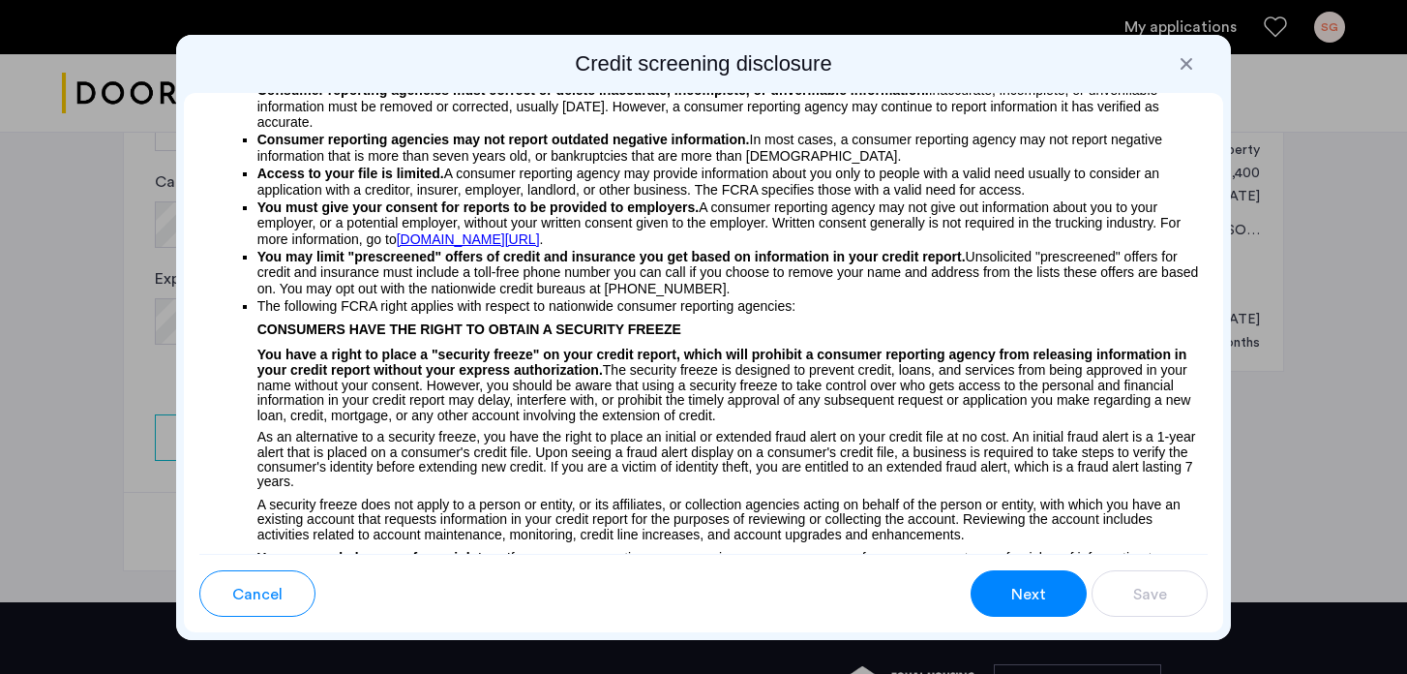
click at [1025, 593] on span "Next" at bounding box center [1029, 594] width 35 height 23
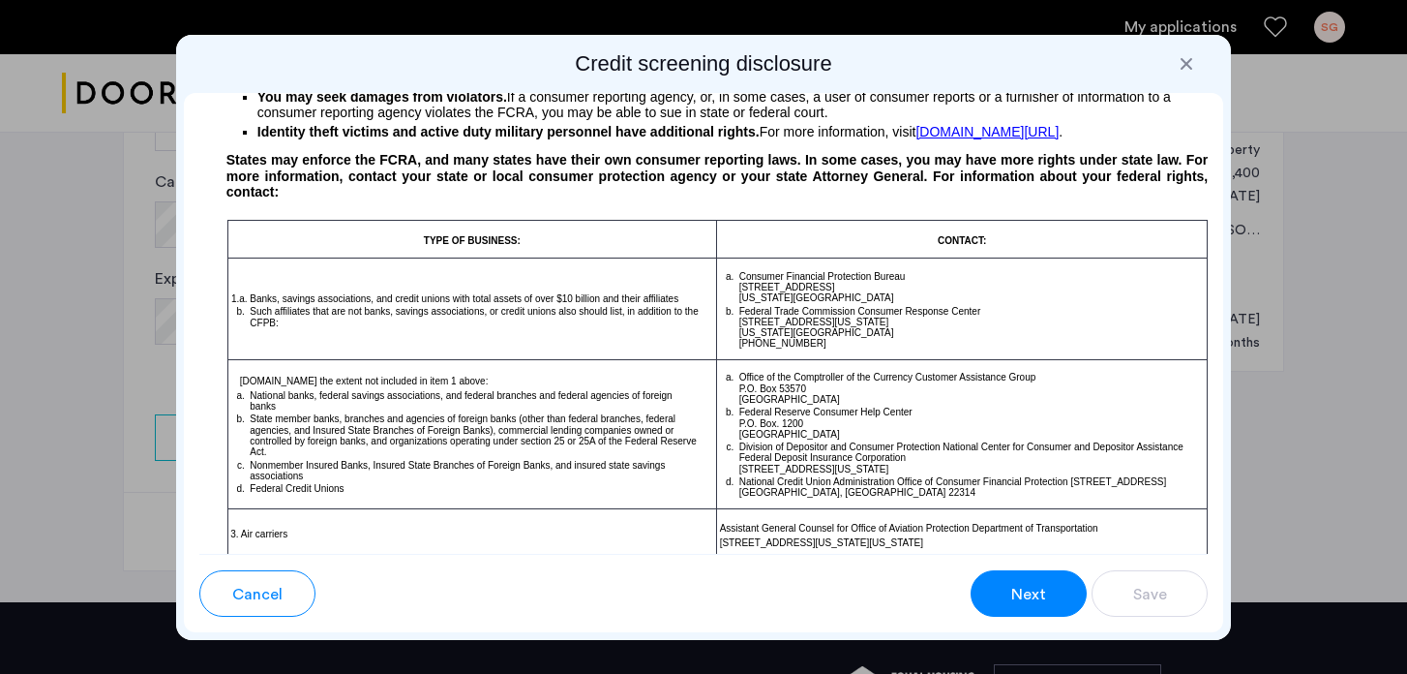
click at [1025, 593] on span "Next" at bounding box center [1029, 594] width 35 height 23
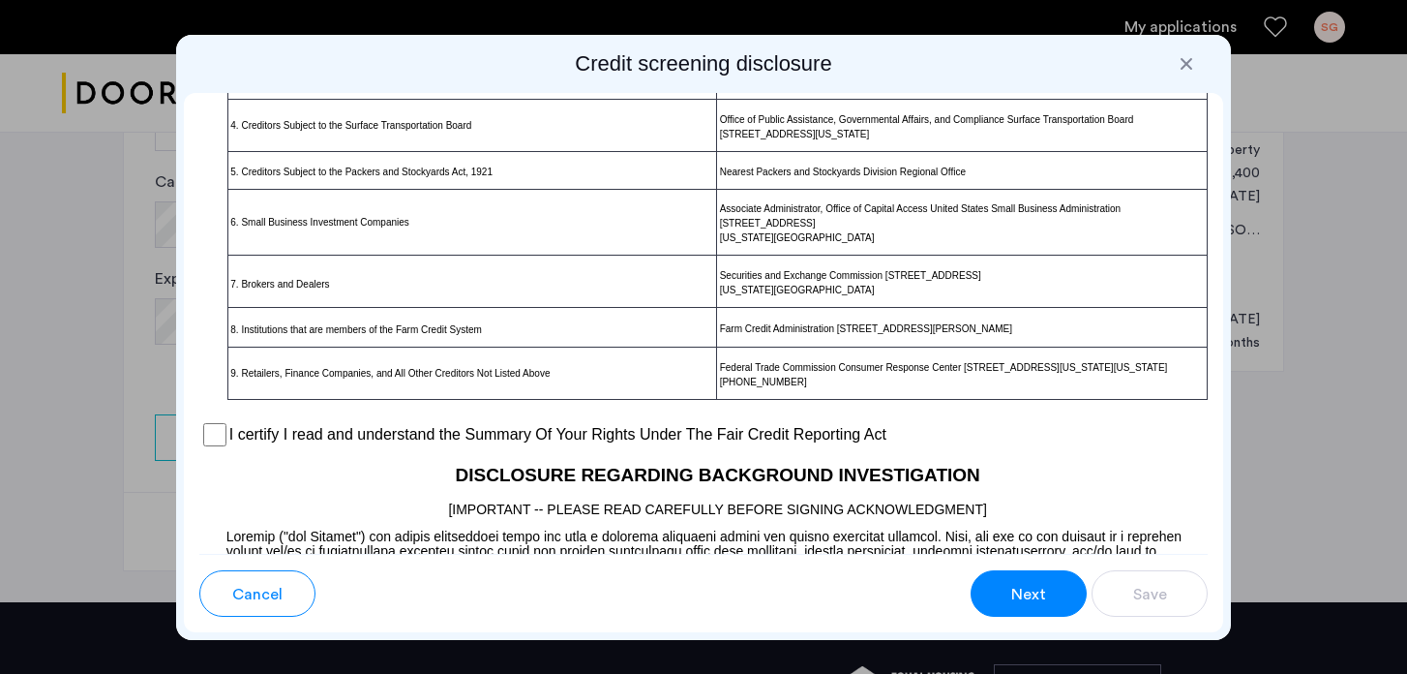
click at [1025, 593] on span "Next" at bounding box center [1029, 594] width 35 height 23
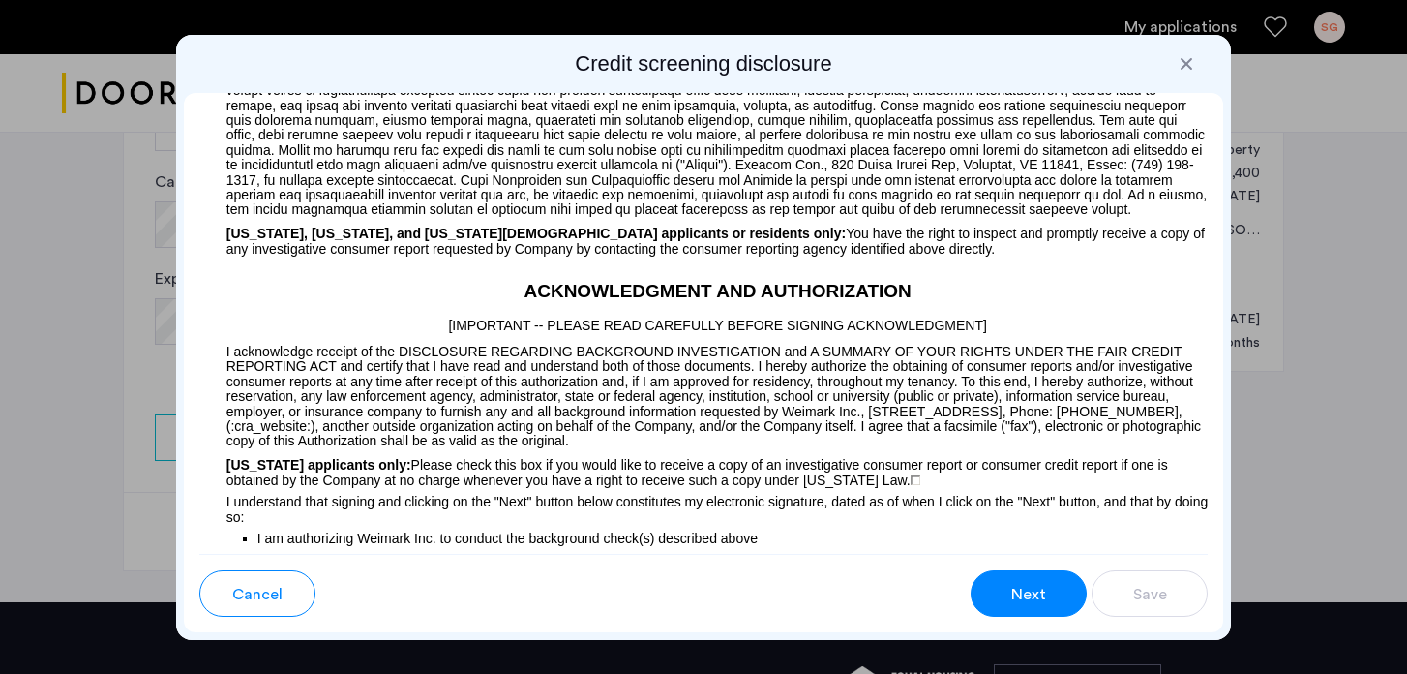
click at [1025, 593] on span "Next" at bounding box center [1029, 594] width 35 height 23
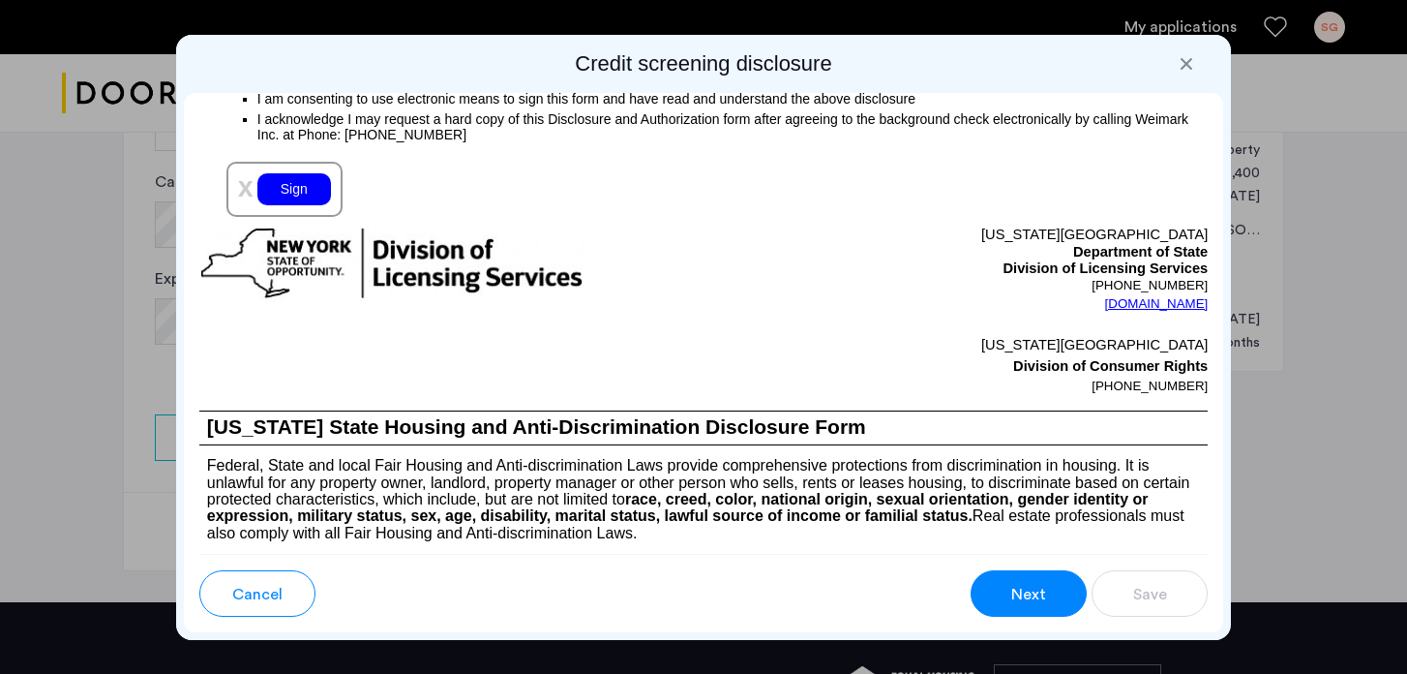
click at [1025, 593] on span "Next" at bounding box center [1029, 594] width 35 height 23
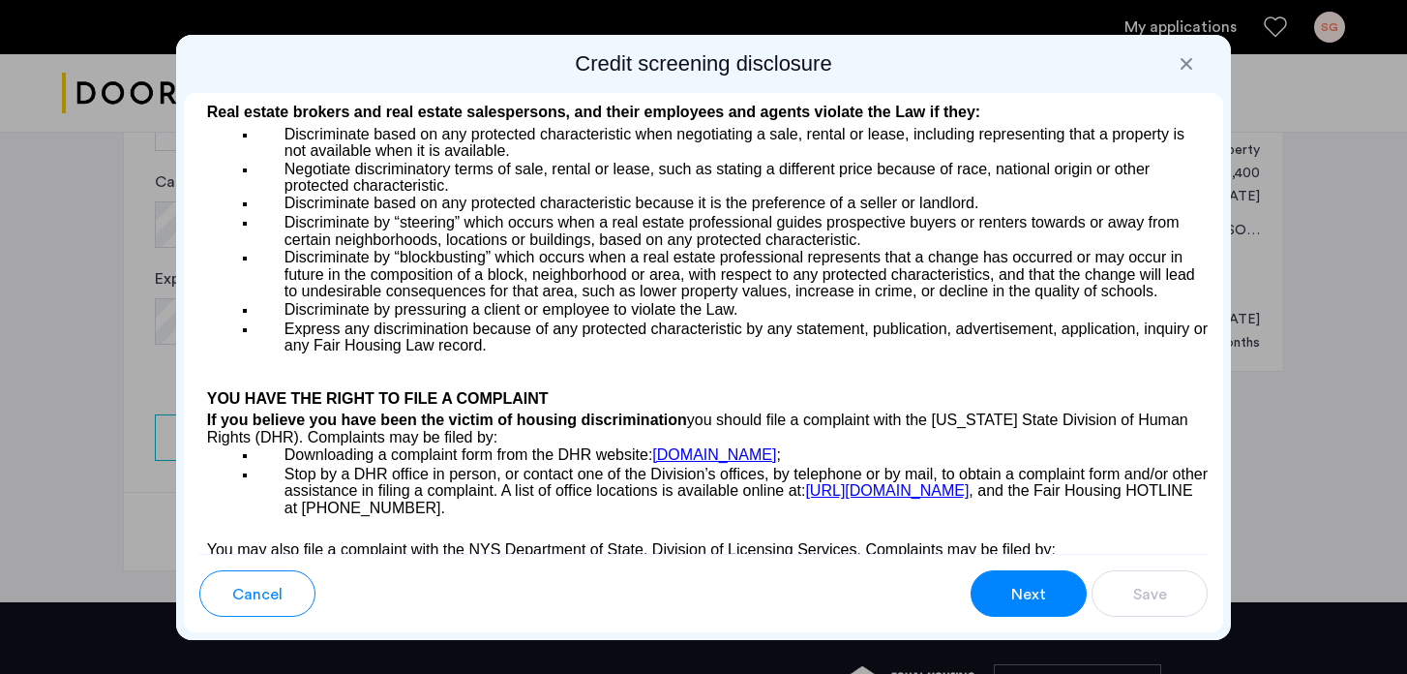
click at [1025, 593] on span "Next" at bounding box center [1029, 594] width 35 height 23
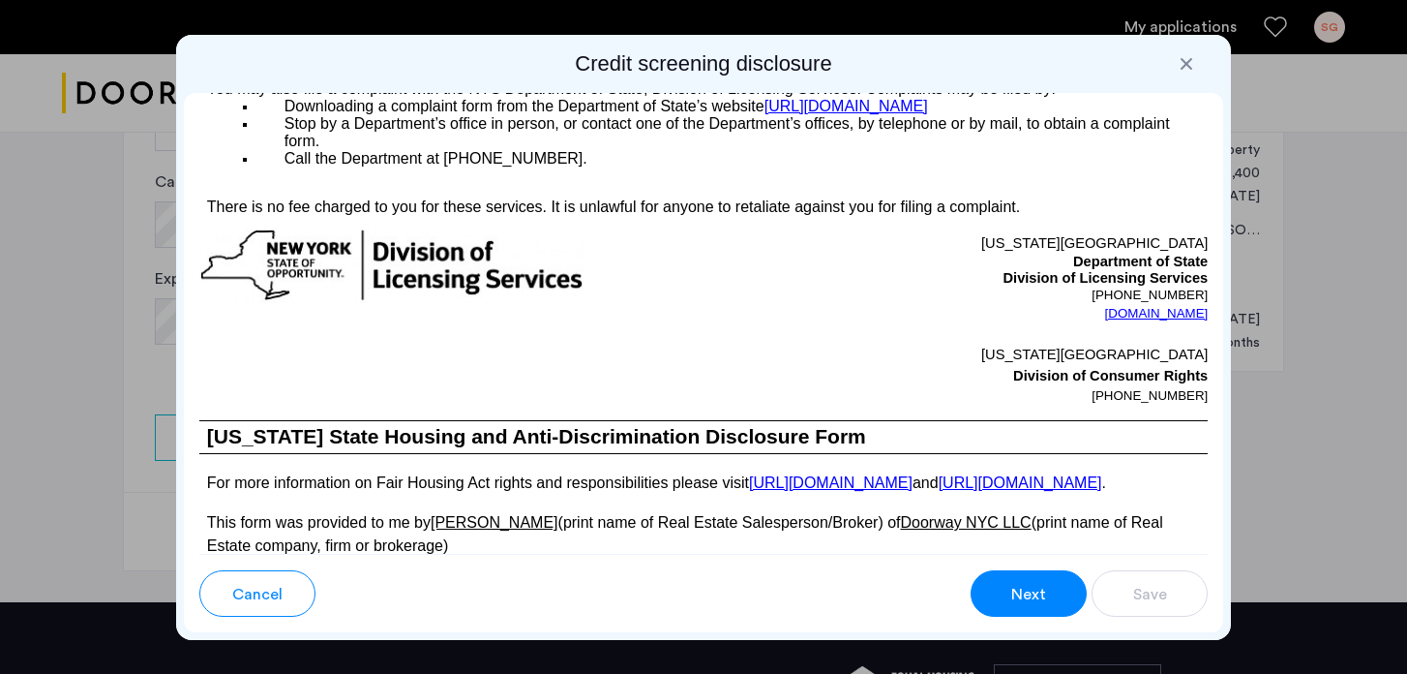
click at [1025, 593] on span "Next" at bounding box center [1029, 594] width 35 height 23
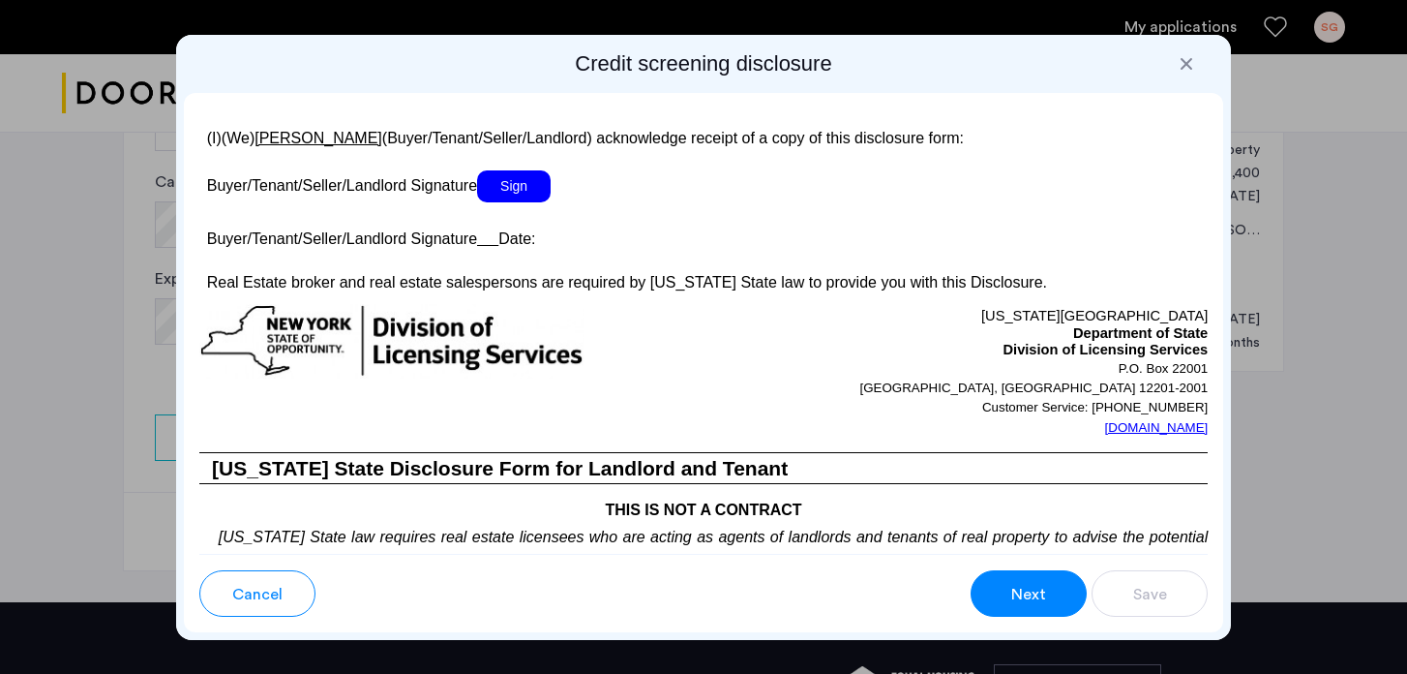
click at [1025, 593] on span "Next" at bounding box center [1029, 594] width 35 height 23
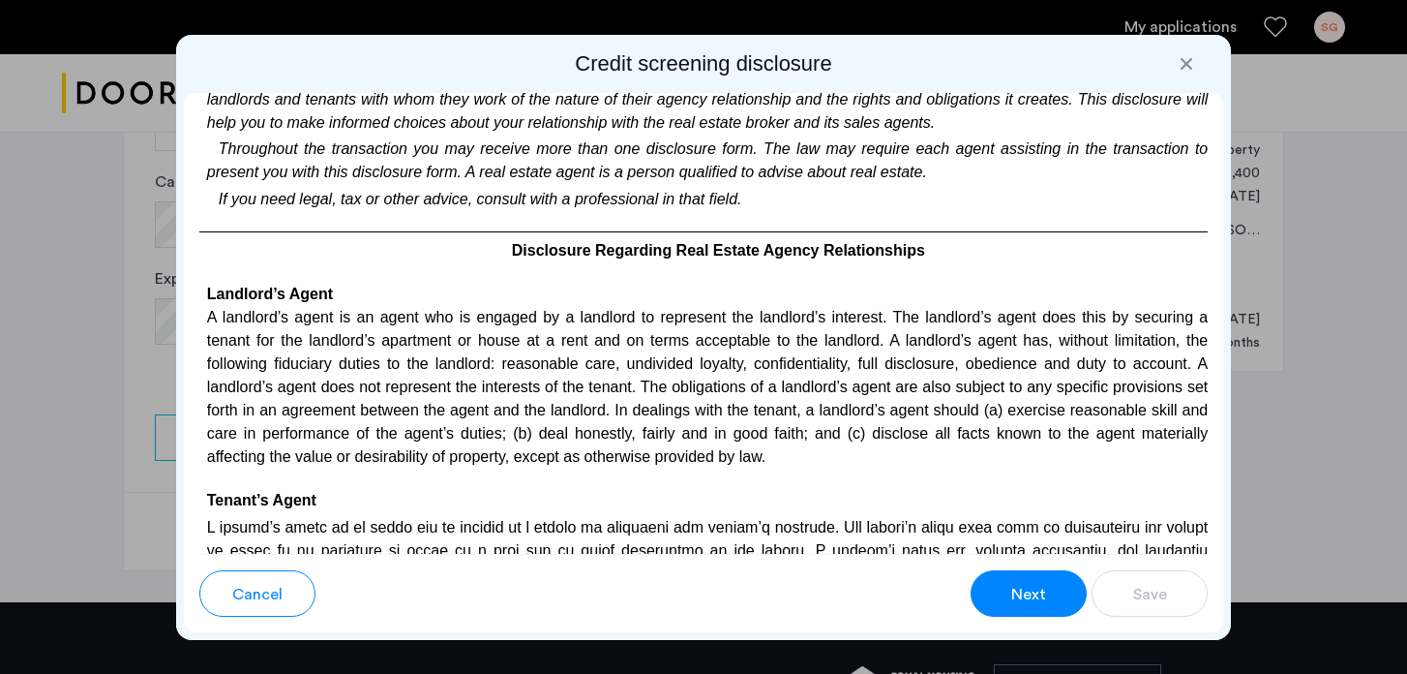
click at [1025, 593] on span "Next" at bounding box center [1029, 594] width 35 height 23
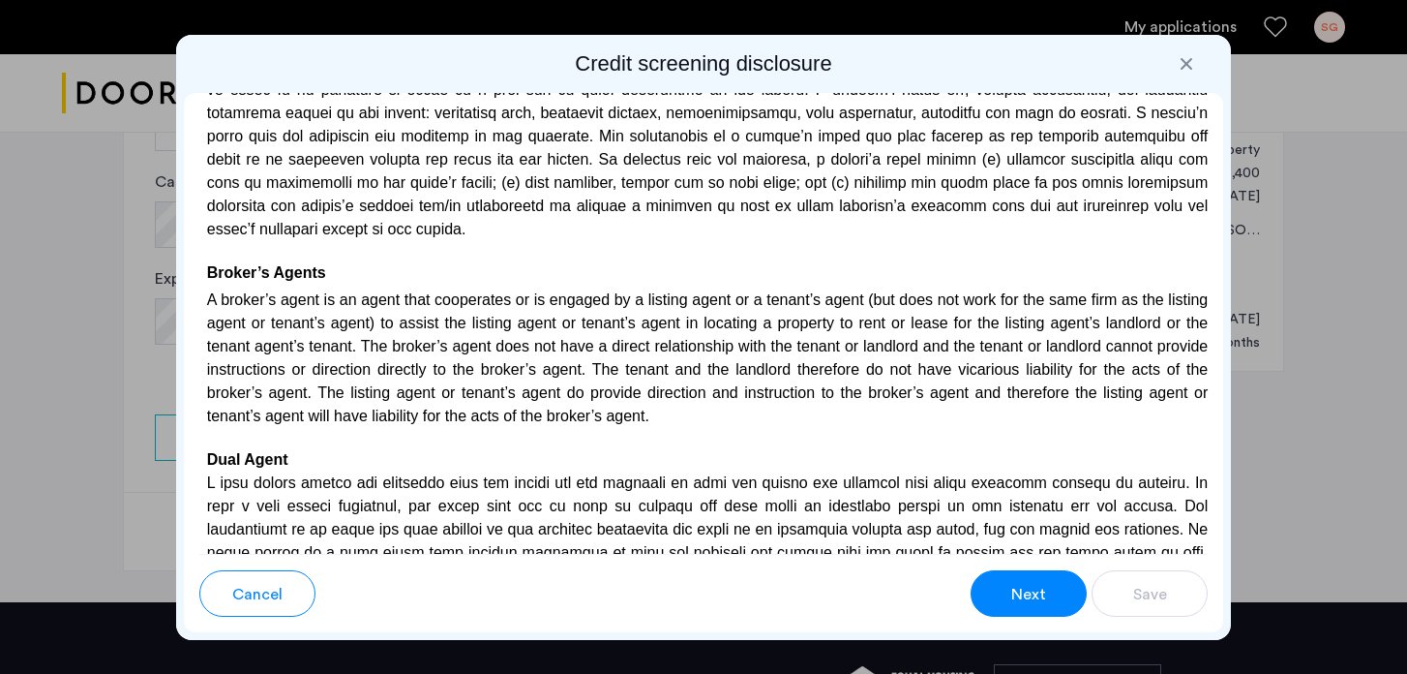
click at [1025, 593] on span "Next" at bounding box center [1029, 594] width 35 height 23
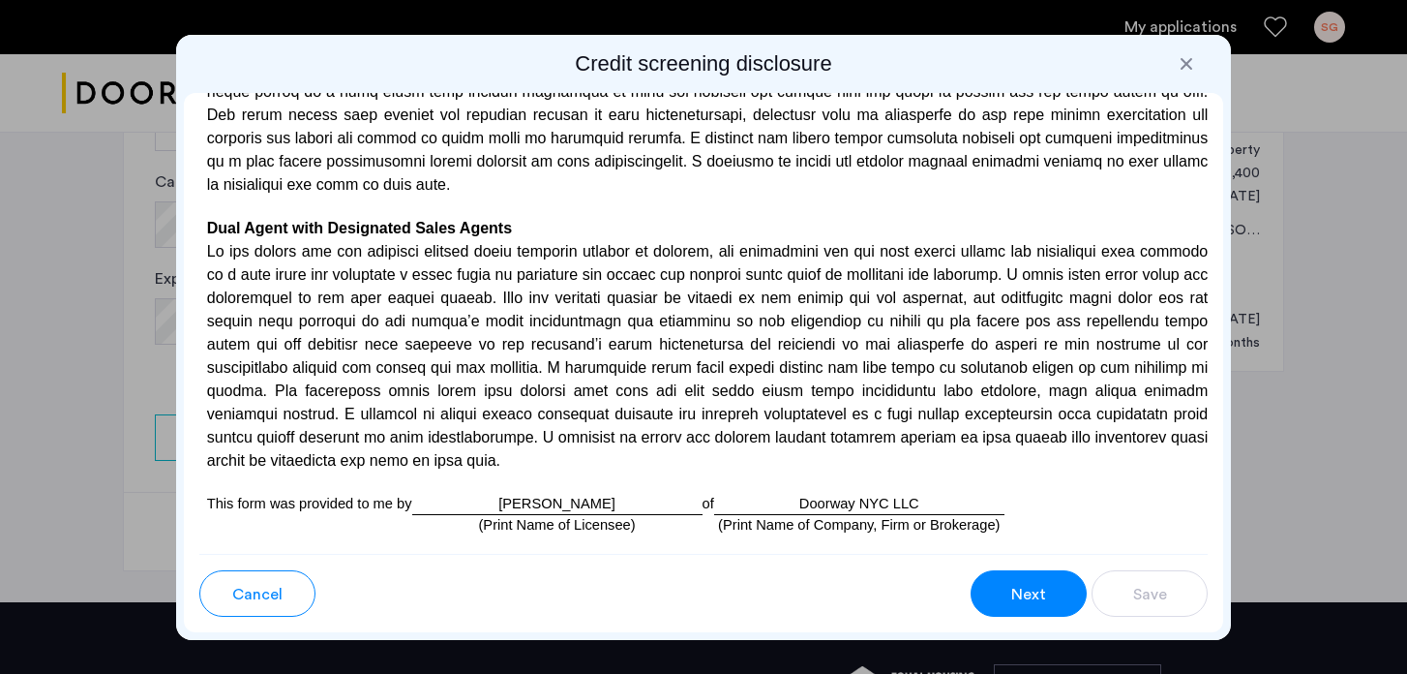
click at [1025, 593] on span "Next" at bounding box center [1029, 594] width 35 height 23
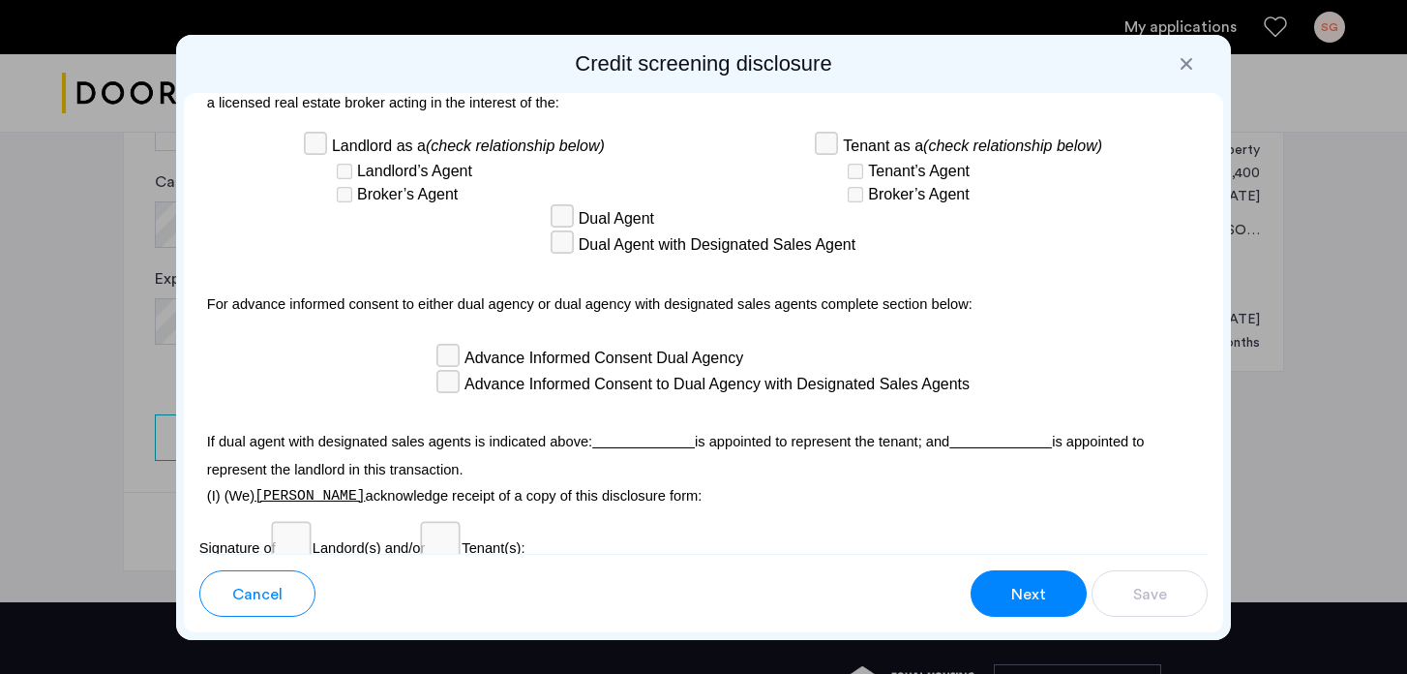
click at [1025, 593] on span "Next" at bounding box center [1029, 594] width 35 height 23
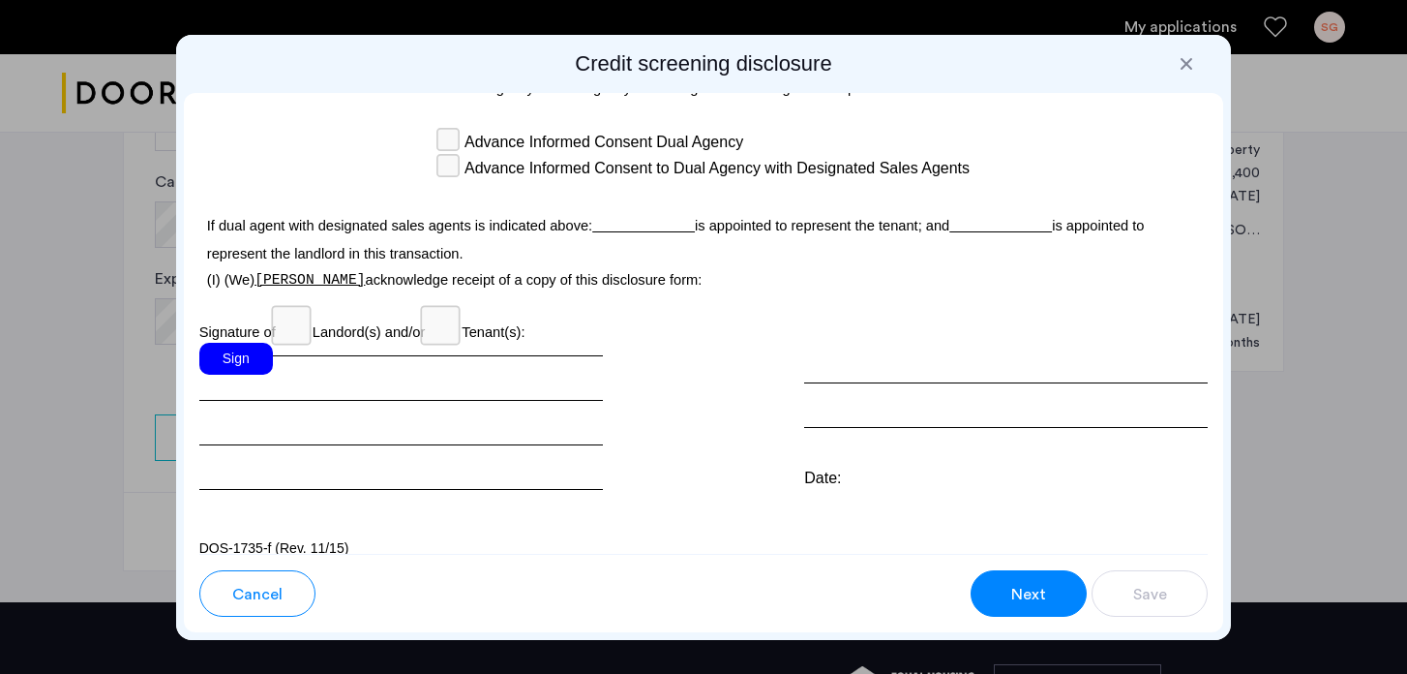
click at [238, 343] on div "Sign" at bounding box center [236, 359] width 74 height 32
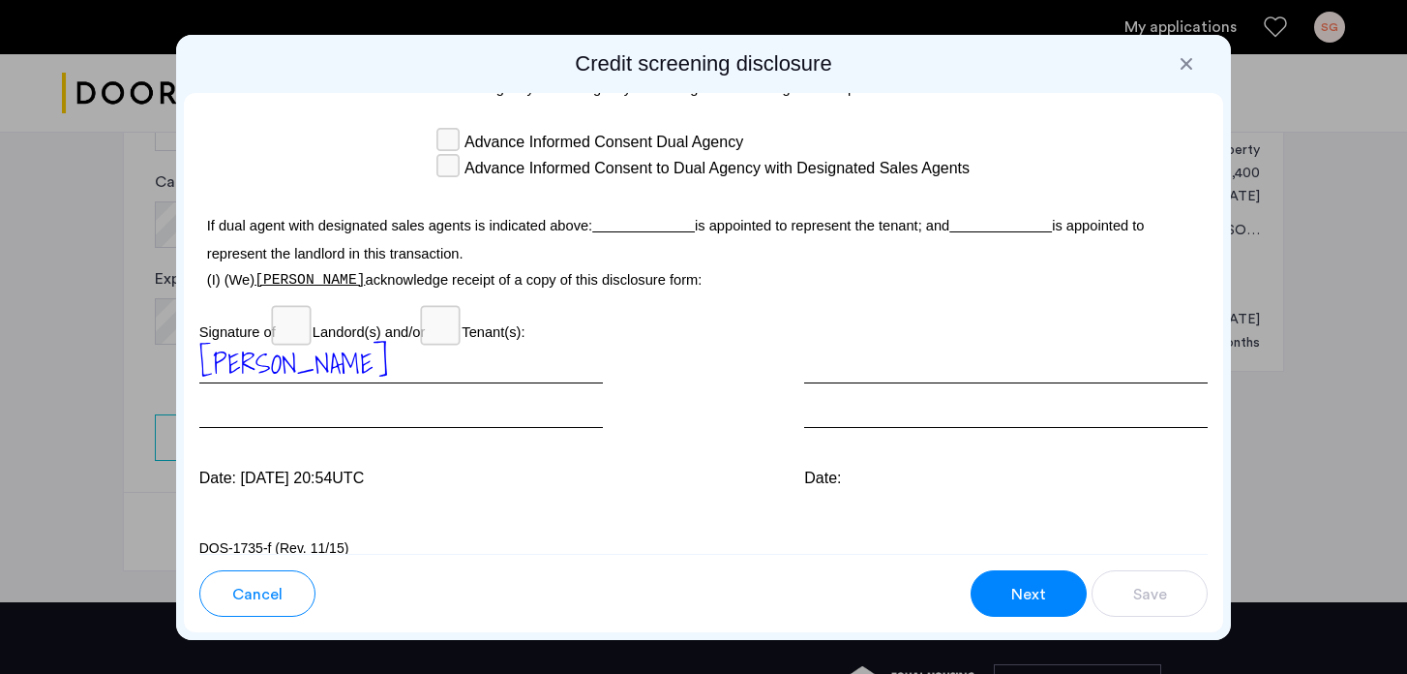
click at [1017, 580] on button "Next" at bounding box center [1029, 593] width 116 height 46
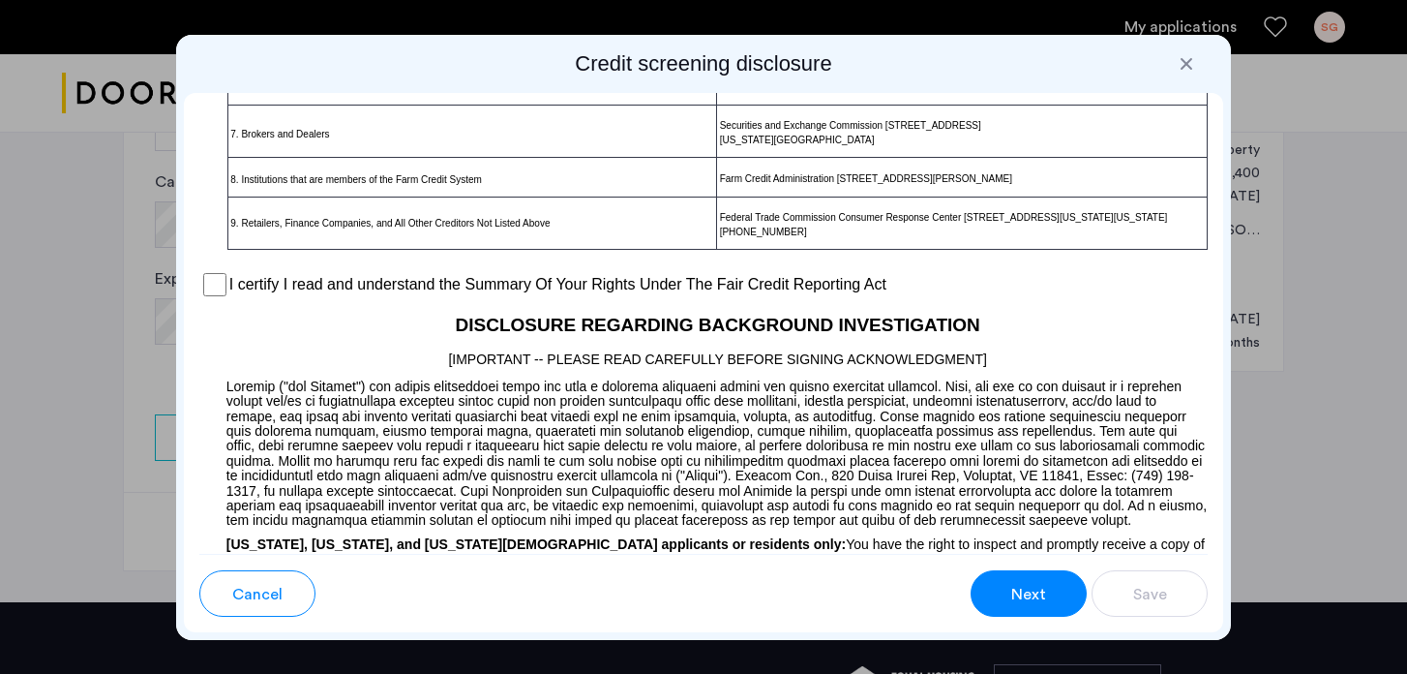
scroll to position [1514, 0]
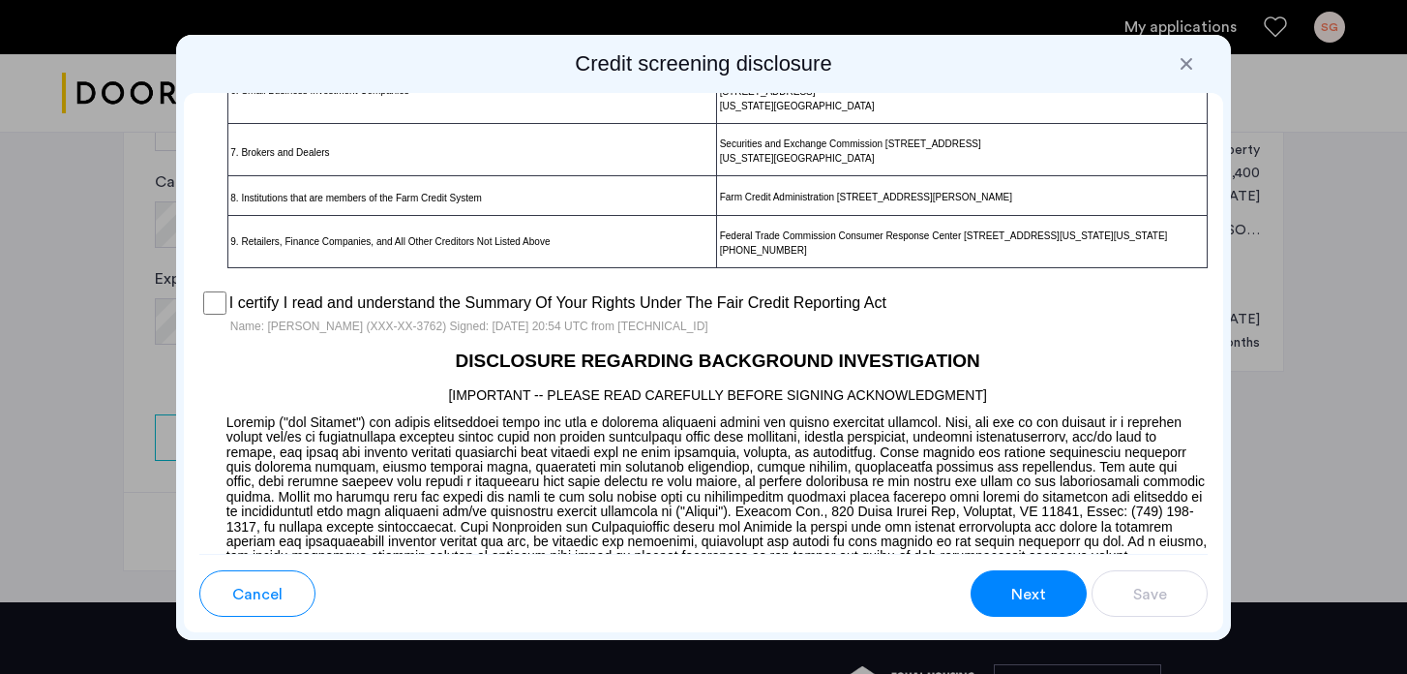
click at [1029, 594] on span "Next" at bounding box center [1029, 594] width 35 height 23
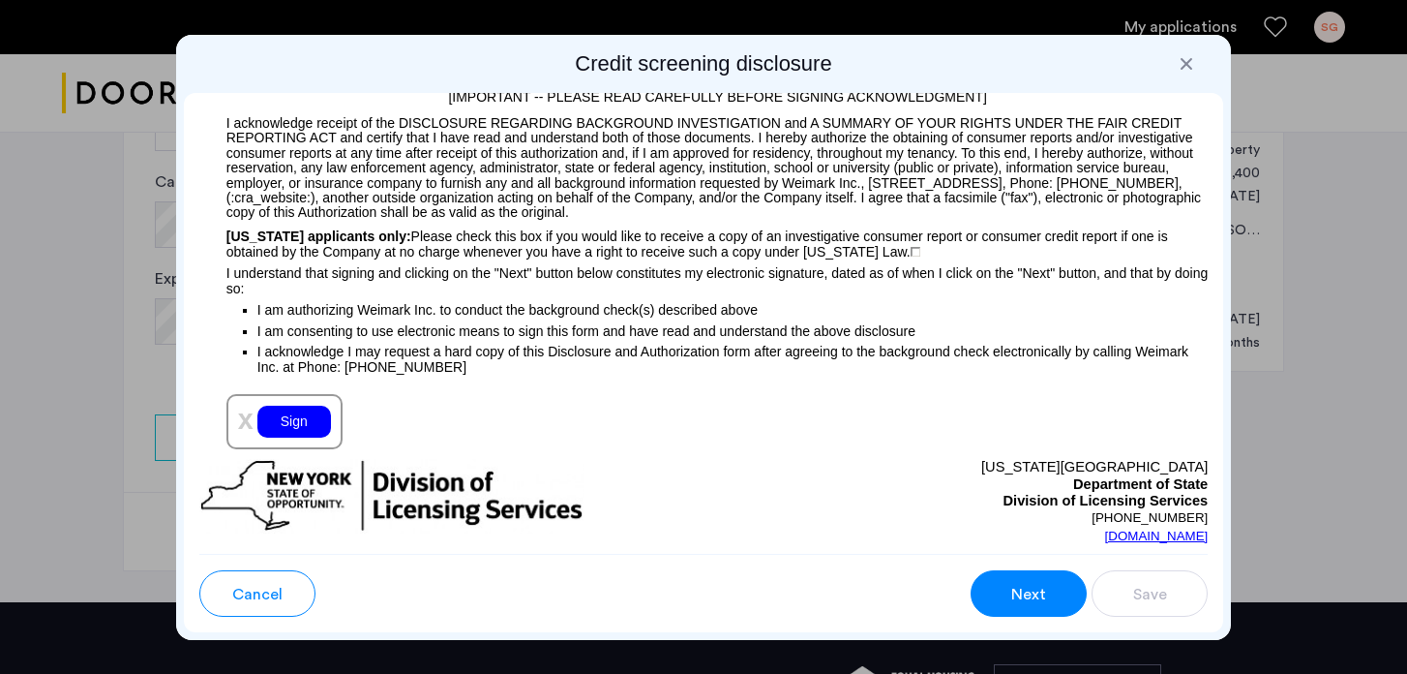
scroll to position [2208, 0]
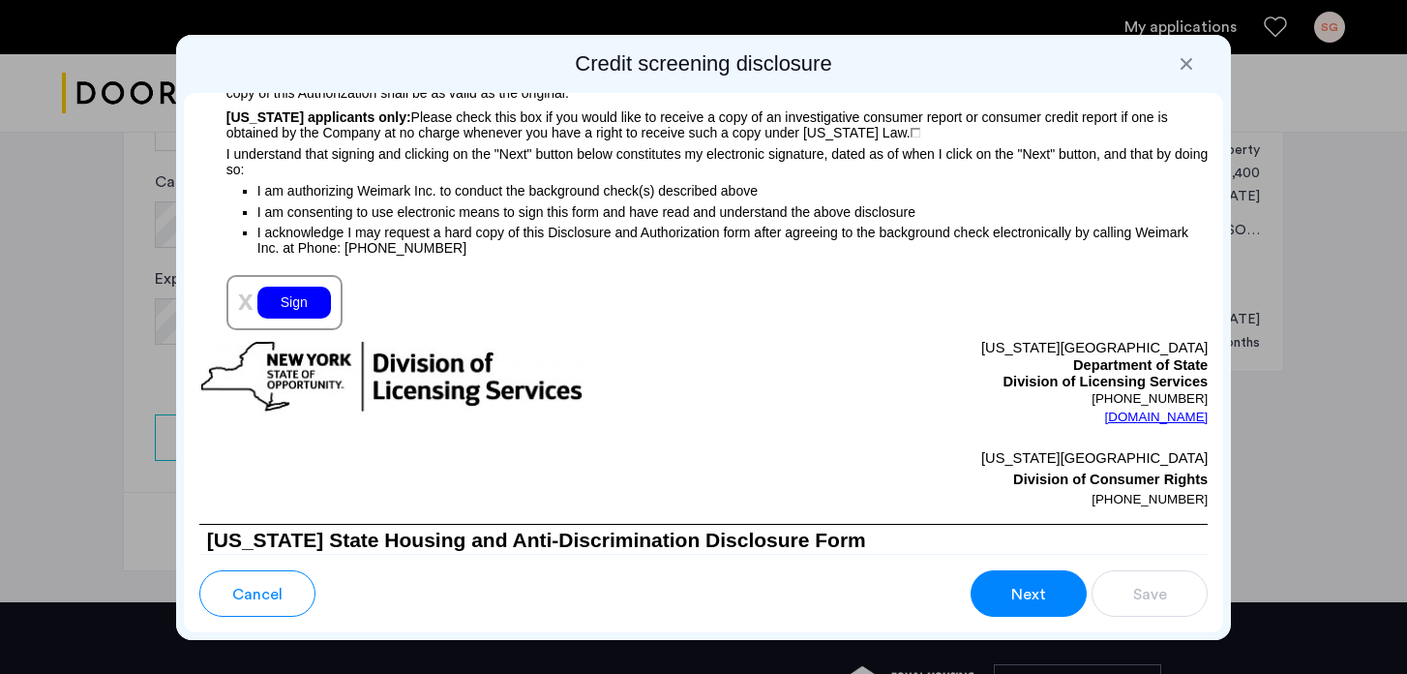
click at [282, 318] on div "Sign" at bounding box center [294, 303] width 74 height 32
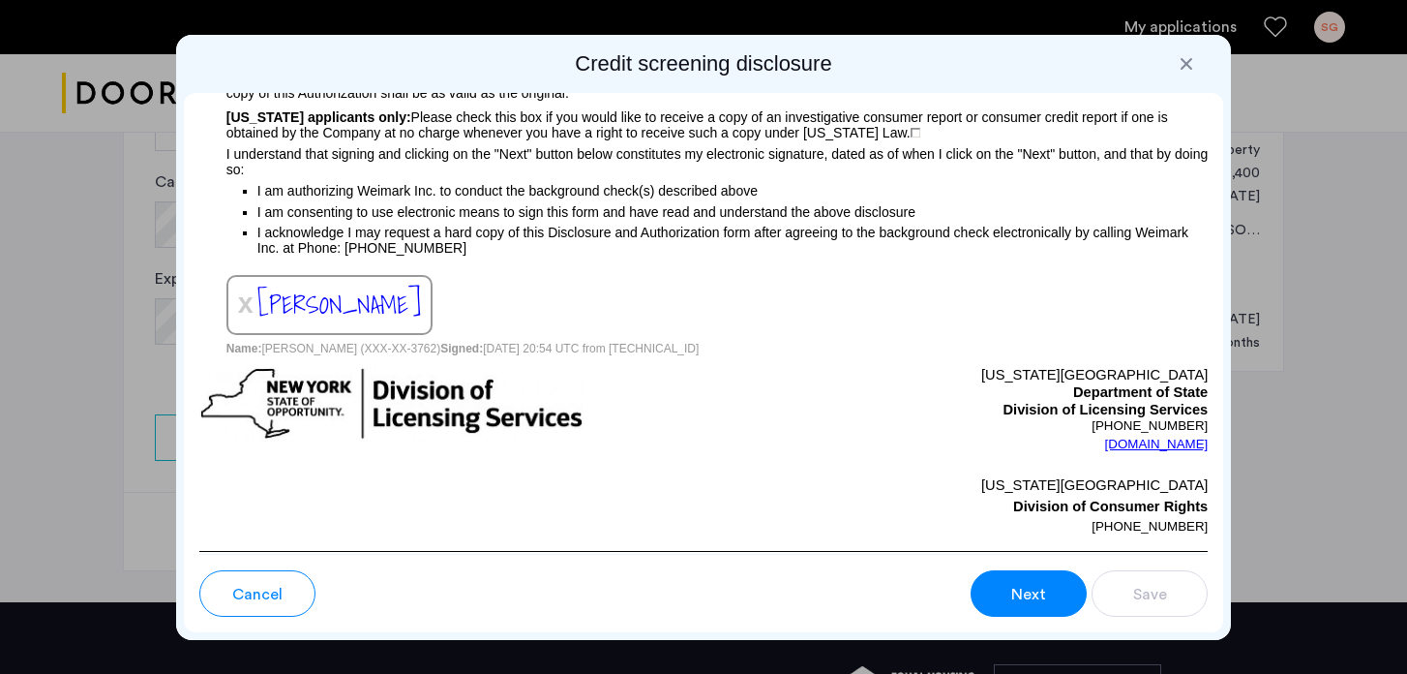
click at [1008, 585] on button "Next" at bounding box center [1029, 593] width 116 height 46
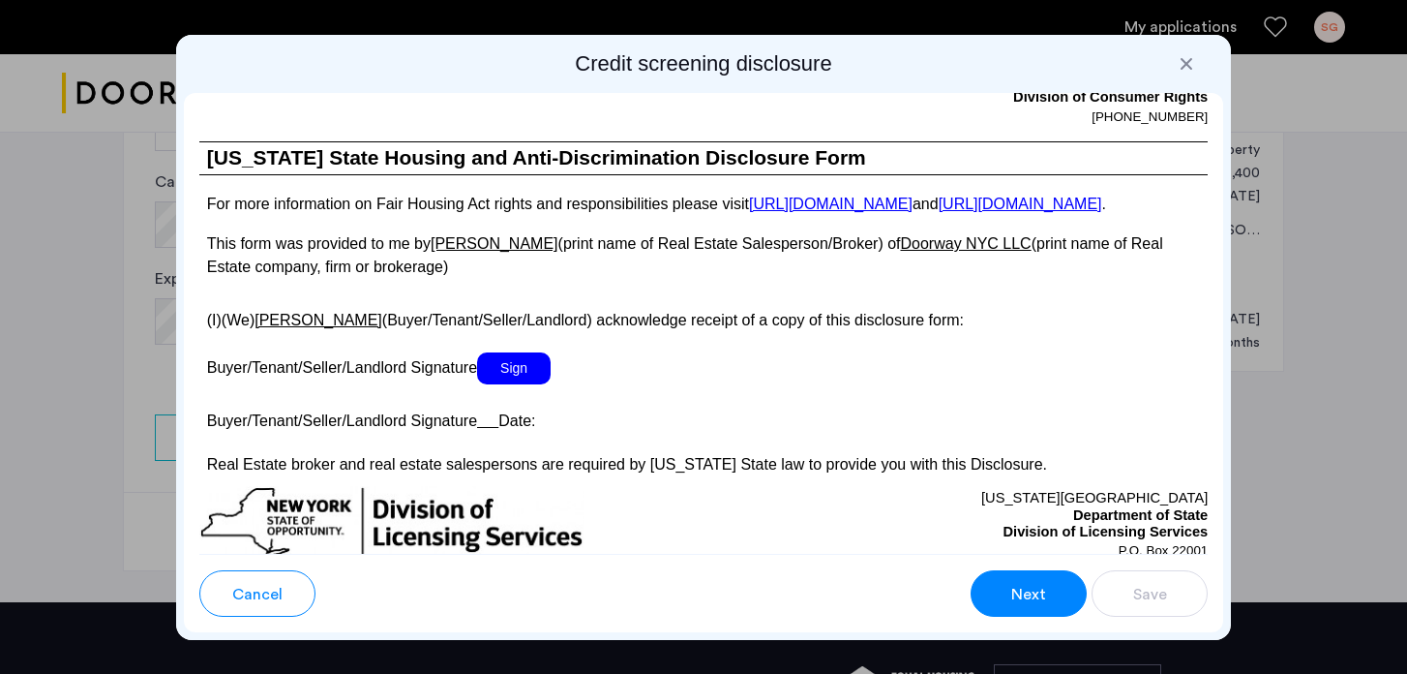
scroll to position [3629, 0]
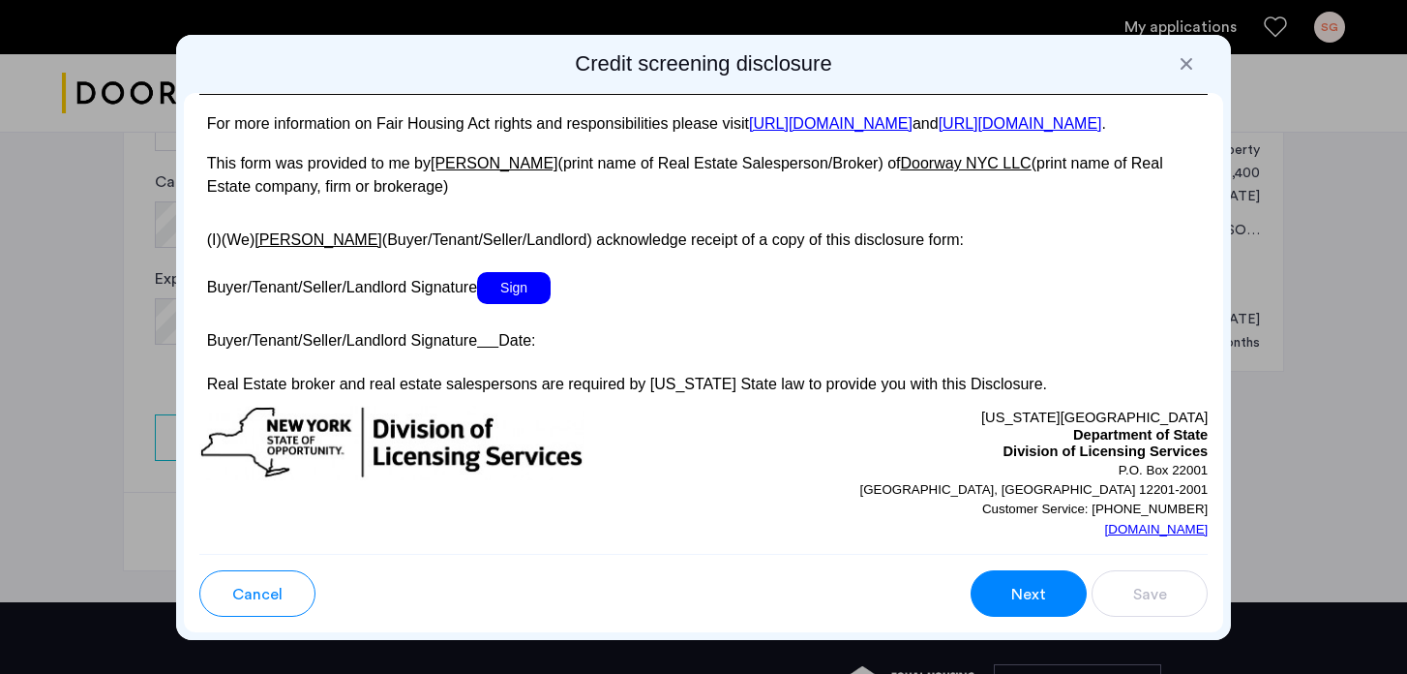
click at [513, 304] on span "Sign" at bounding box center [514, 288] width 74 height 32
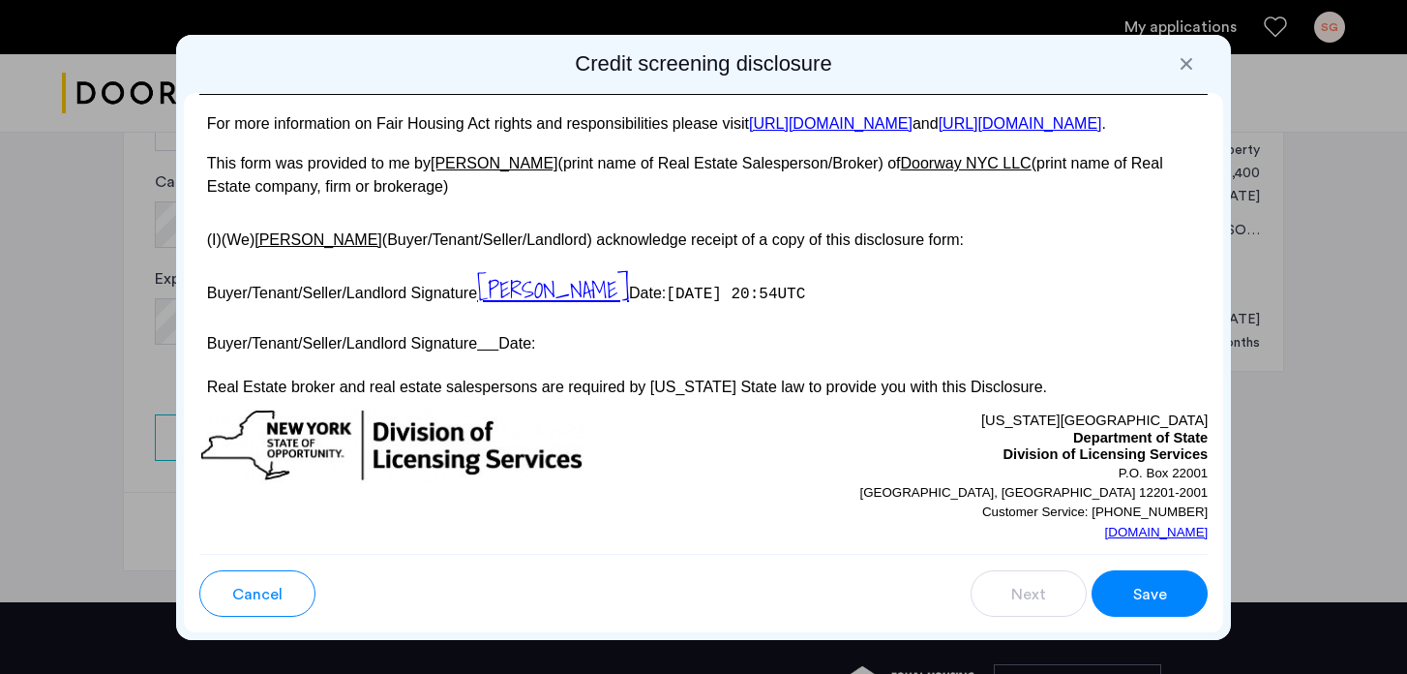
click at [1130, 593] on button "Save" at bounding box center [1150, 593] width 116 height 46
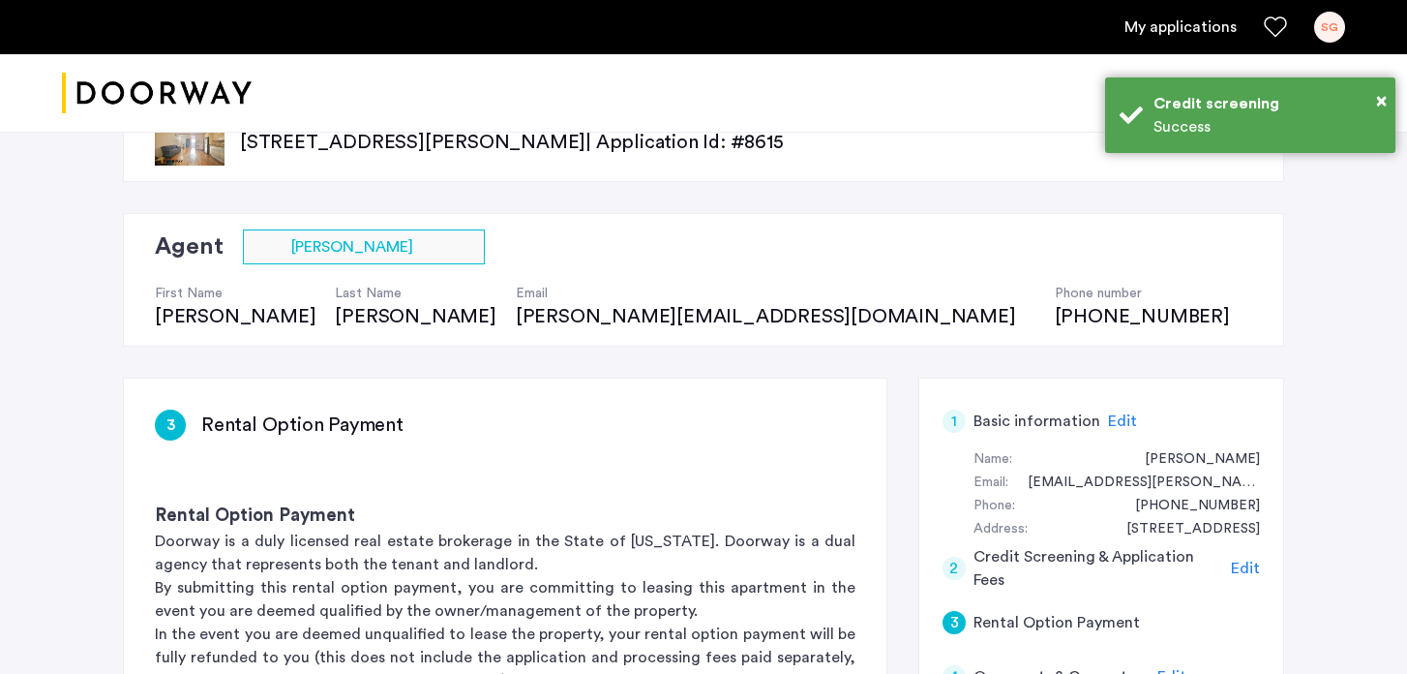
scroll to position [62, 0]
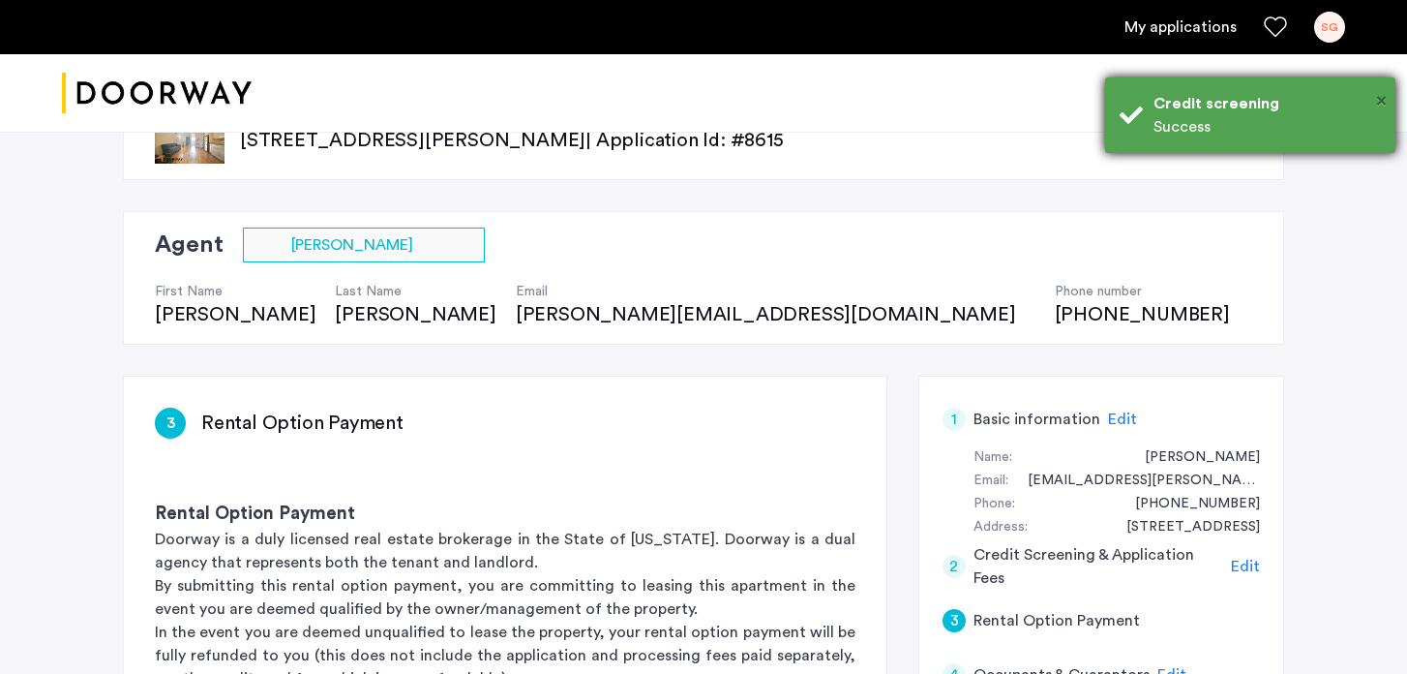
click at [1382, 96] on span "×" at bounding box center [1381, 100] width 11 height 19
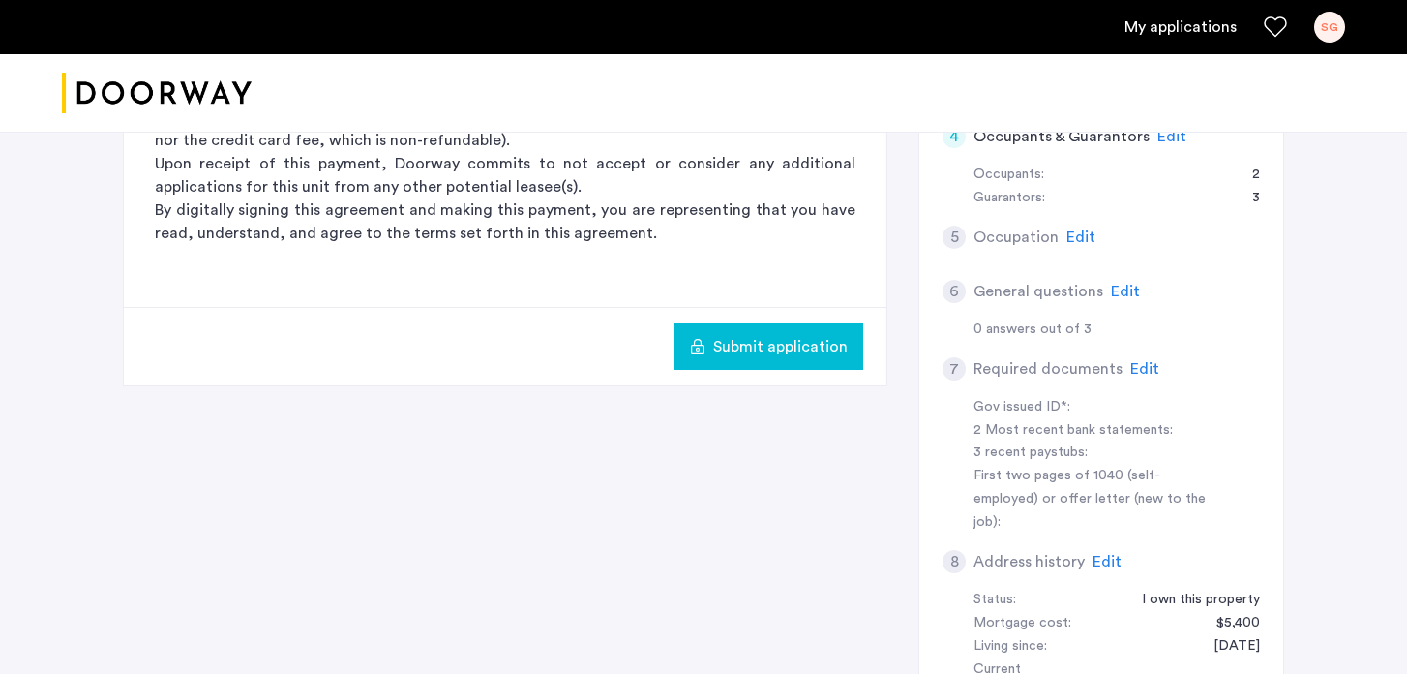
scroll to position [604, 0]
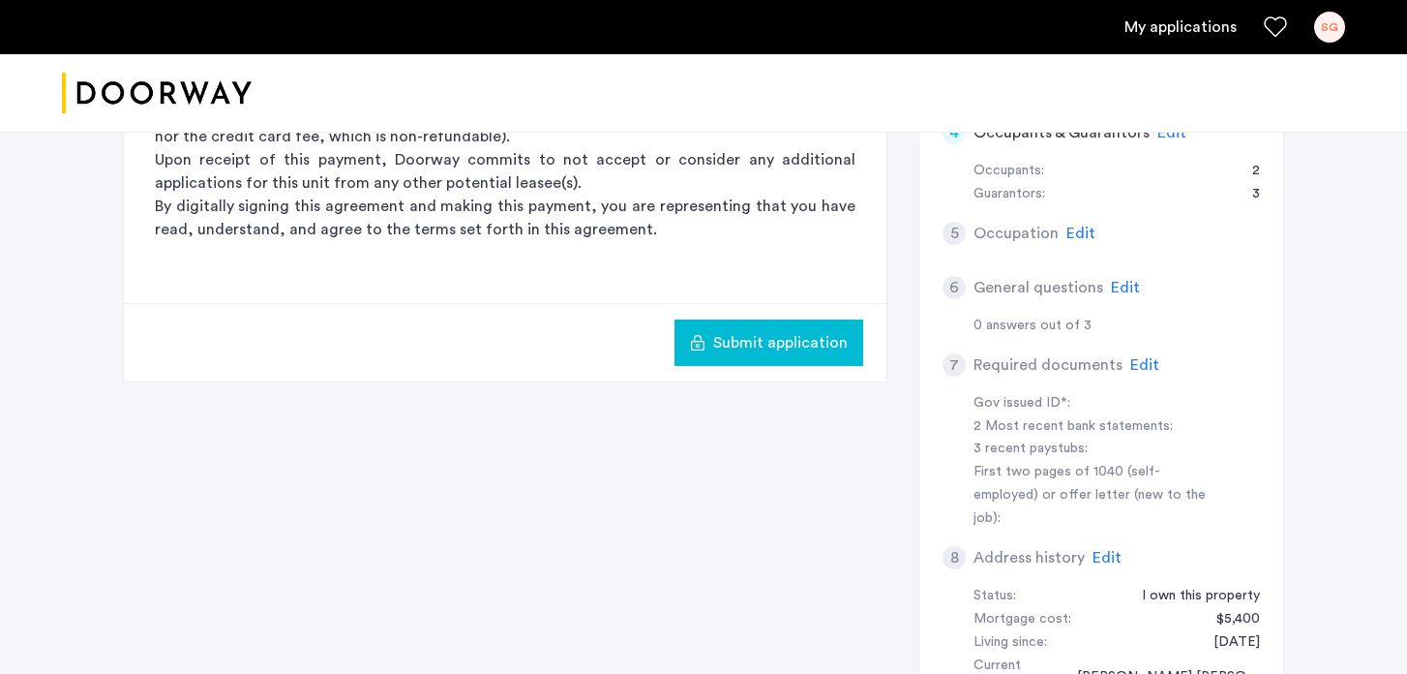
click at [793, 346] on span "Submit application" at bounding box center [780, 342] width 135 height 23
click at [863, 471] on div "3 Rental Option Payment Rental Option Payment Doorway is a duly licensed real e…" at bounding box center [704, 341] width 1162 height 1015
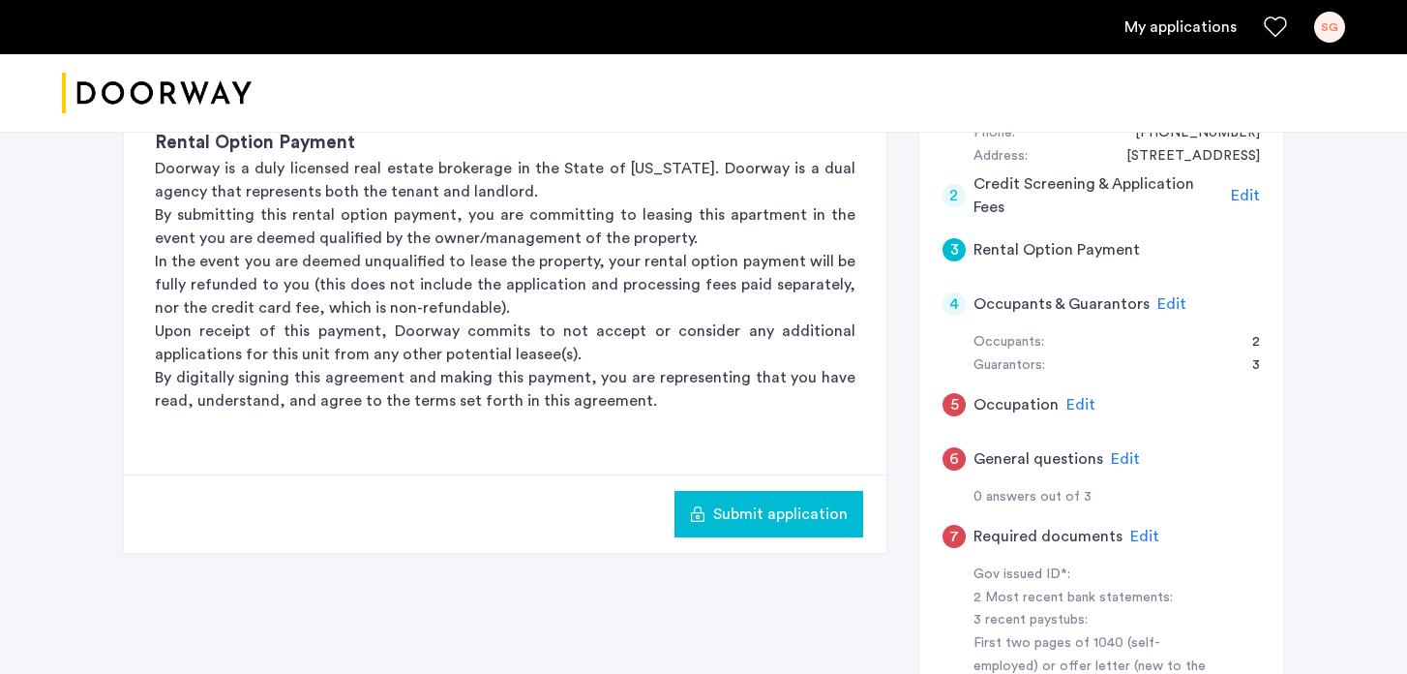
scroll to position [438, 0]
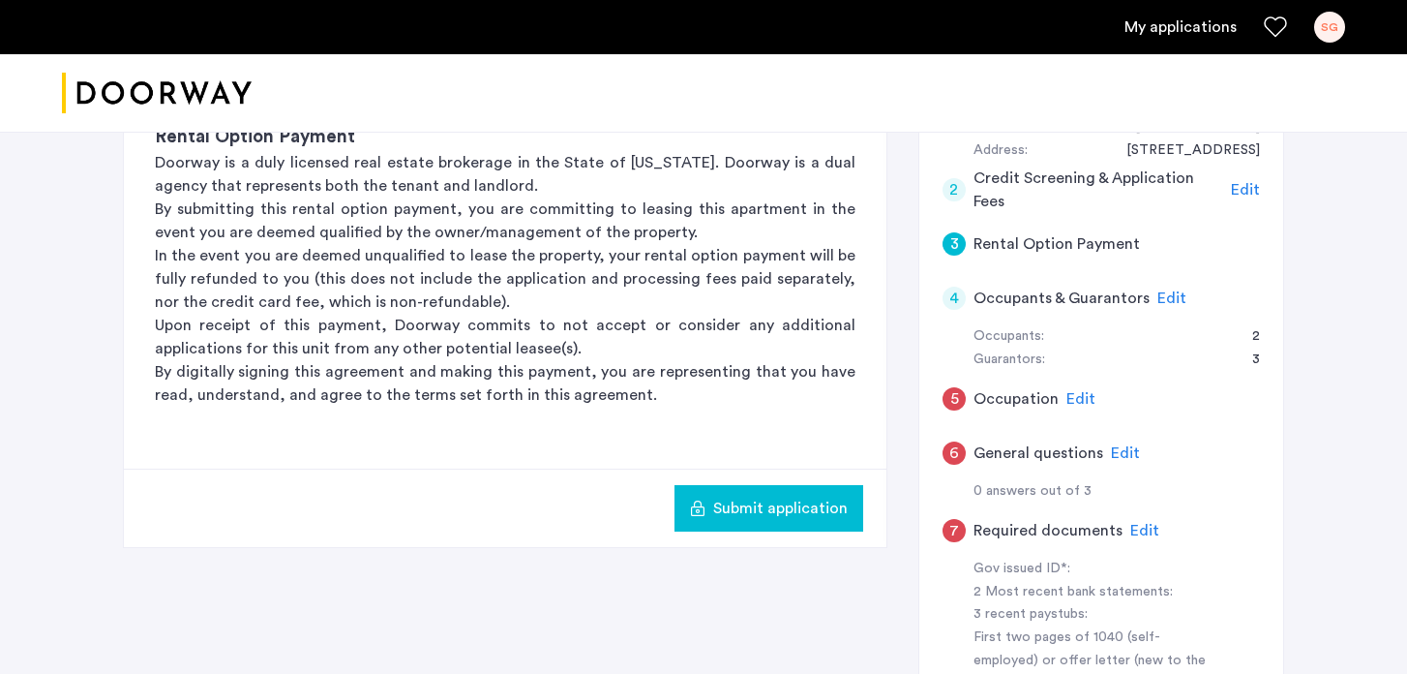
click at [1079, 400] on span "Edit" at bounding box center [1081, 398] width 29 height 15
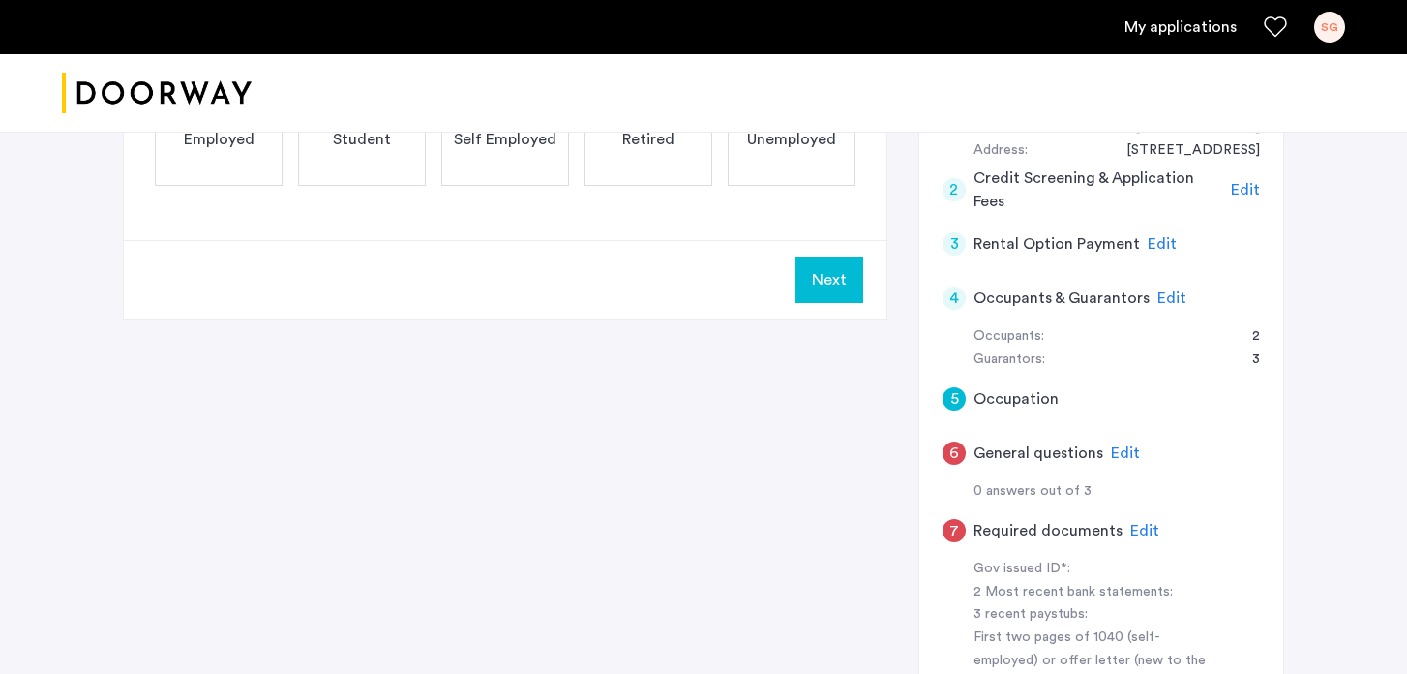
click at [244, 182] on div "Employed" at bounding box center [219, 139] width 128 height 93
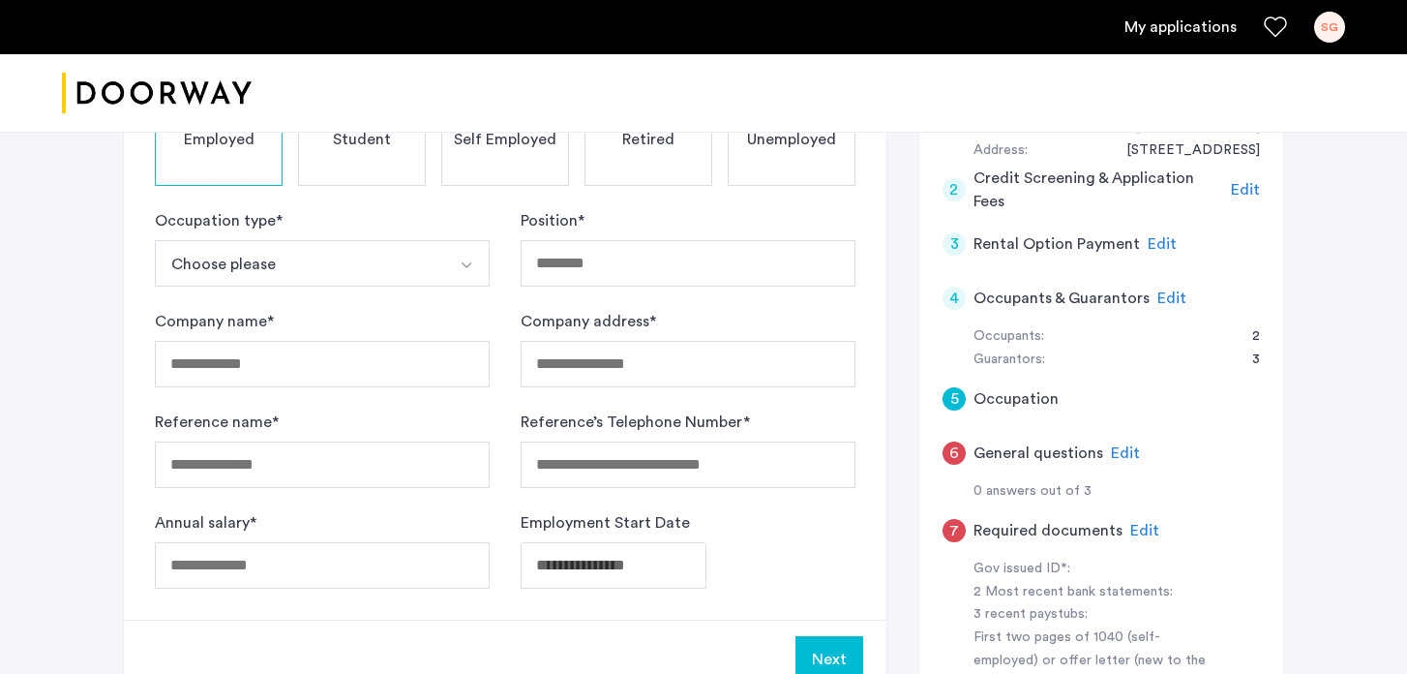
click at [346, 261] on button "Choose please" at bounding box center [299, 263] width 289 height 46
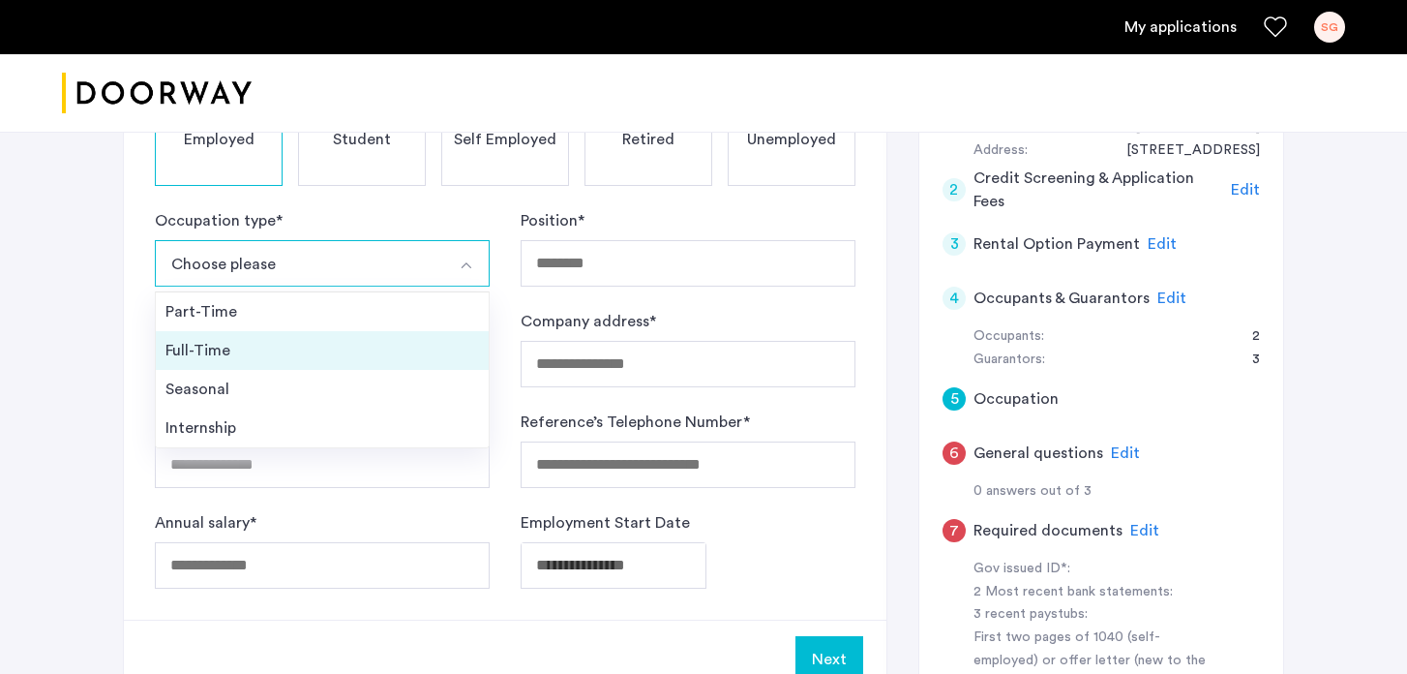
click at [251, 340] on div "Full-Time" at bounding box center [323, 350] width 314 height 23
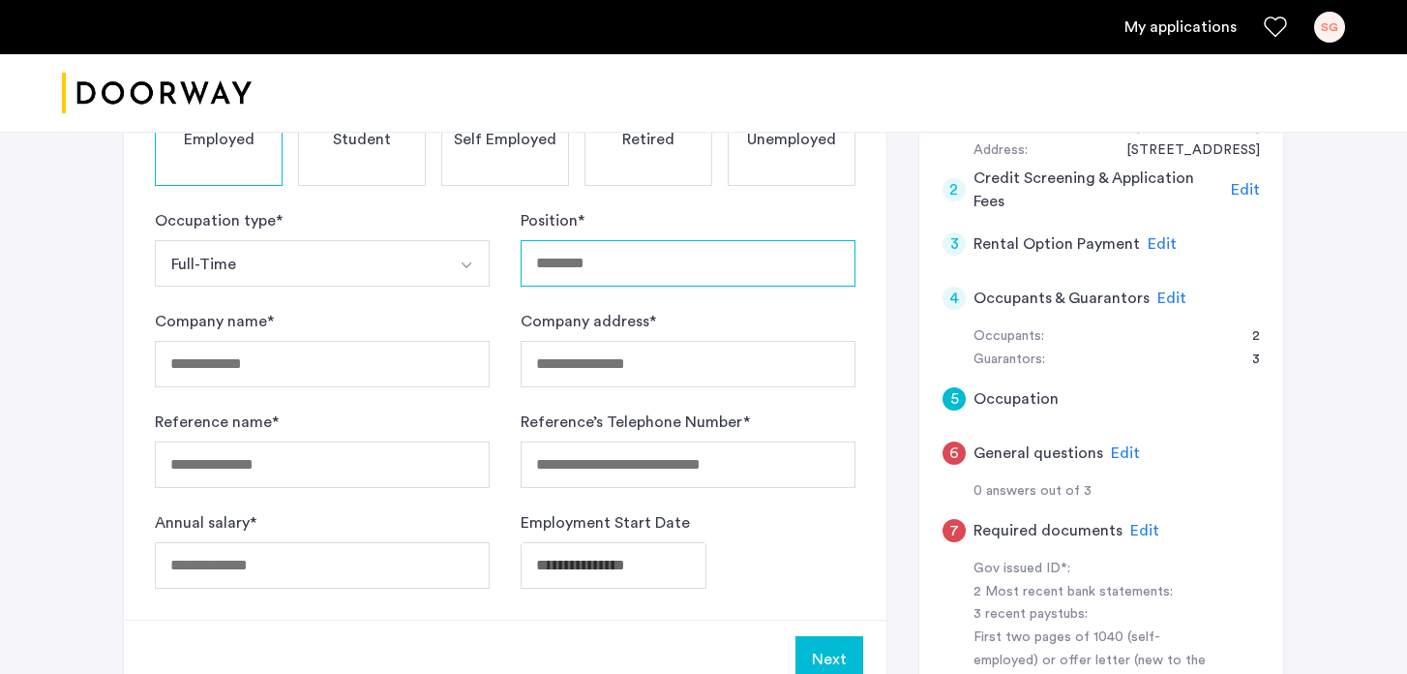
click at [575, 255] on input "Position *" at bounding box center [688, 263] width 335 height 46
type input "********"
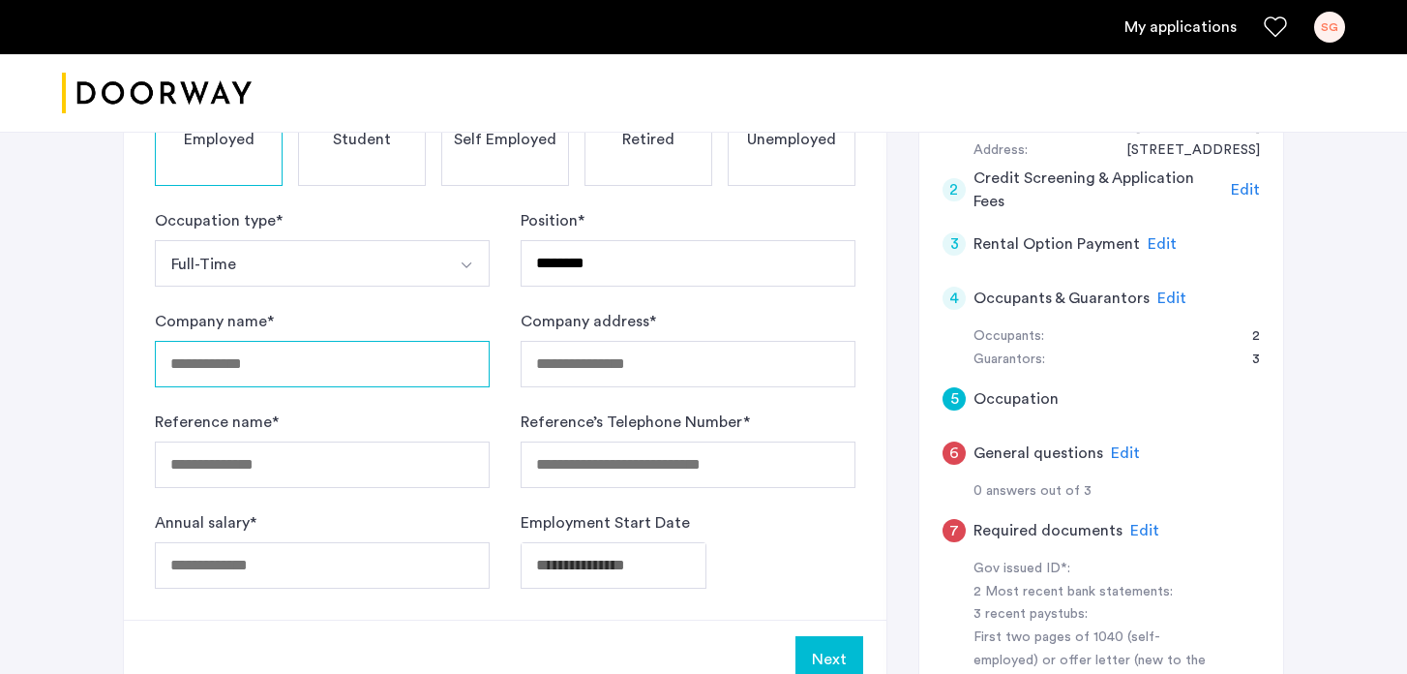
click at [221, 382] on input "Company name *" at bounding box center [322, 364] width 335 height 46
type input "********"
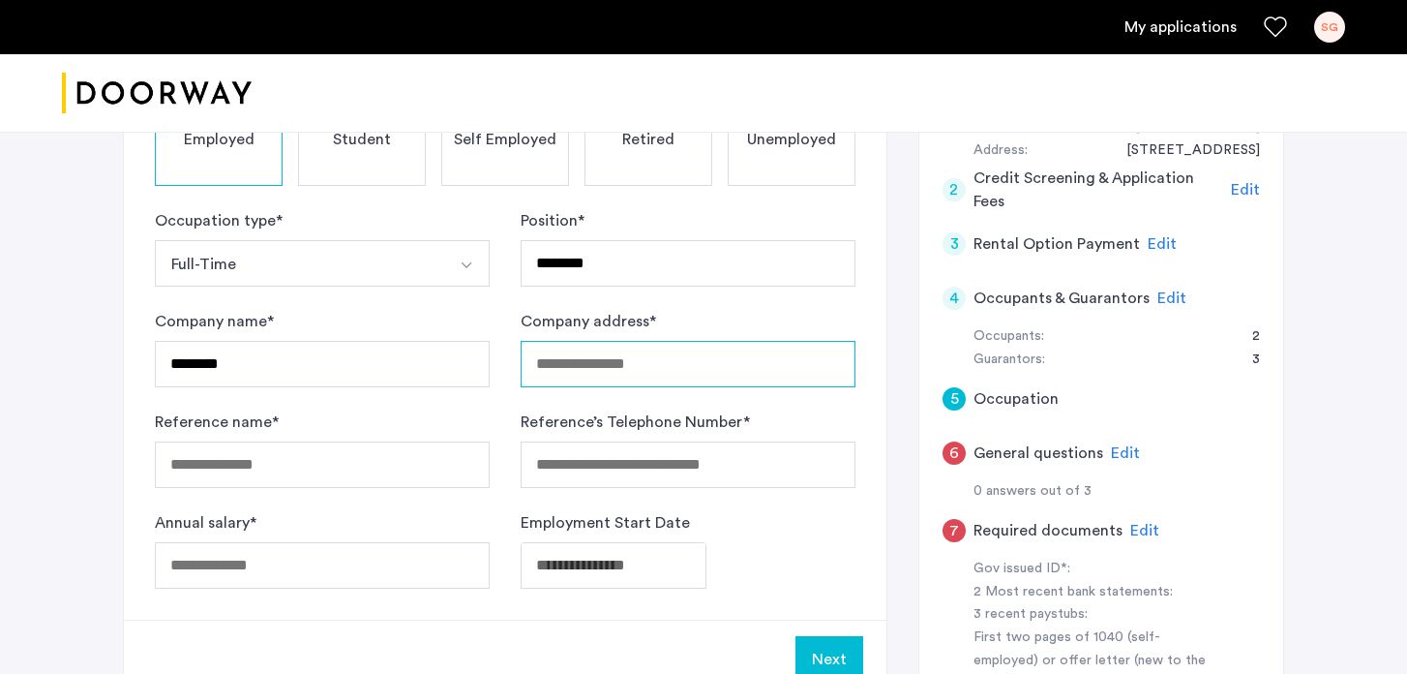
click at [571, 362] on input "Company address *" at bounding box center [688, 364] width 335 height 46
type input "**********"
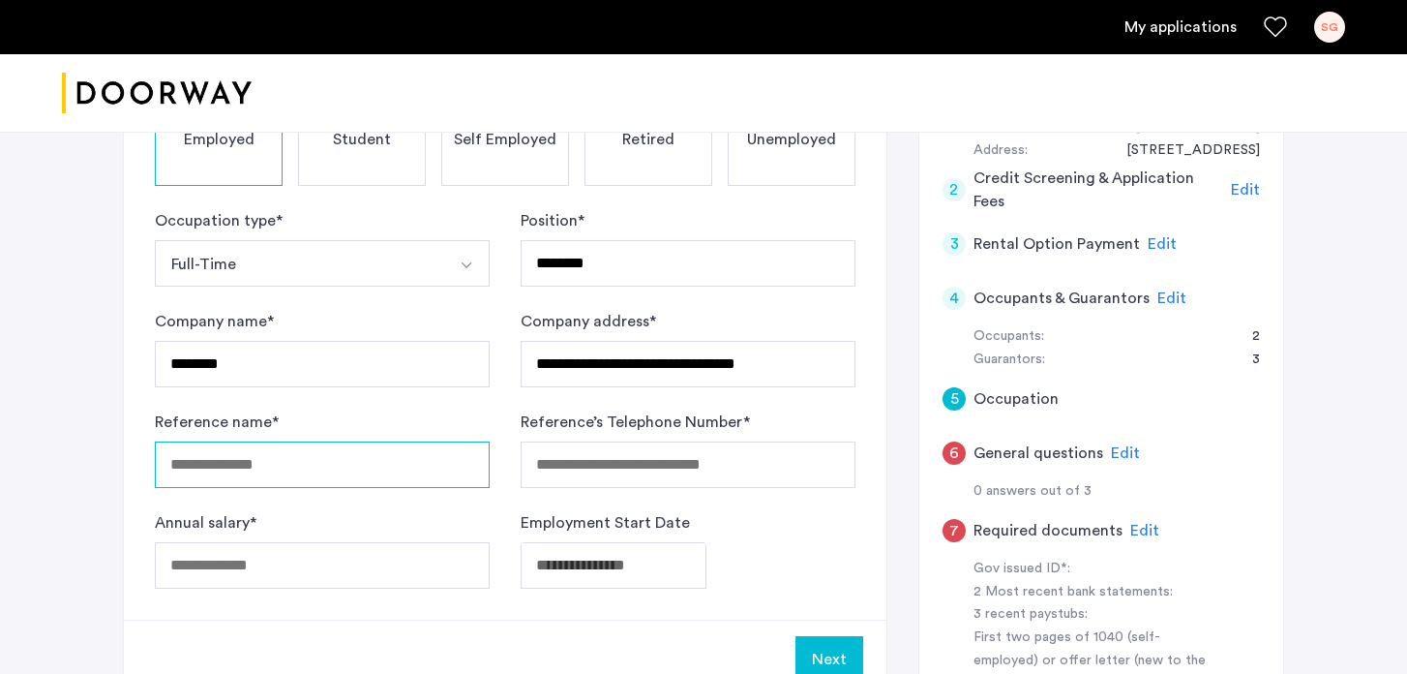
click at [426, 460] on input "Reference name *" at bounding box center [322, 464] width 335 height 46
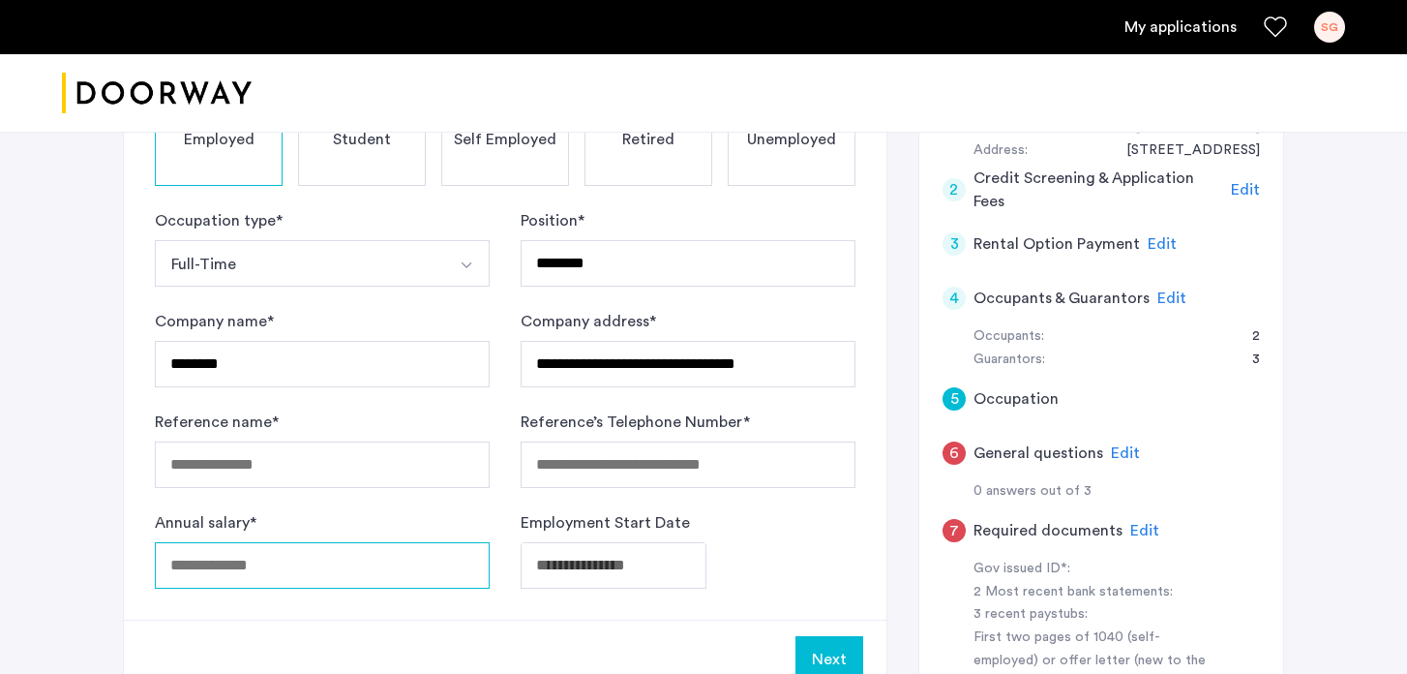
click at [374, 554] on div "Annual salary *" at bounding box center [322, 549] width 335 height 77
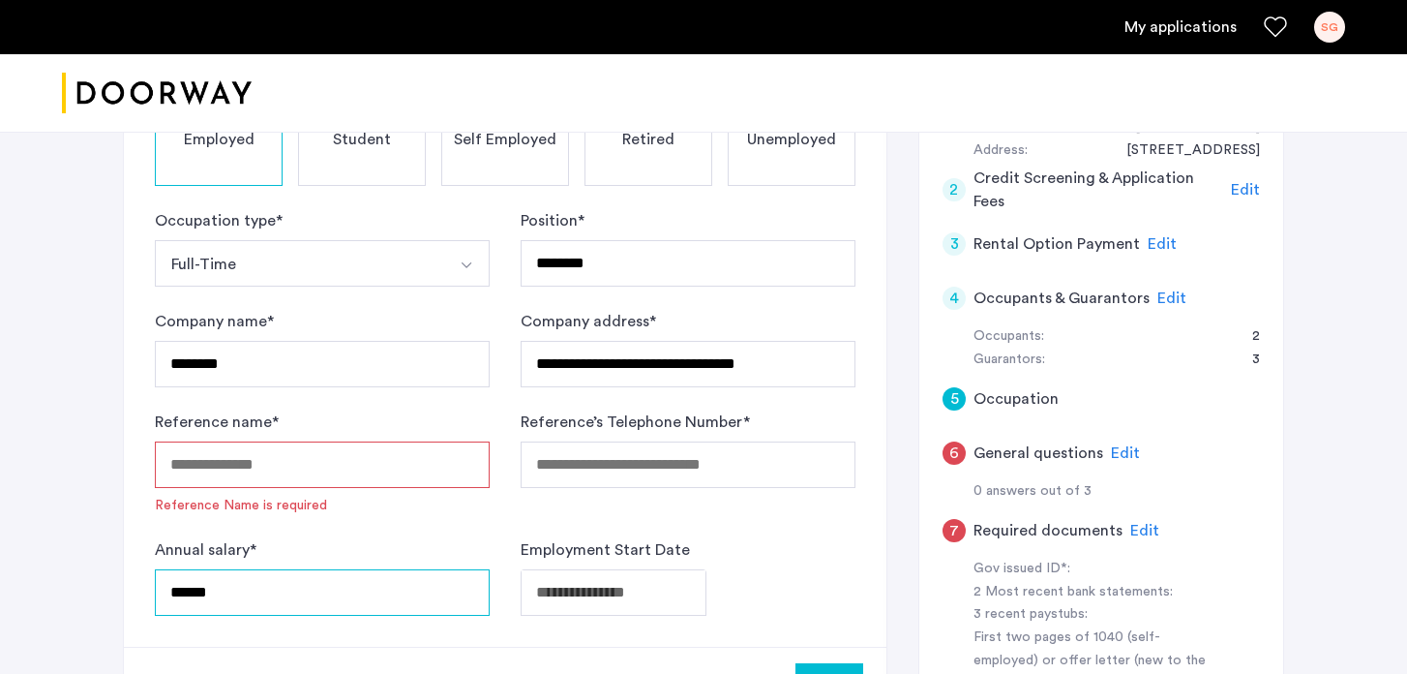
type input "******"
click at [361, 470] on input "Reference name *" at bounding box center [322, 464] width 335 height 46
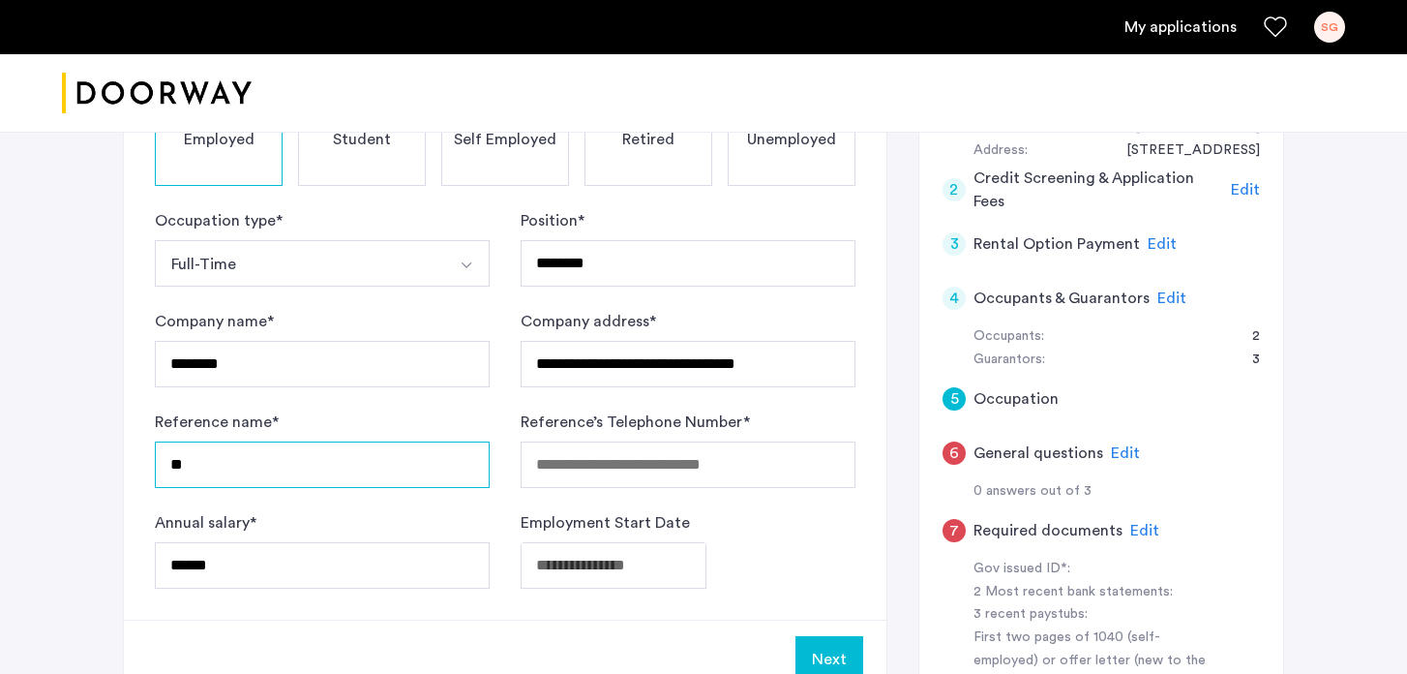
type input "*"
type input "**********"
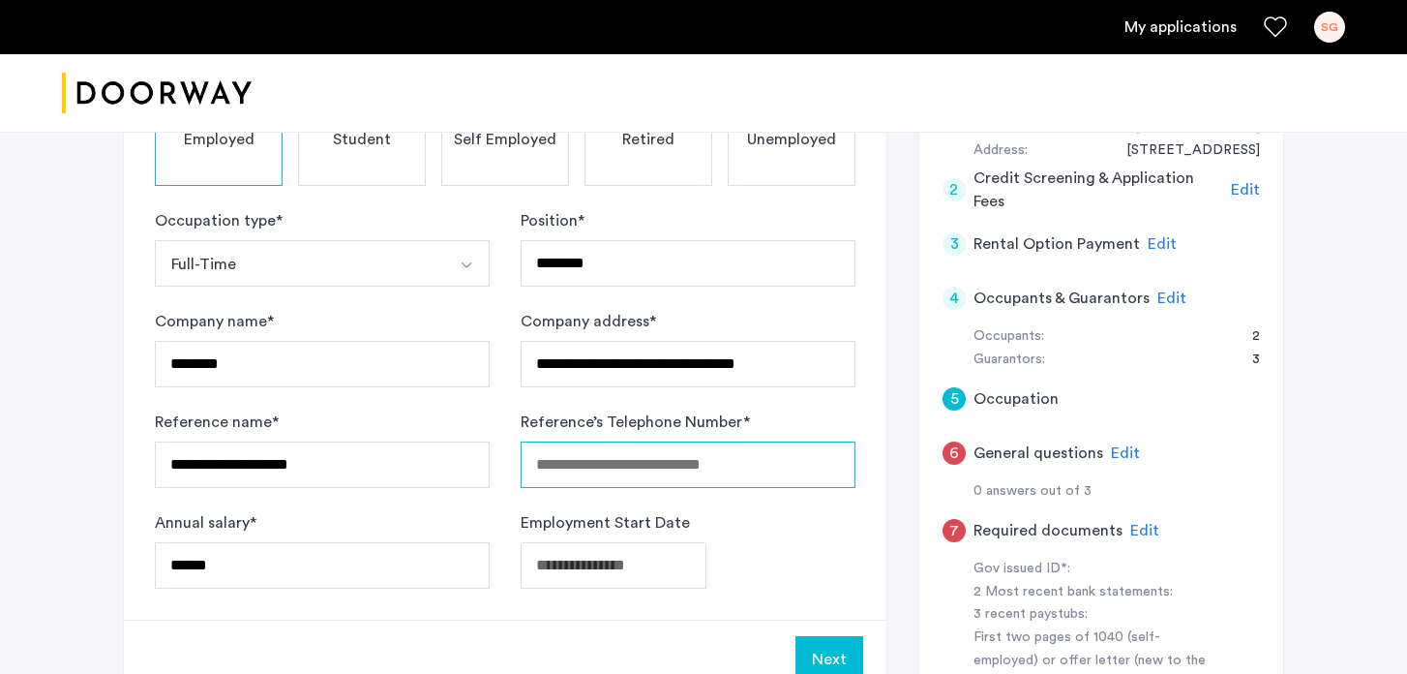
click at [643, 459] on input "Reference’s Telephone Number *" at bounding box center [688, 464] width 335 height 46
type input "**********"
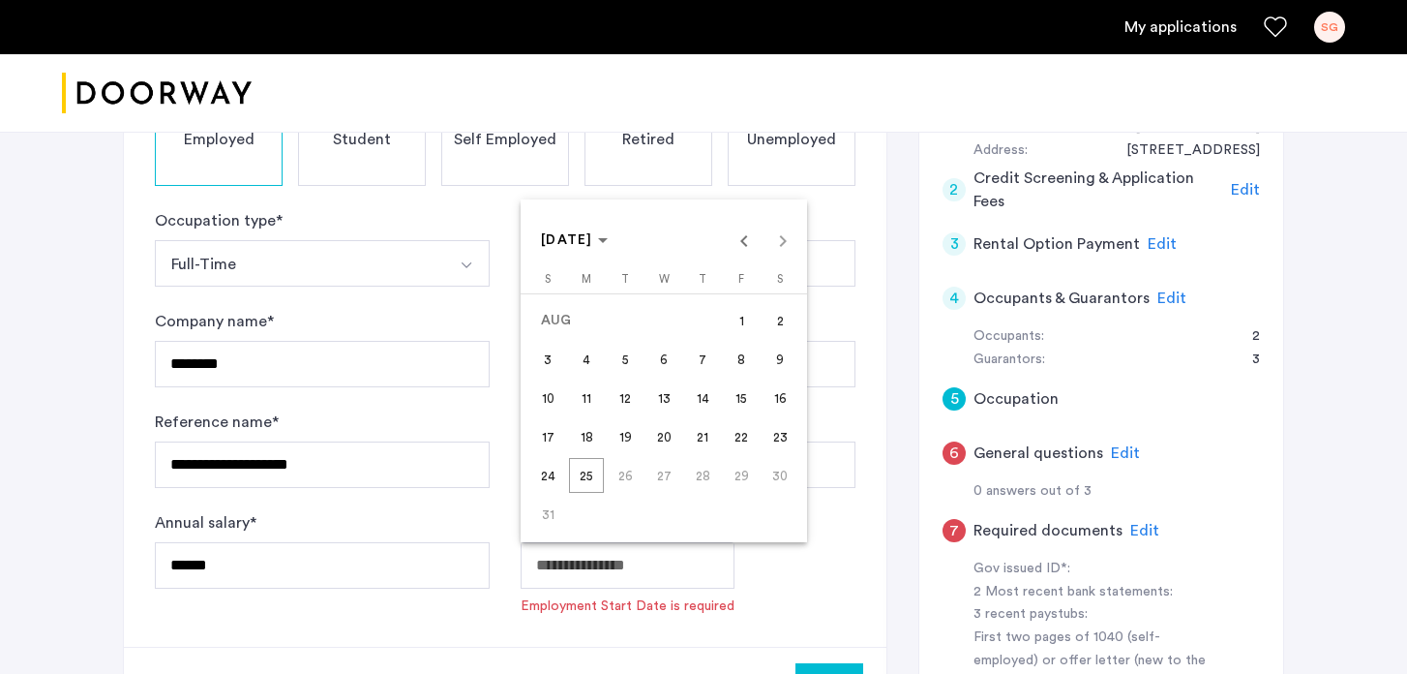
click at [608, 238] on span "[DATE]" at bounding box center [574, 240] width 67 height 16
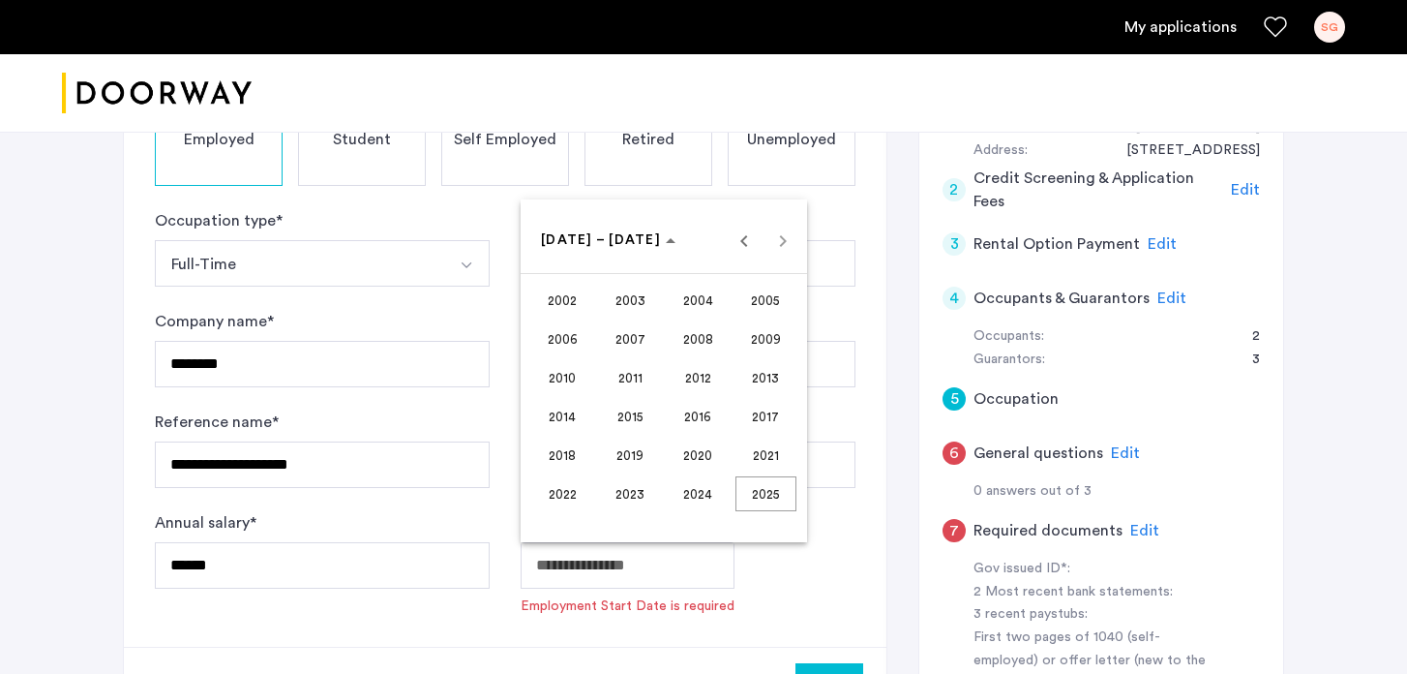
click at [632, 346] on span "2007" at bounding box center [630, 338] width 61 height 35
click at [762, 345] on span "APR" at bounding box center [766, 338] width 61 height 35
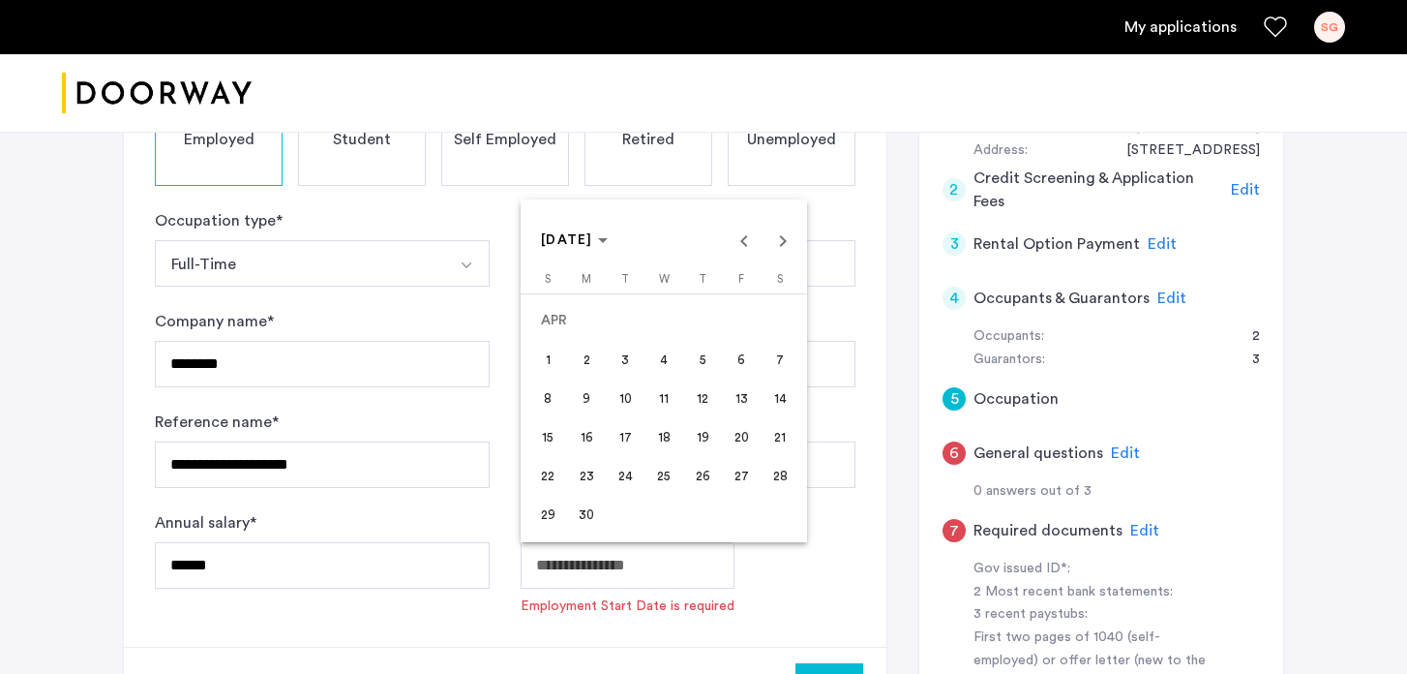
click at [594, 473] on span "23" at bounding box center [586, 475] width 35 height 35
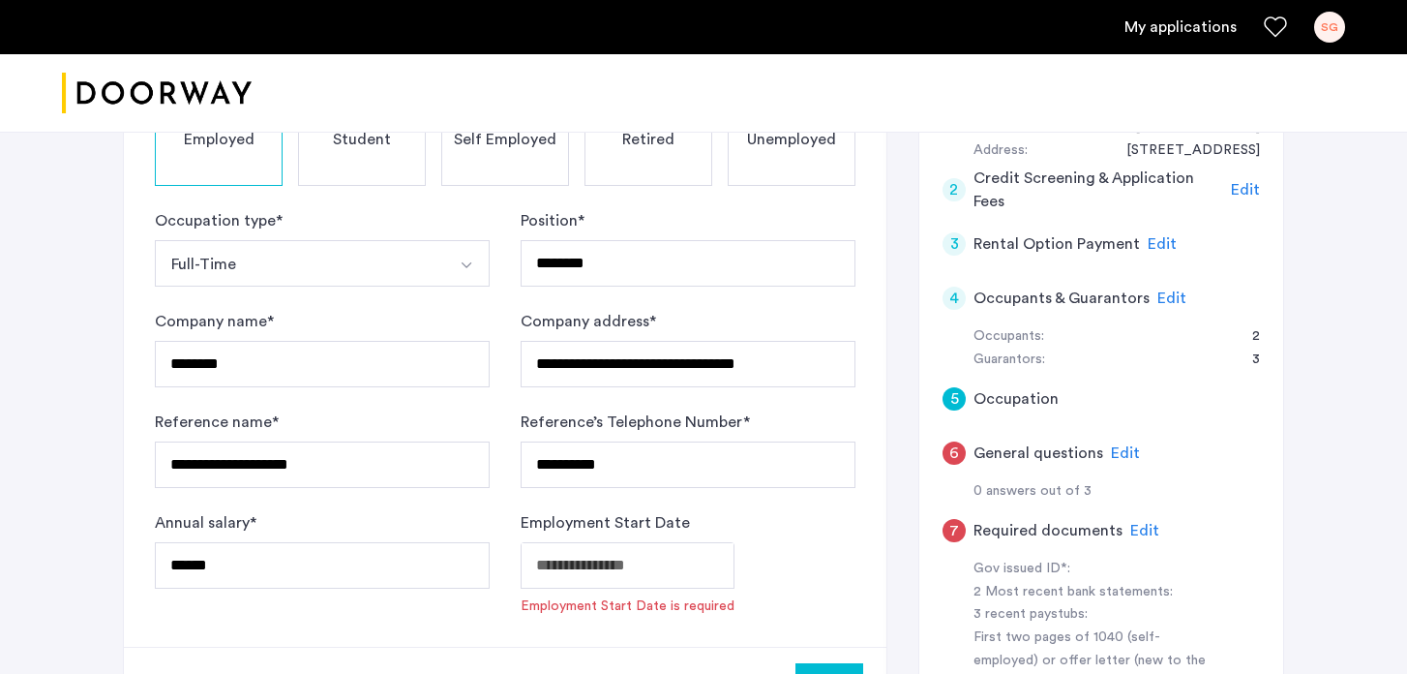
type input "**********"
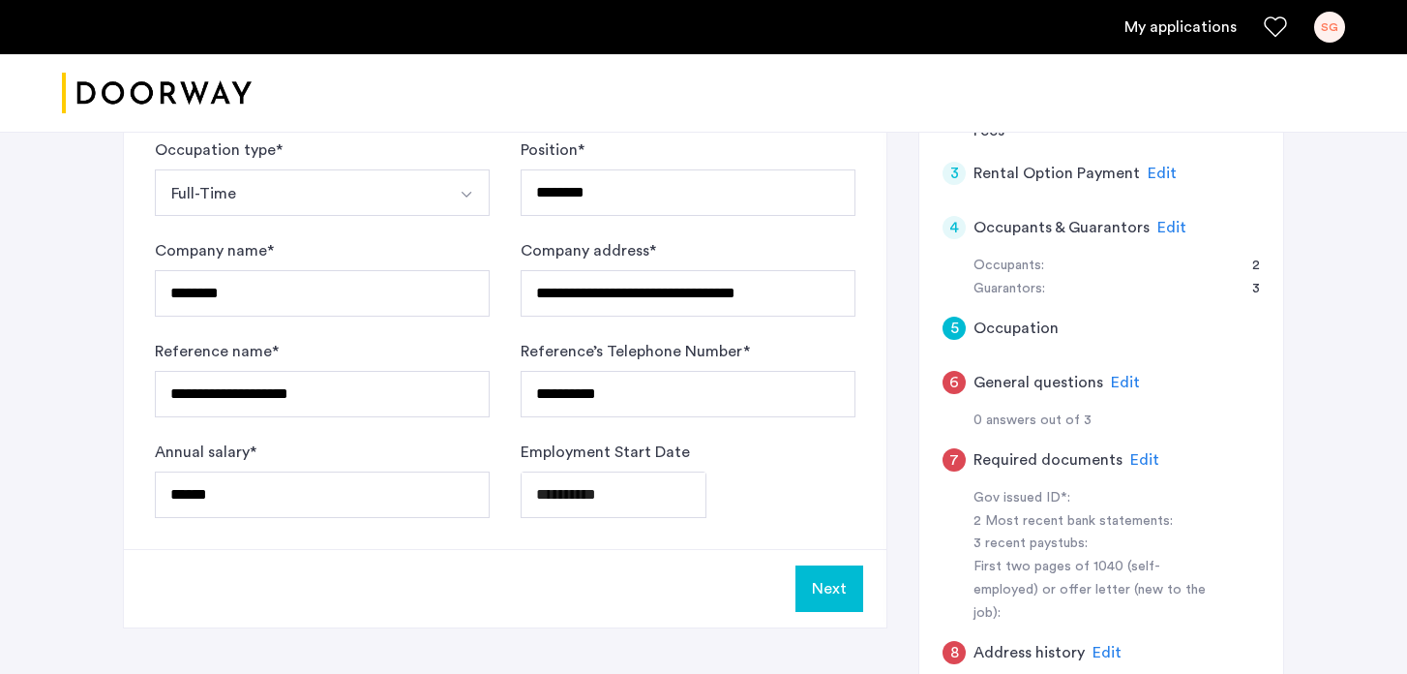
scroll to position [508, 0]
click at [834, 600] on button "Next" at bounding box center [830, 589] width 68 height 46
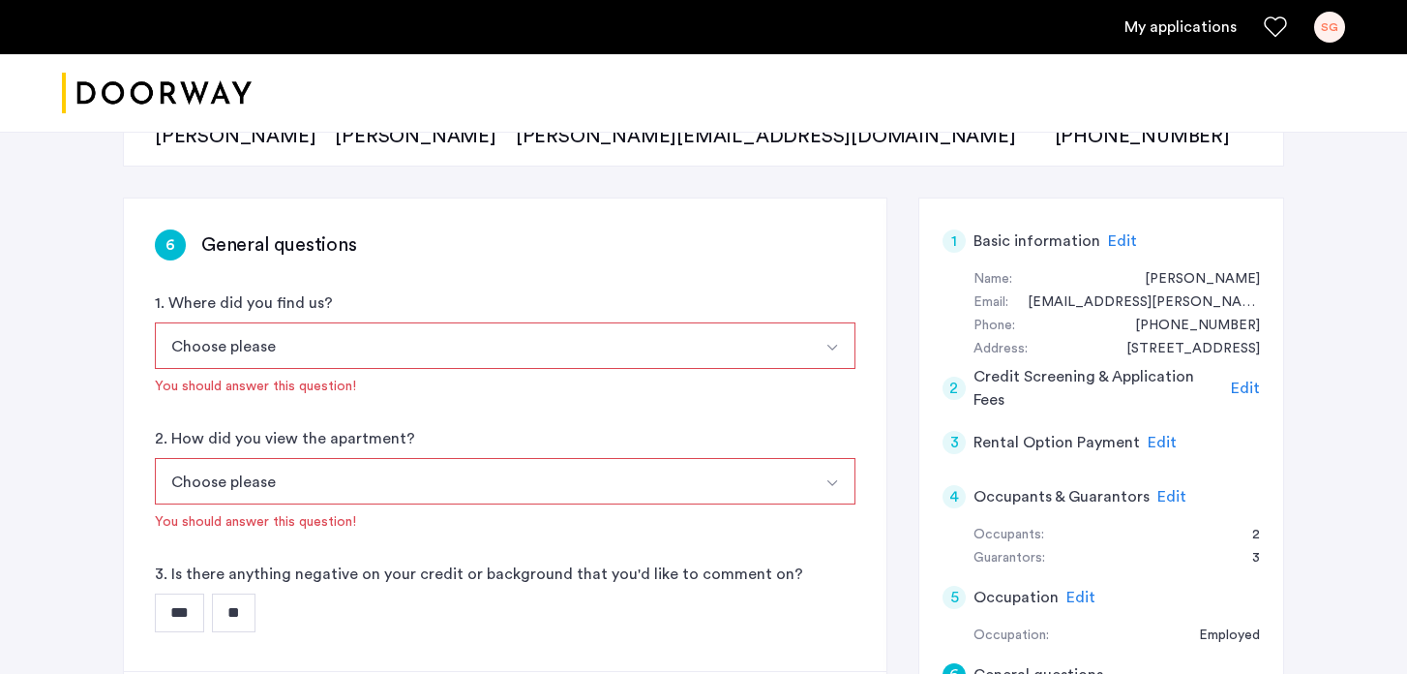
scroll to position [255, 0]
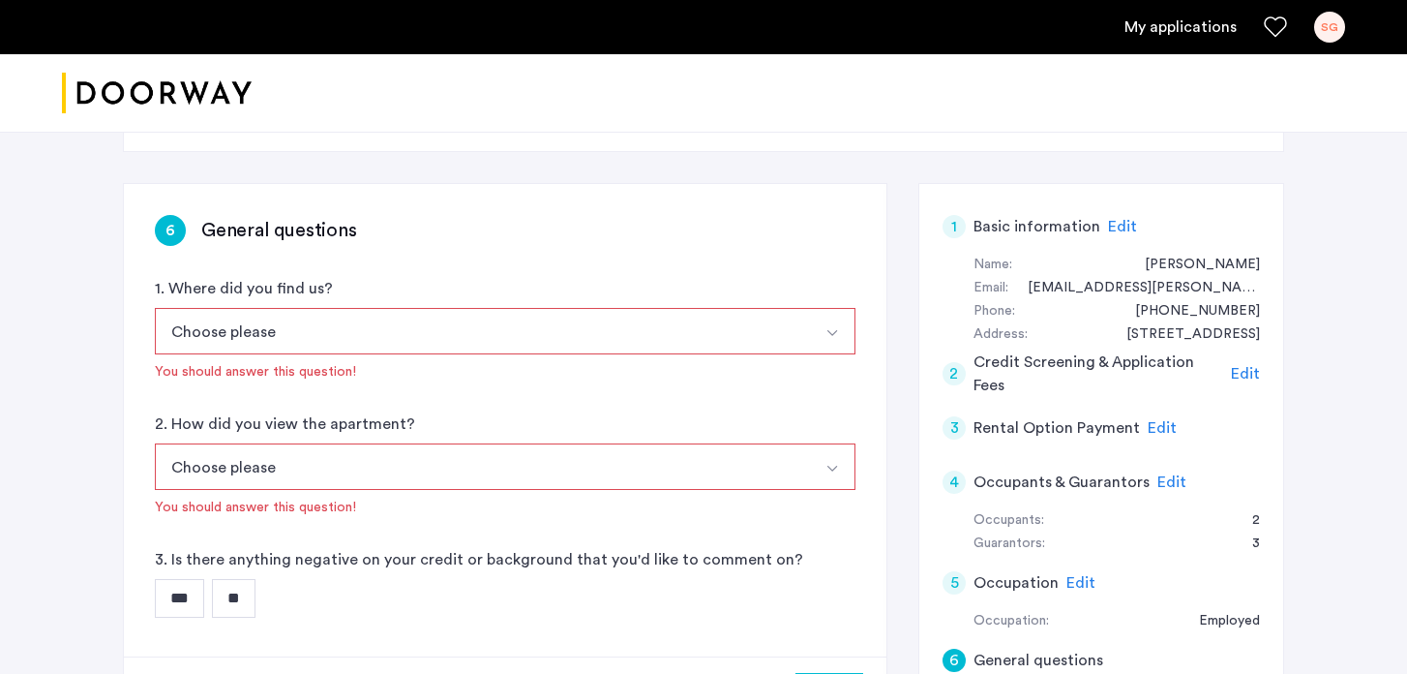
click at [456, 332] on button "Choose please" at bounding box center [482, 331] width 655 height 46
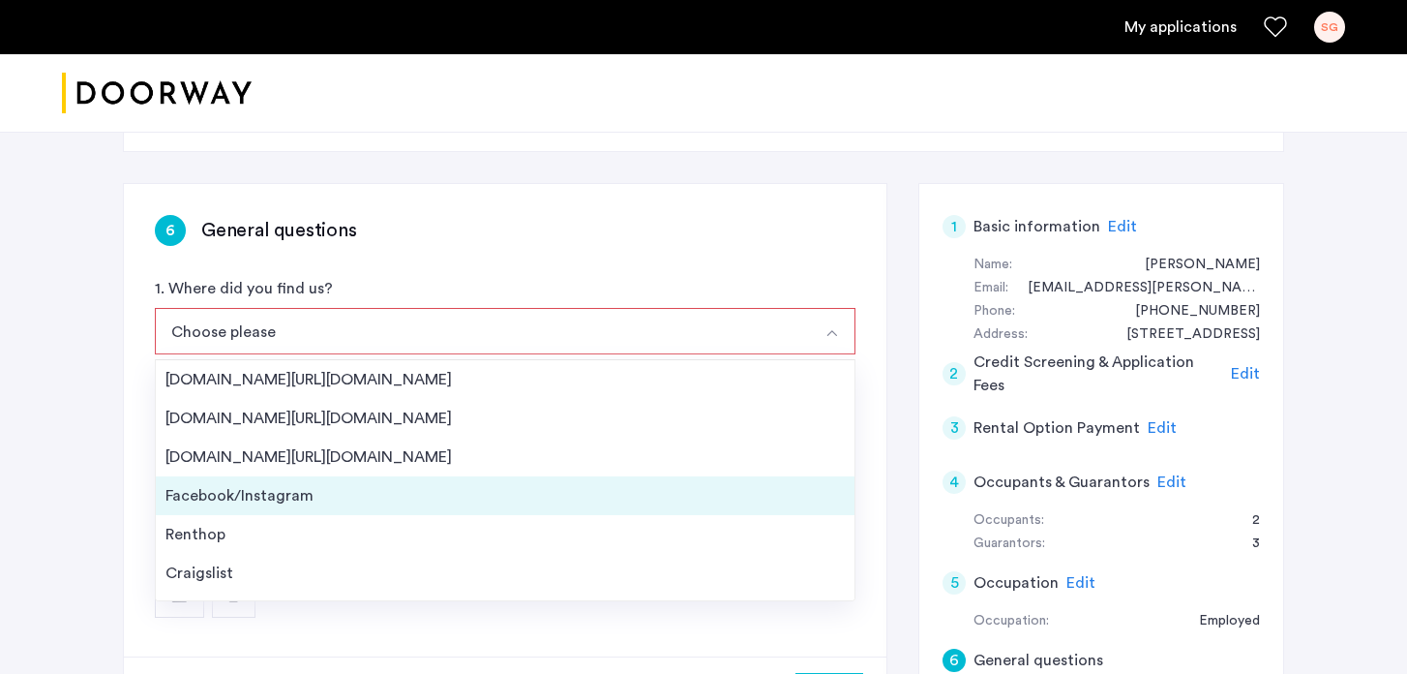
scroll to position [31, 0]
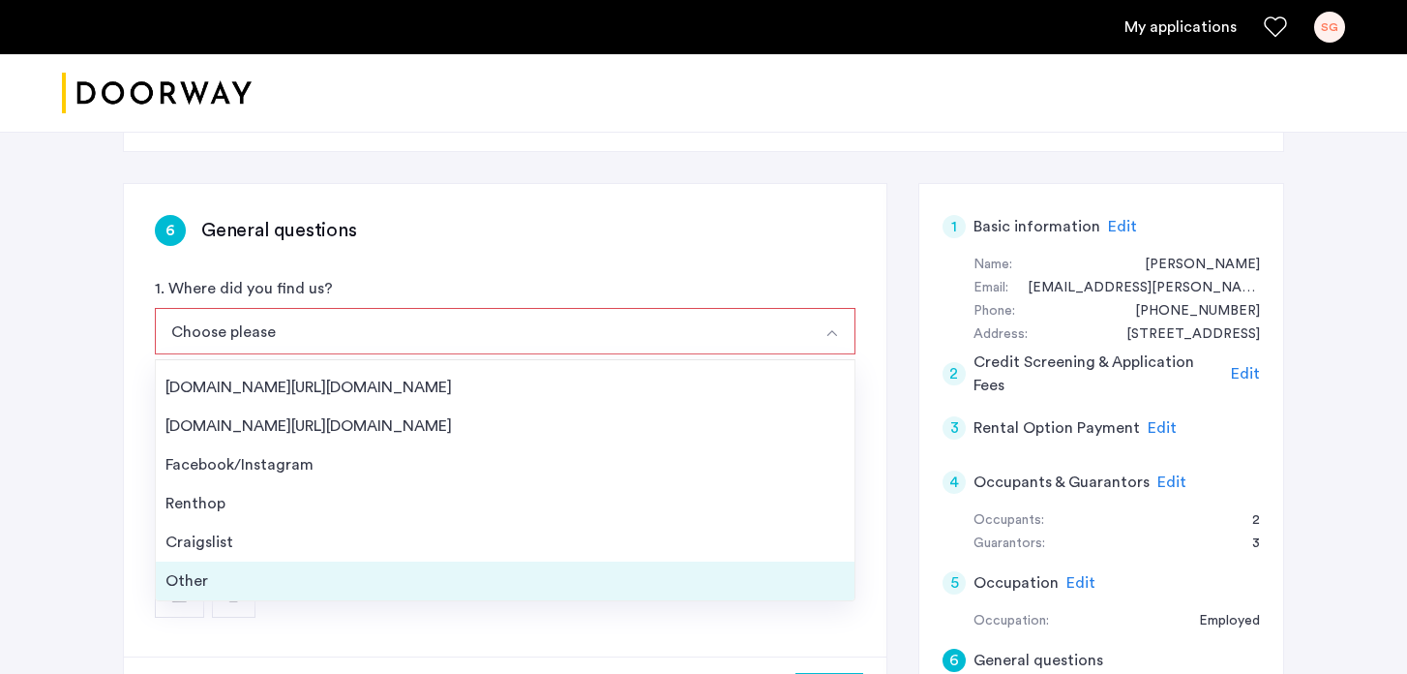
click at [236, 571] on div "Other" at bounding box center [506, 580] width 680 height 23
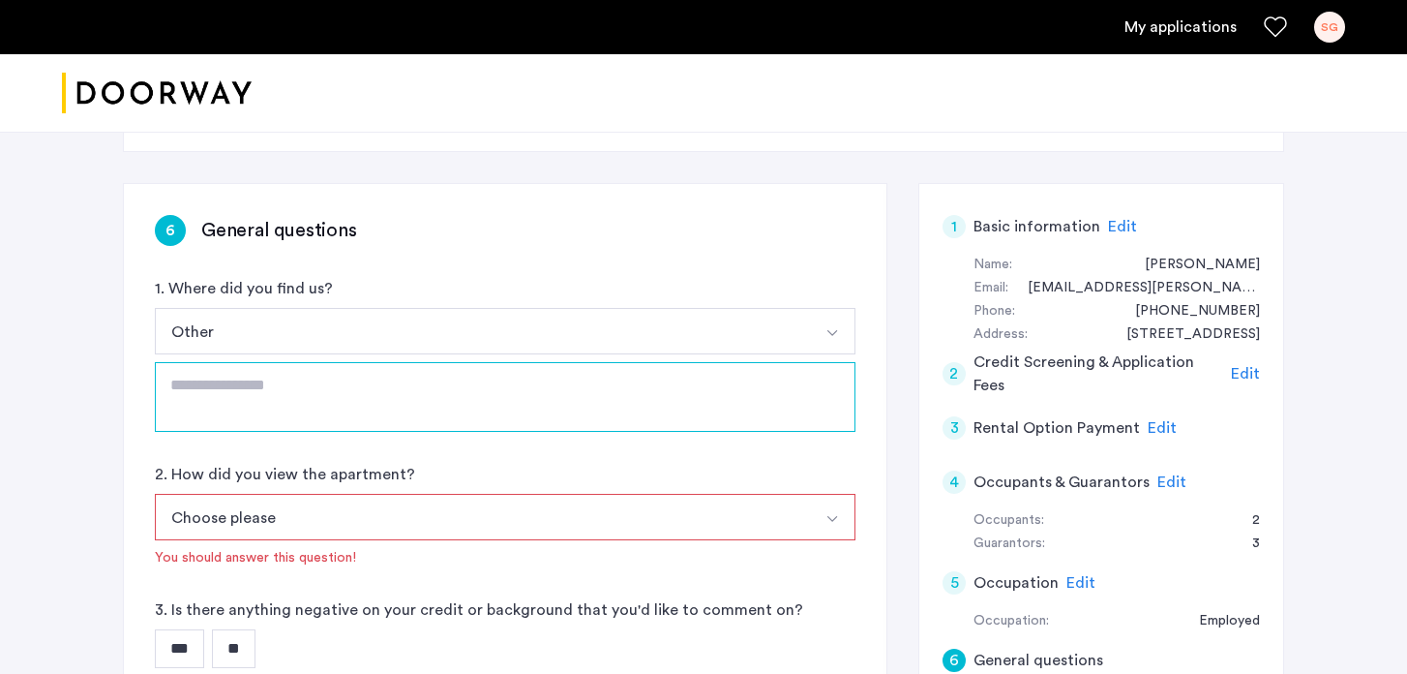
click at [282, 402] on textarea at bounding box center [505, 397] width 701 height 70
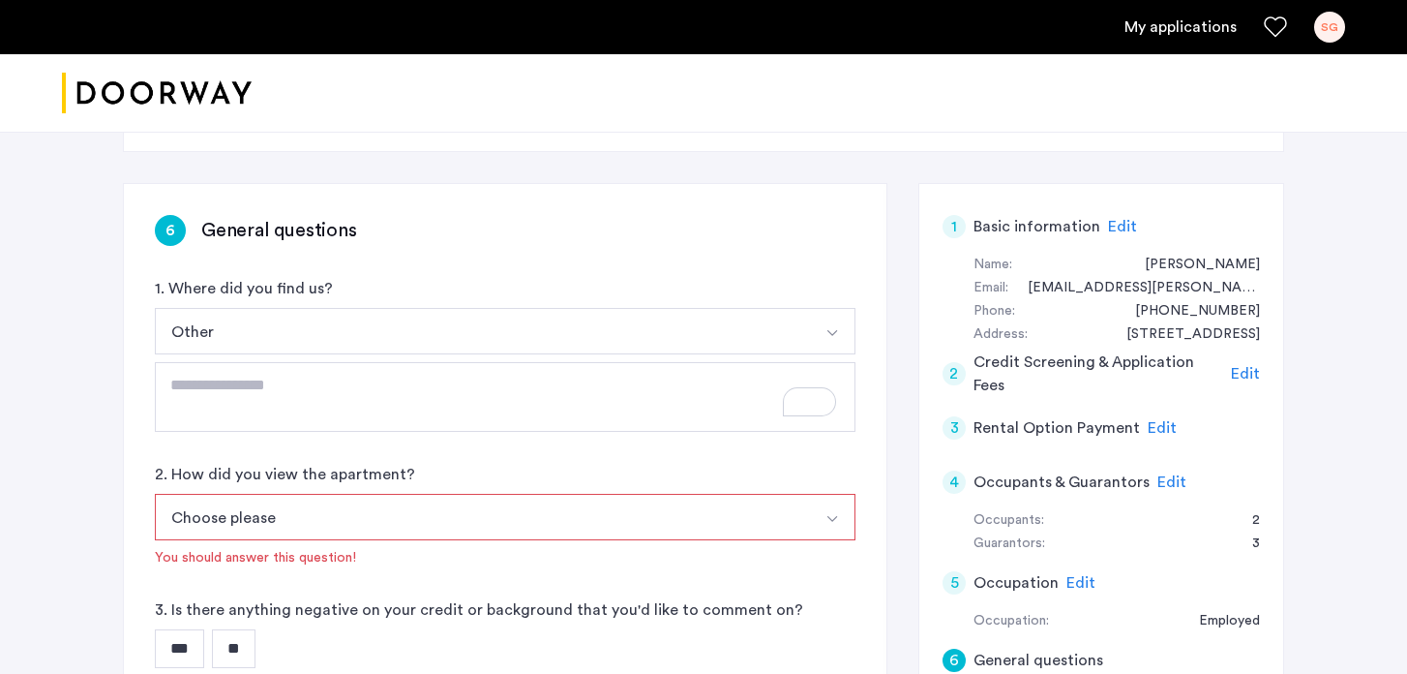
click at [273, 348] on button "Other" at bounding box center [482, 331] width 655 height 46
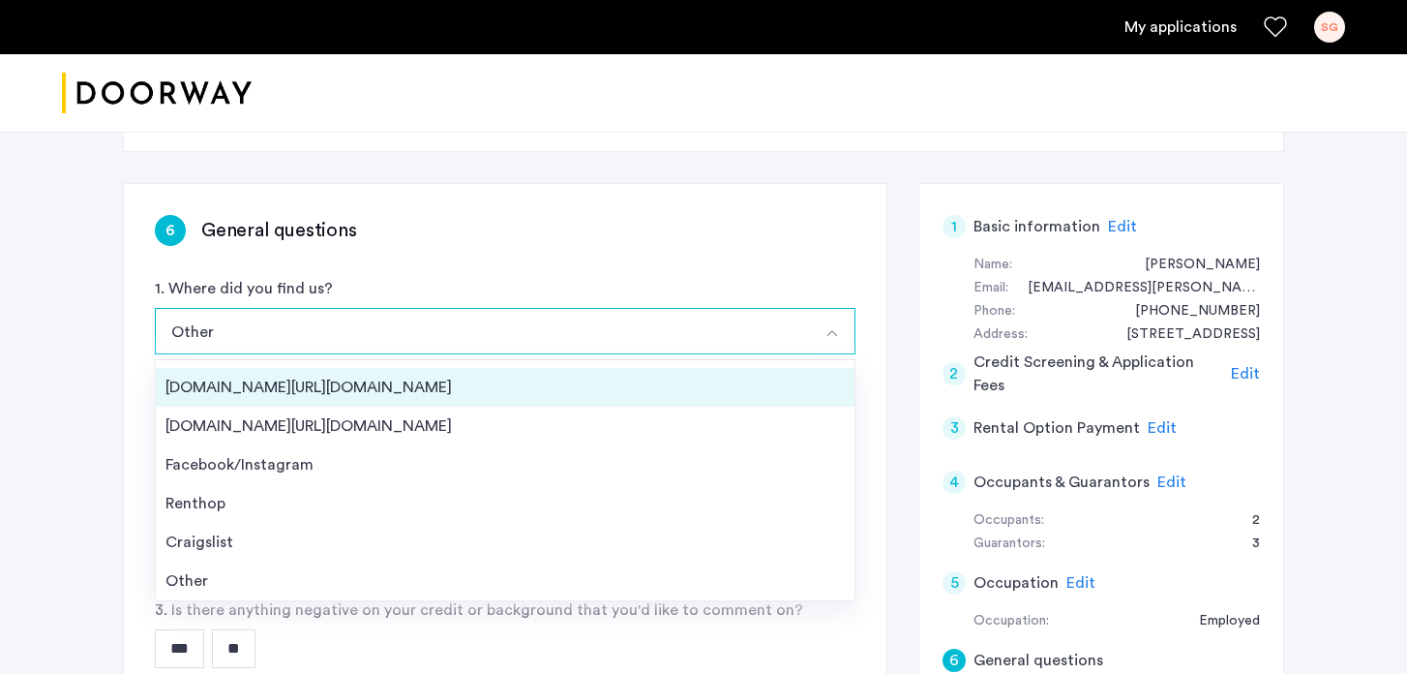
click at [277, 387] on div "[DOMAIN_NAME][URL][DOMAIN_NAME]" at bounding box center [506, 387] width 680 height 23
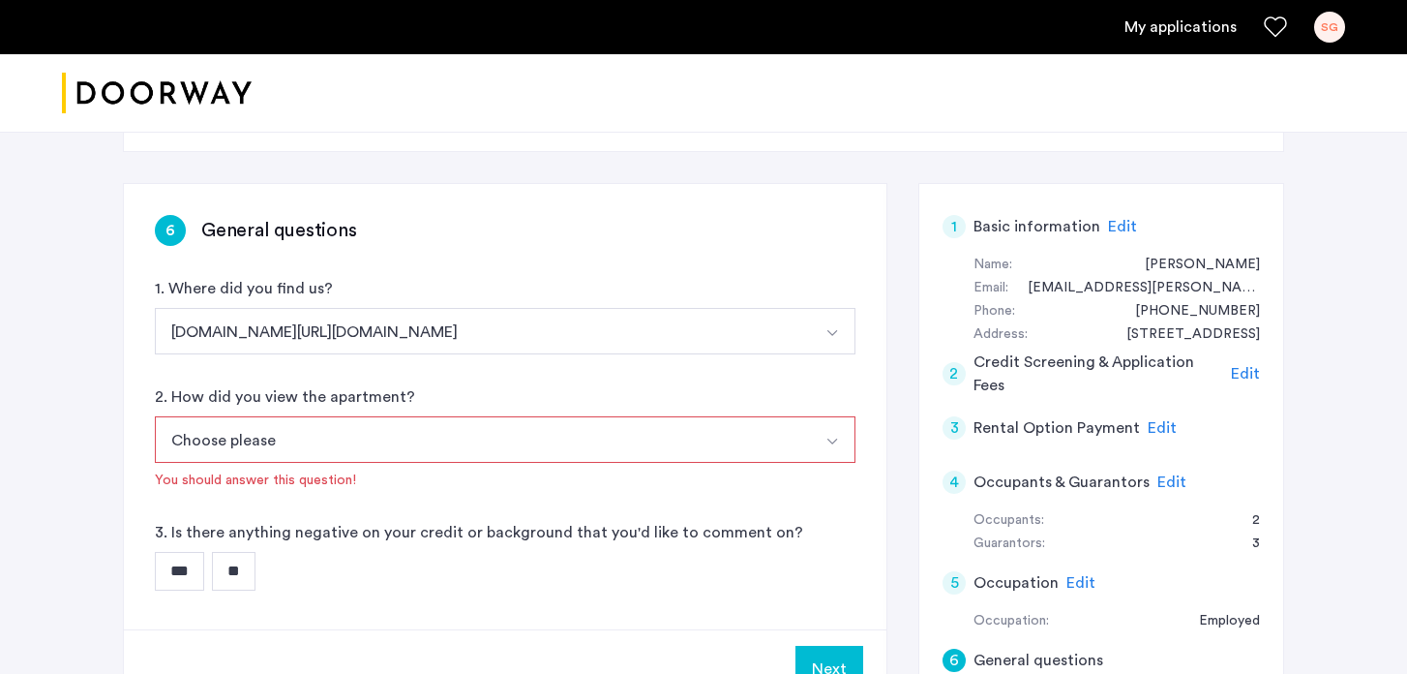
click at [309, 441] on button "Choose please" at bounding box center [482, 439] width 655 height 46
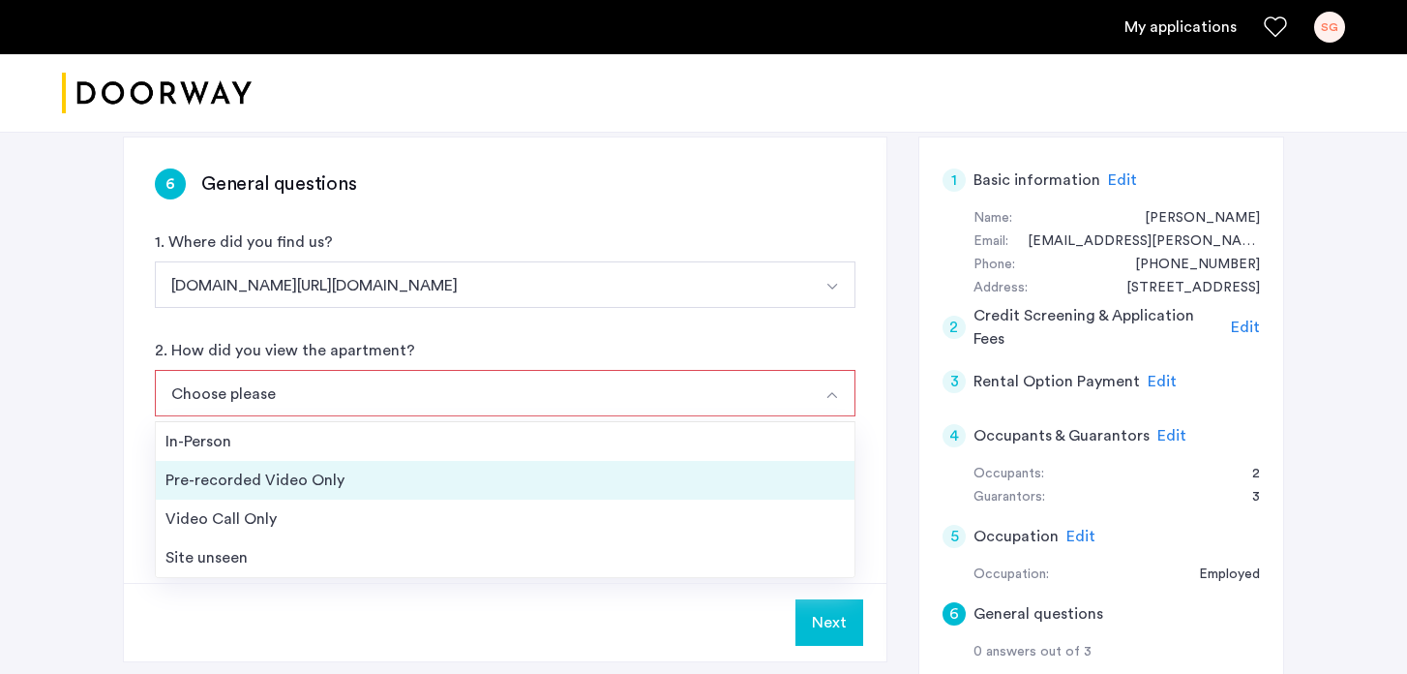
scroll to position [306, 0]
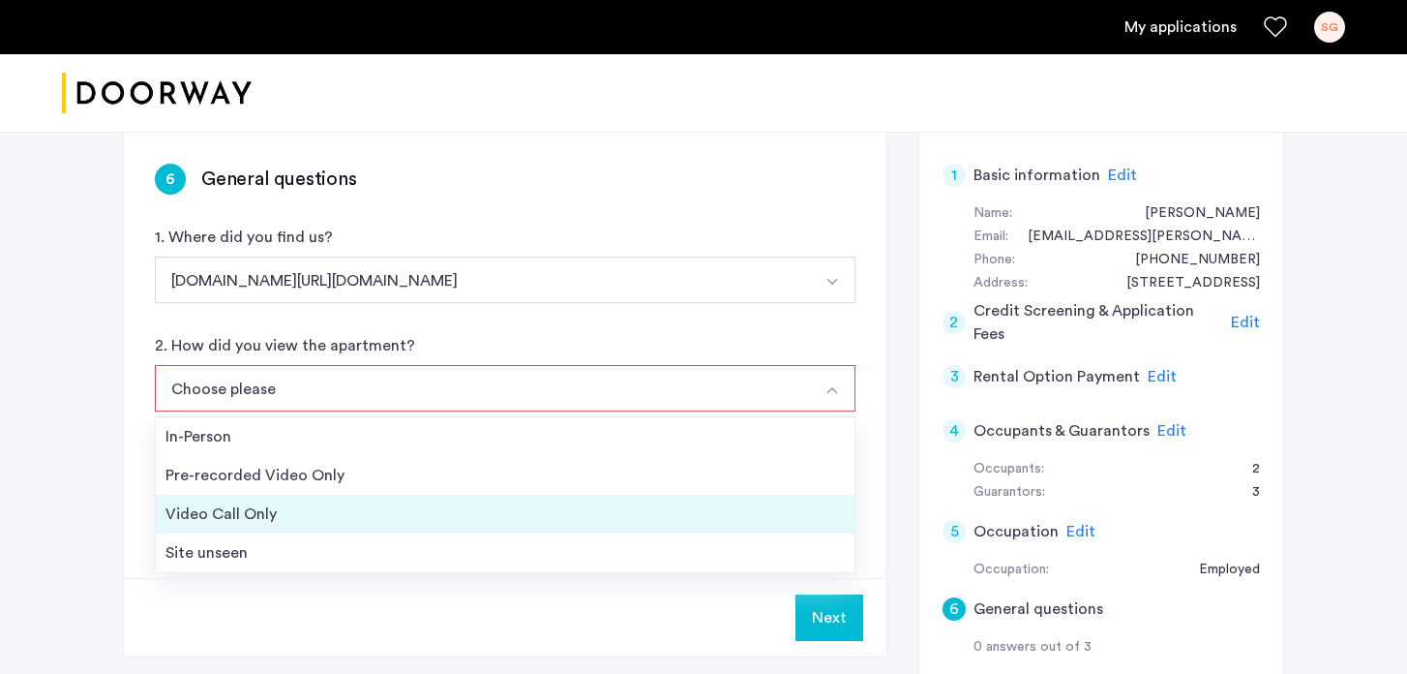
click at [243, 520] on div "Video Call Only" at bounding box center [506, 513] width 680 height 23
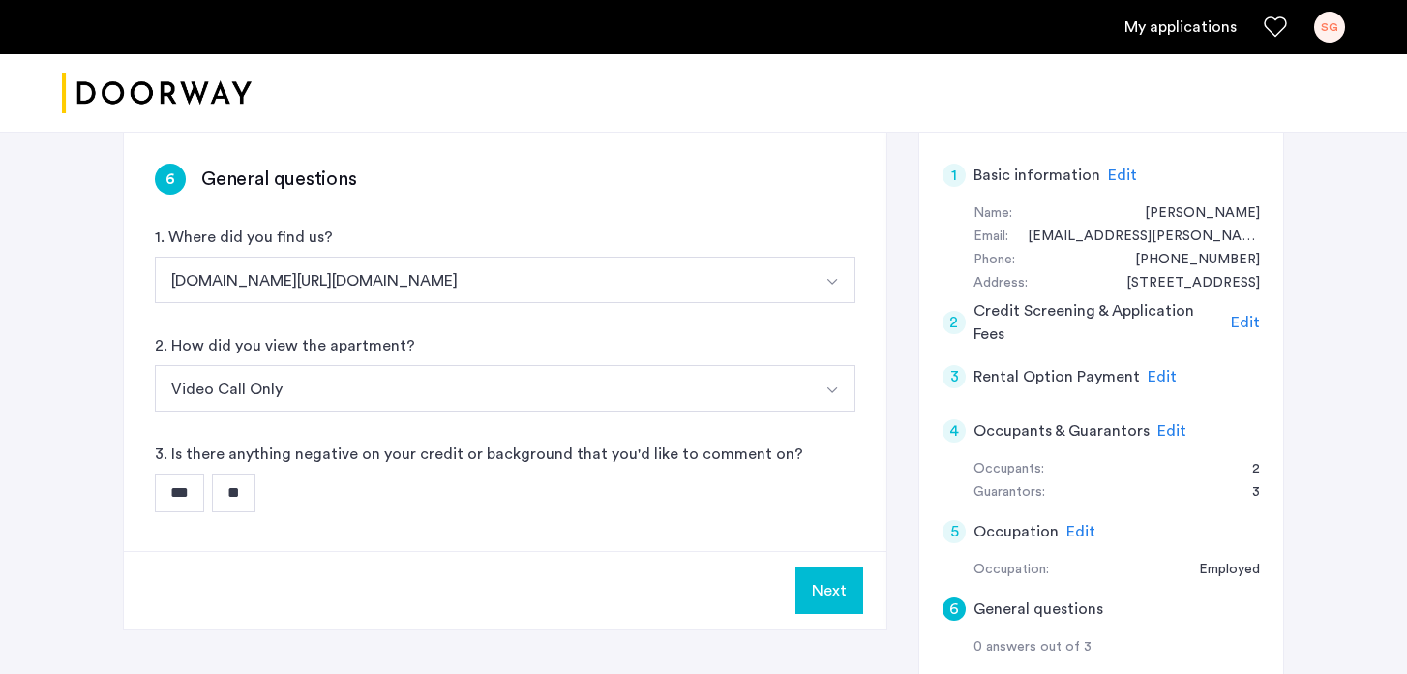
click at [237, 493] on input "**" at bounding box center [234, 492] width 44 height 39
click at [811, 596] on button "Next" at bounding box center [830, 590] width 68 height 46
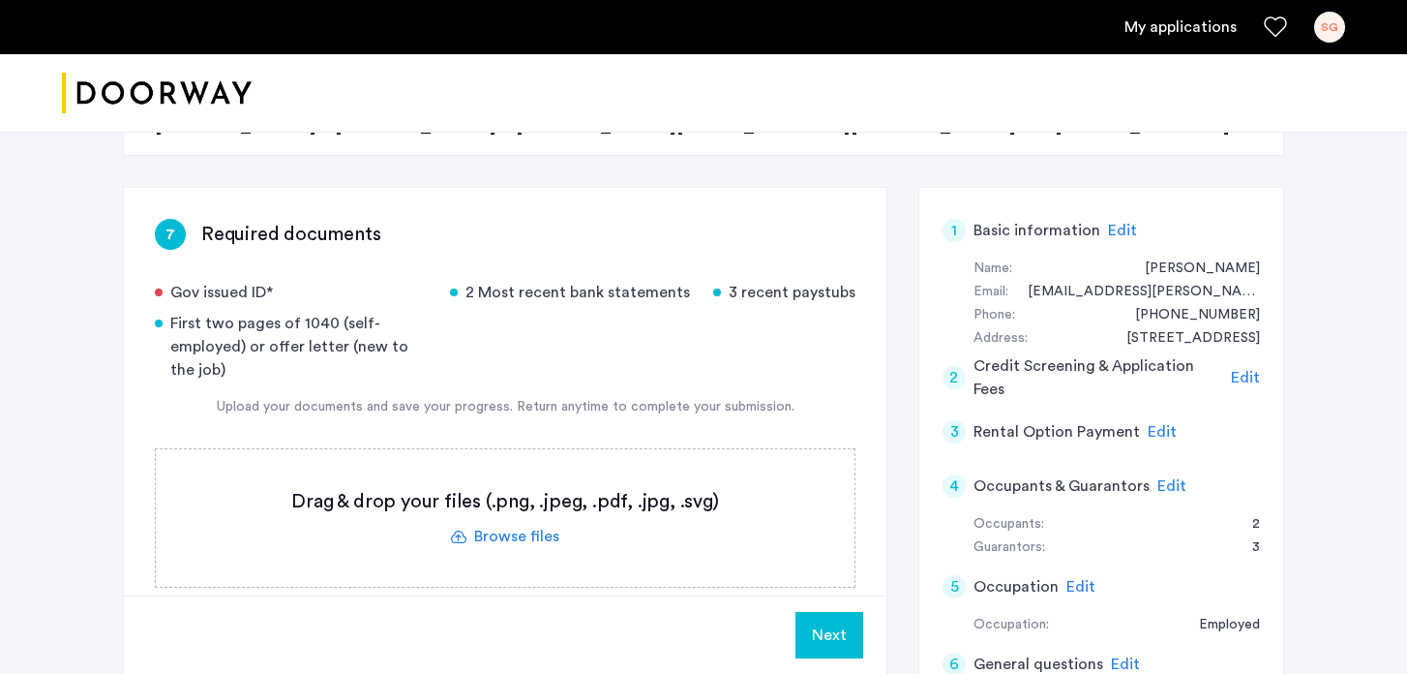
scroll to position [256, 0]
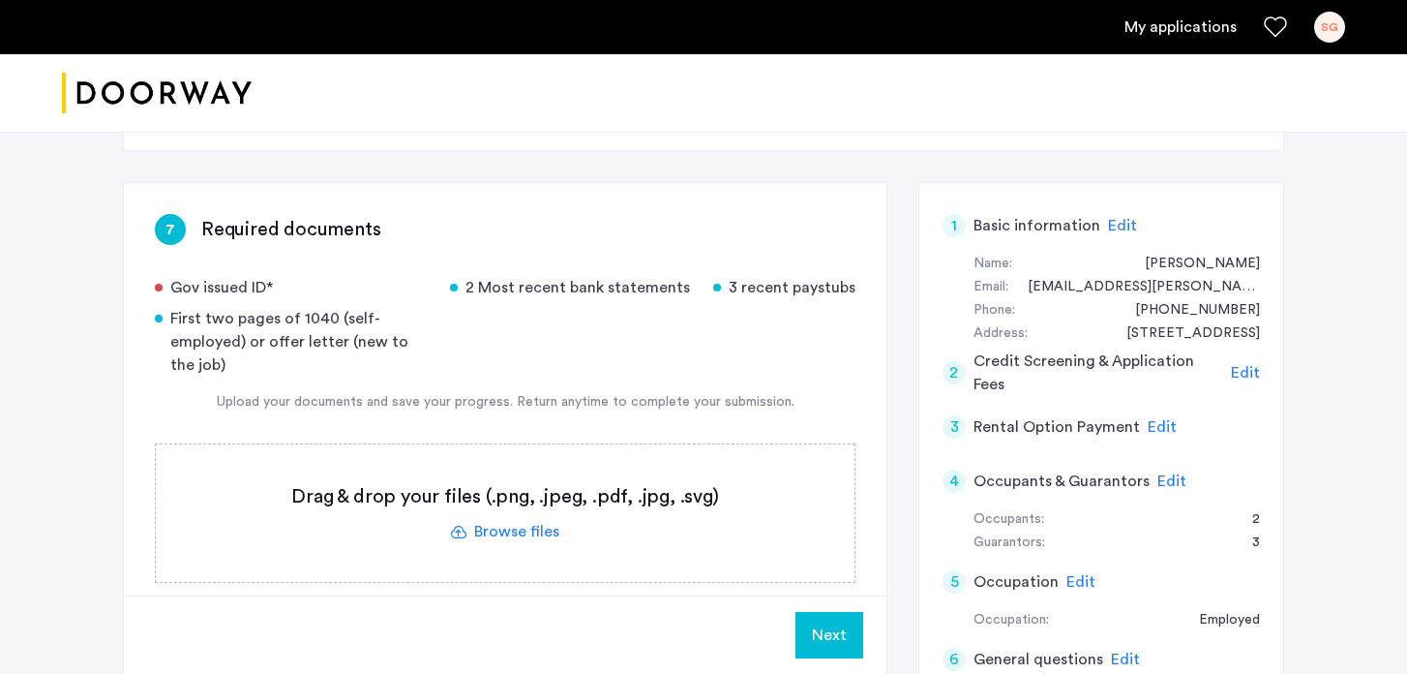
click at [543, 535] on label at bounding box center [505, 512] width 699 height 137
click at [0, 0] on input "file" at bounding box center [0, 0] width 0 height 0
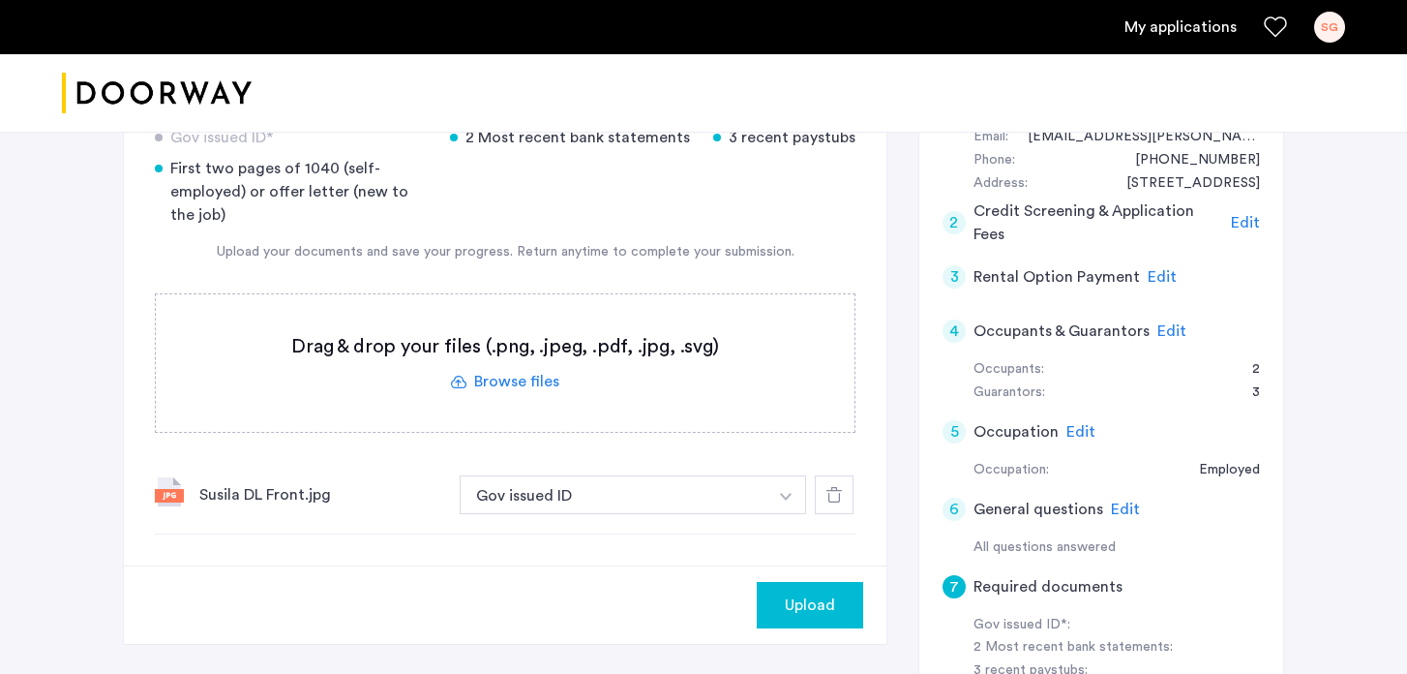
scroll to position [407, 0]
click at [810, 610] on span "Upload" at bounding box center [810, 603] width 50 height 23
click at [810, 610] on button "Next" at bounding box center [830, 604] width 68 height 46
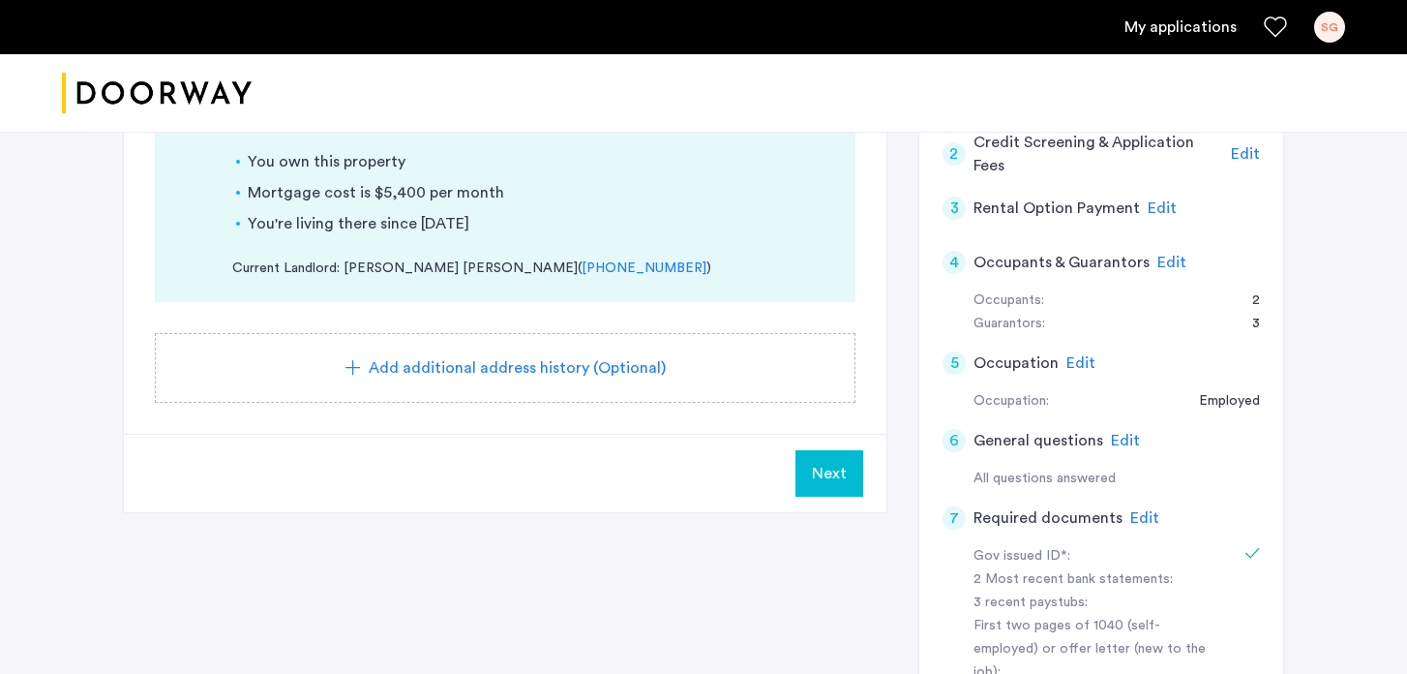
scroll to position [471, 0]
click at [837, 481] on span "Next" at bounding box center [829, 476] width 35 height 23
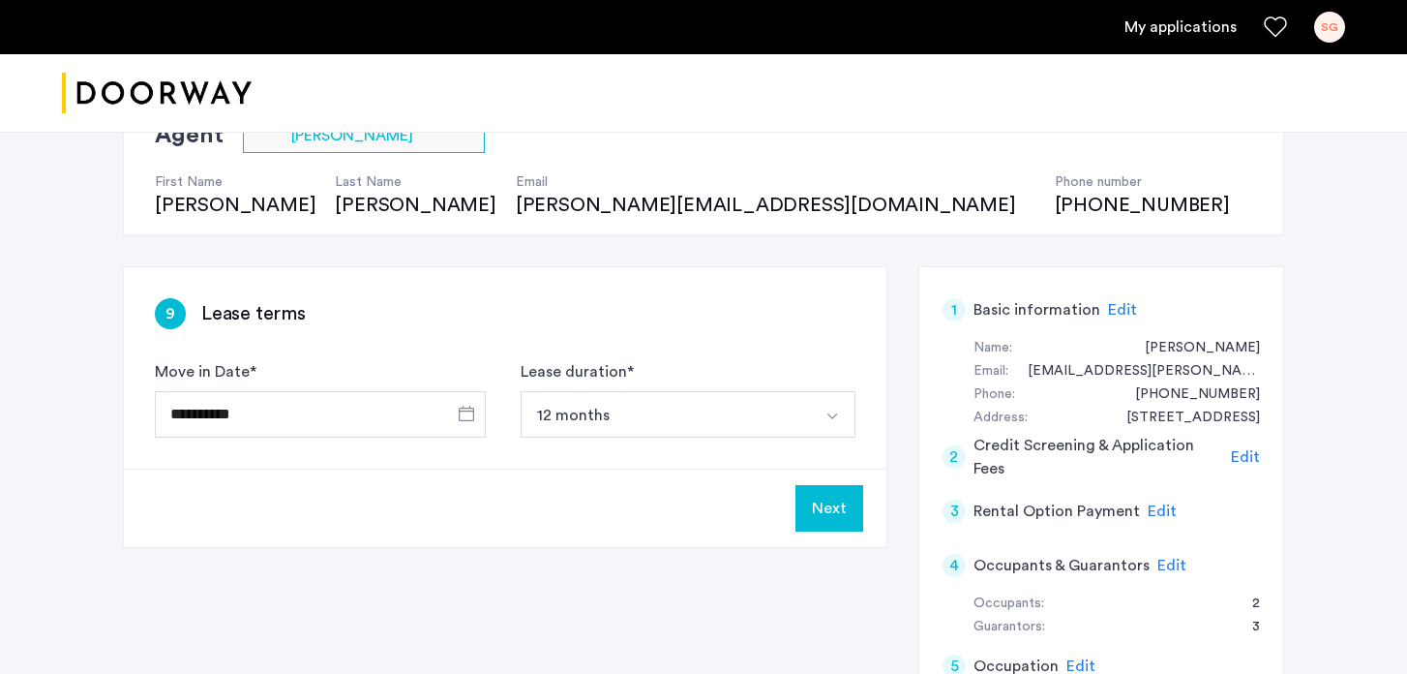
scroll to position [173, 0]
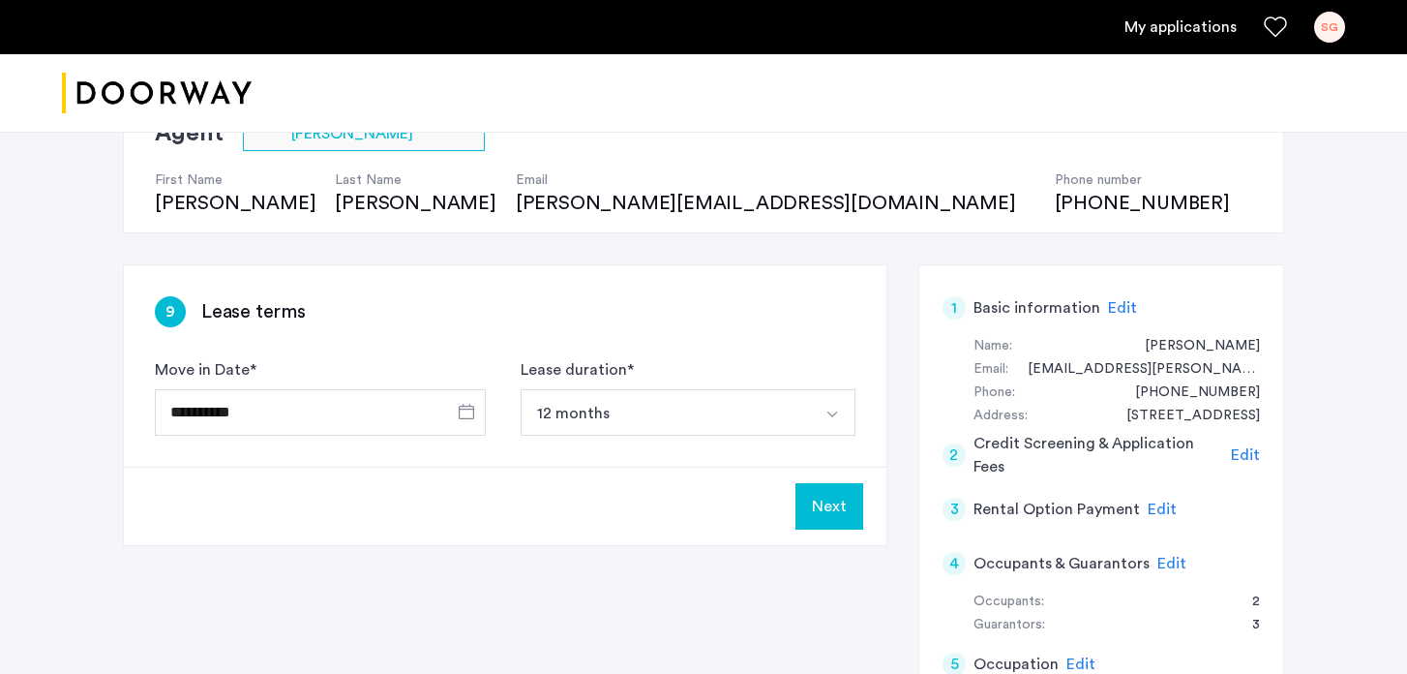
click at [829, 508] on button "Next" at bounding box center [830, 506] width 68 height 46
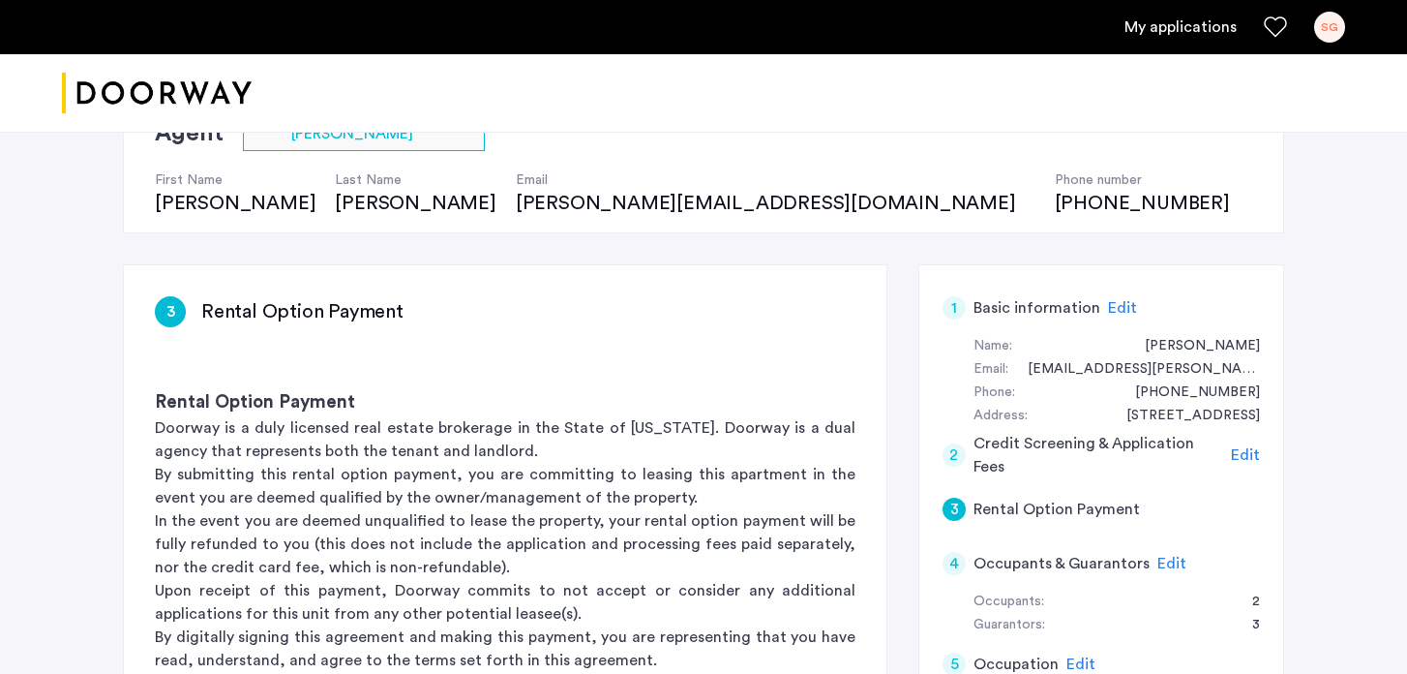
scroll to position [0, 0]
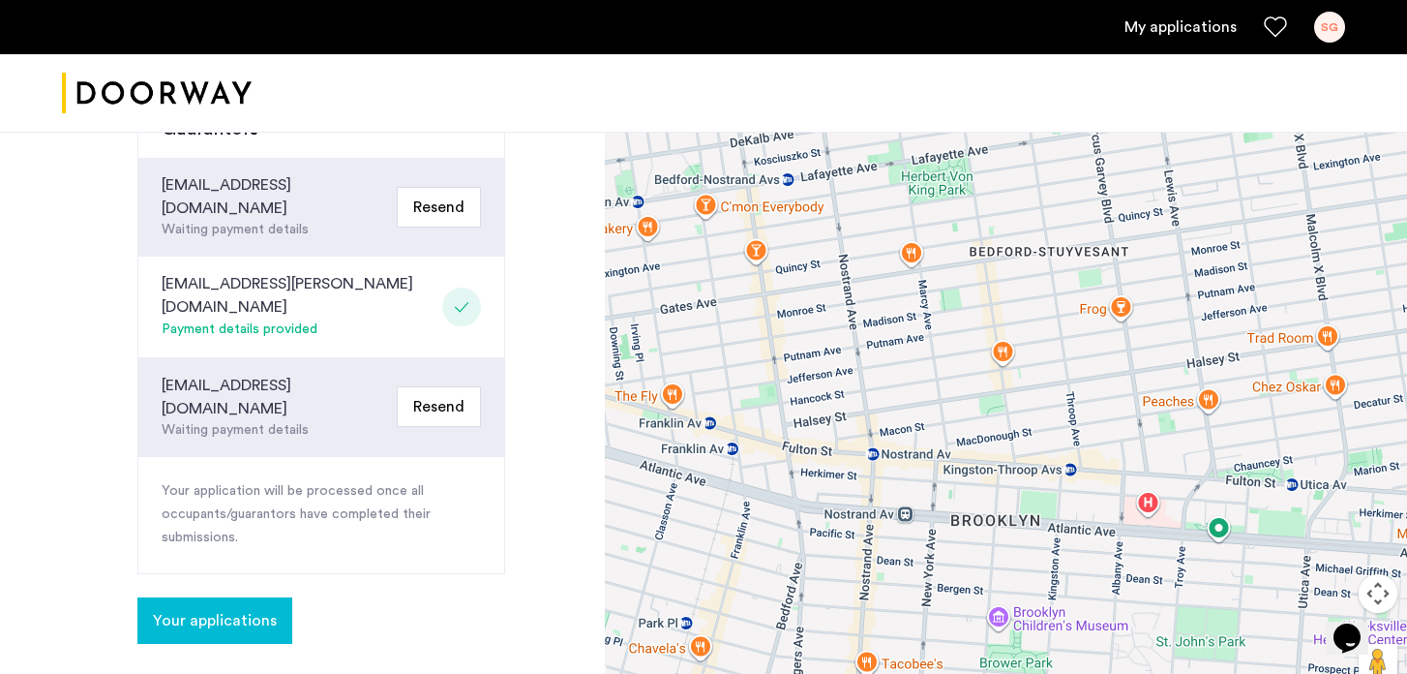
scroll to position [803, 0]
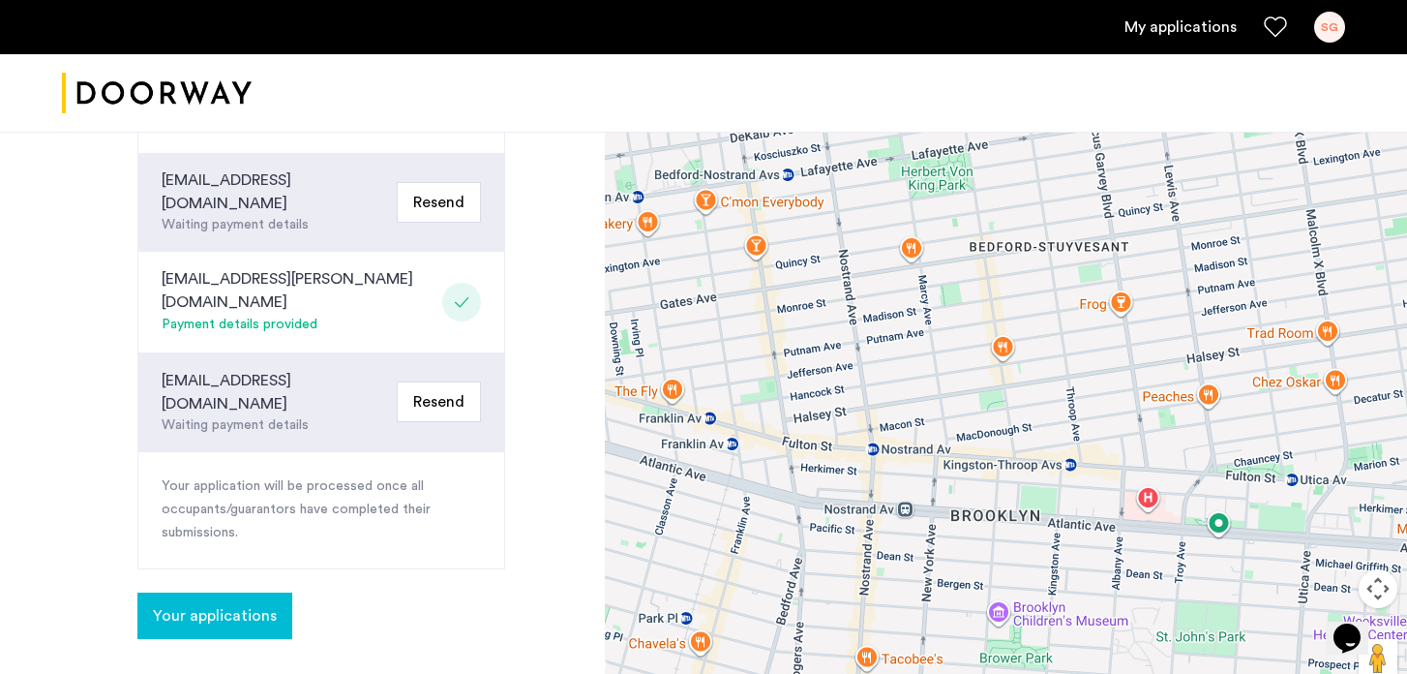
click at [230, 604] on span "Your applications" at bounding box center [215, 615] width 124 height 23
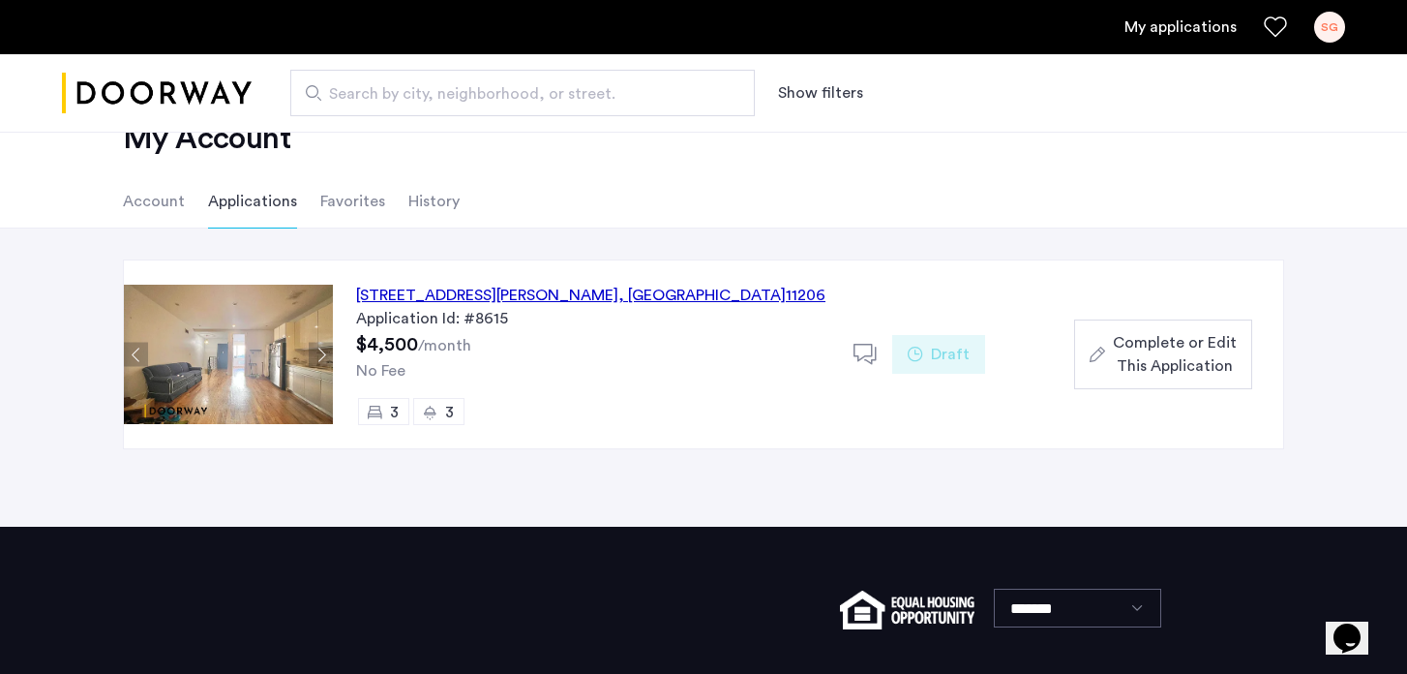
scroll to position [60, 0]
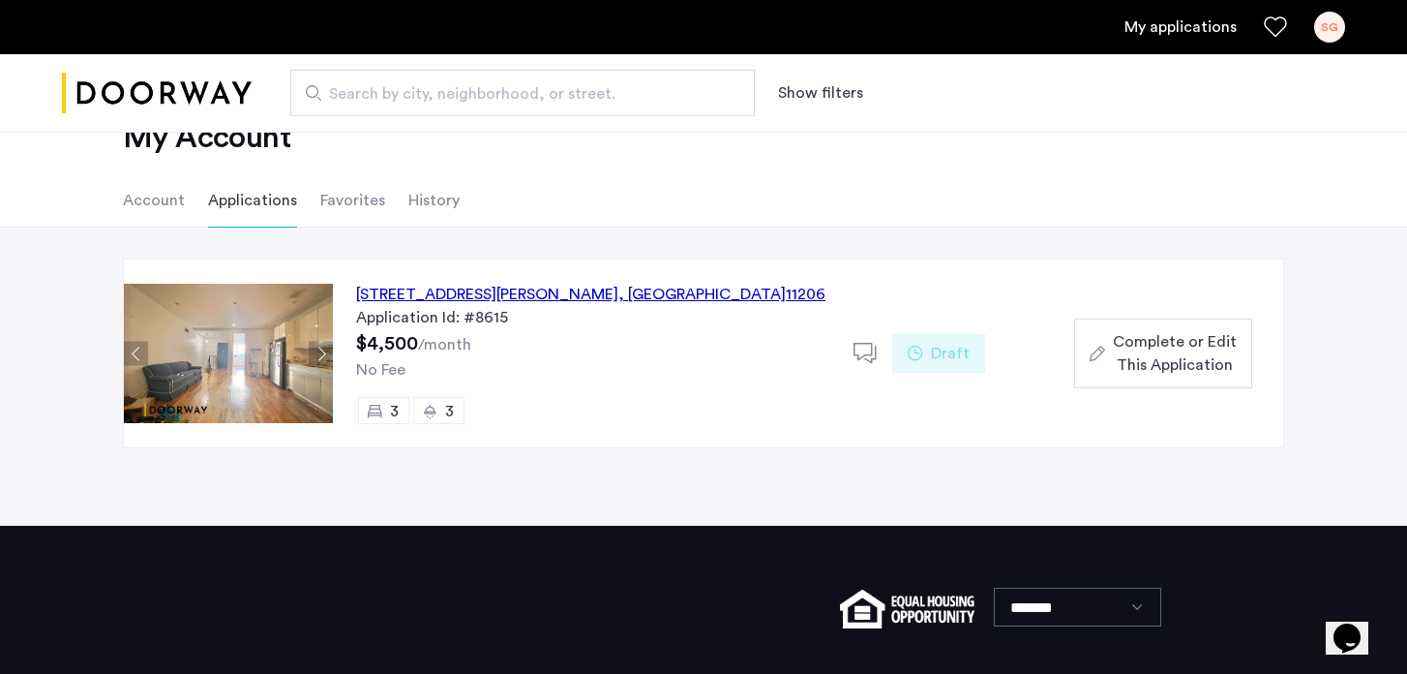
click at [1179, 341] on span "Complete or Edit This Application" at bounding box center [1175, 353] width 124 height 46
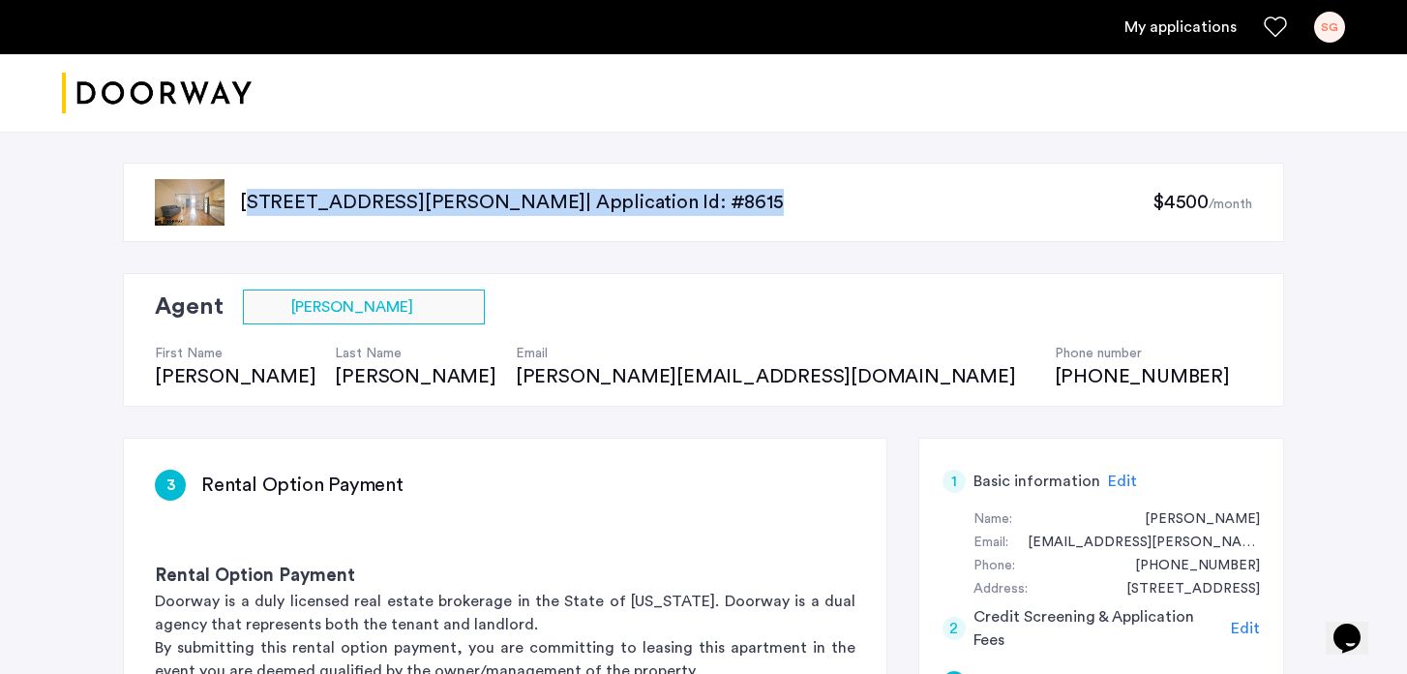
drag, startPoint x: 857, startPoint y: 200, endPoint x: 375, endPoint y: 161, distance: 483.7
copy p "[STREET_ADDRESS][PERSON_NAME] | Application Id: #8615"
